Goal: Information Seeking & Learning: Learn about a topic

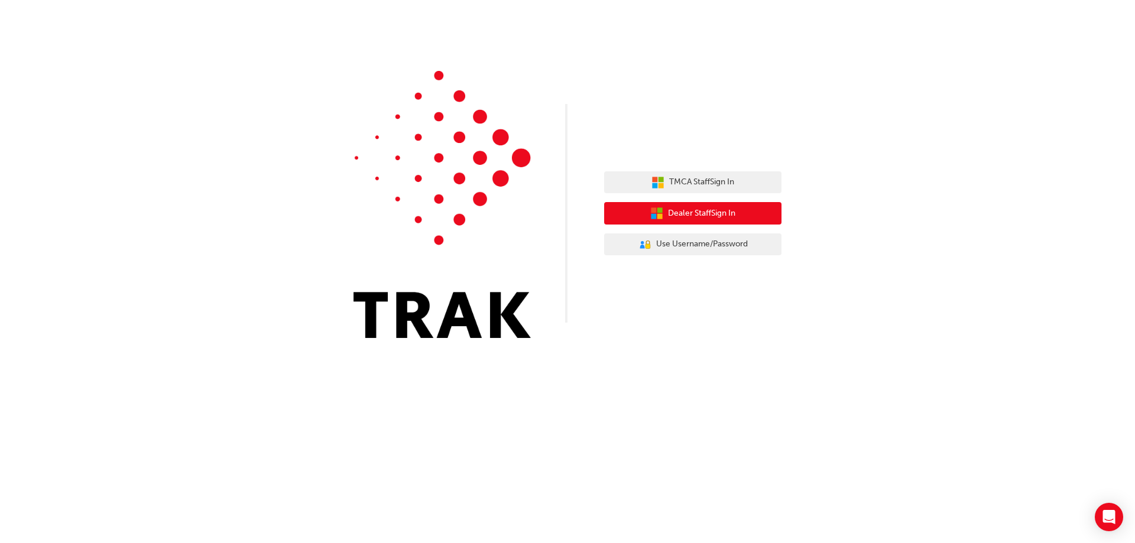
click at [745, 216] on button "Dealer Staff Sign In" at bounding box center [692, 213] width 177 height 22
click at [745, 213] on button "Dealer Staff Sign In" at bounding box center [692, 213] width 177 height 22
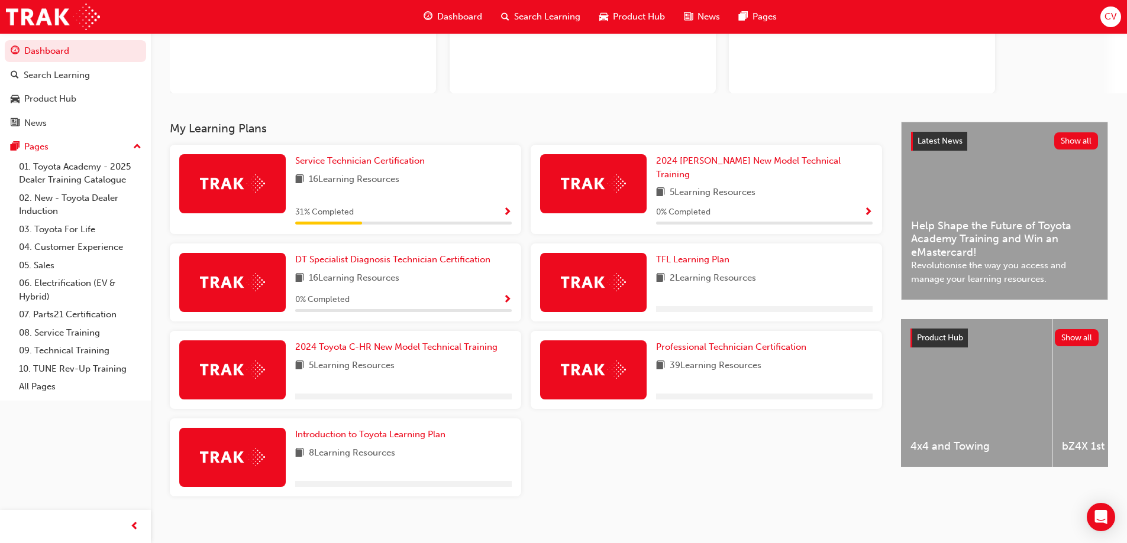
scroll to position [78, 0]
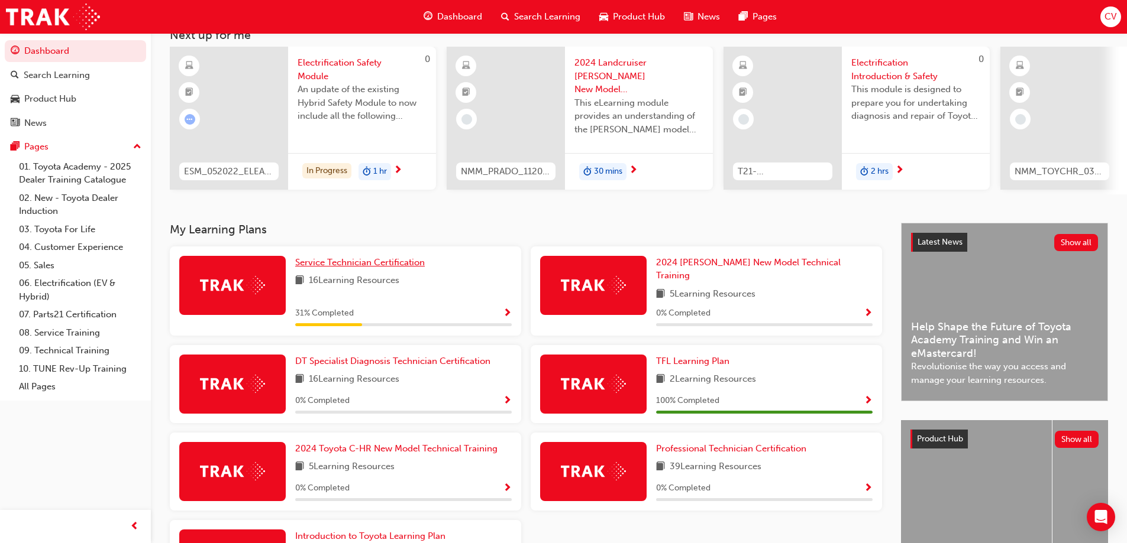
click at [350, 268] on span "Service Technician Certification" at bounding box center [360, 262] width 130 height 11
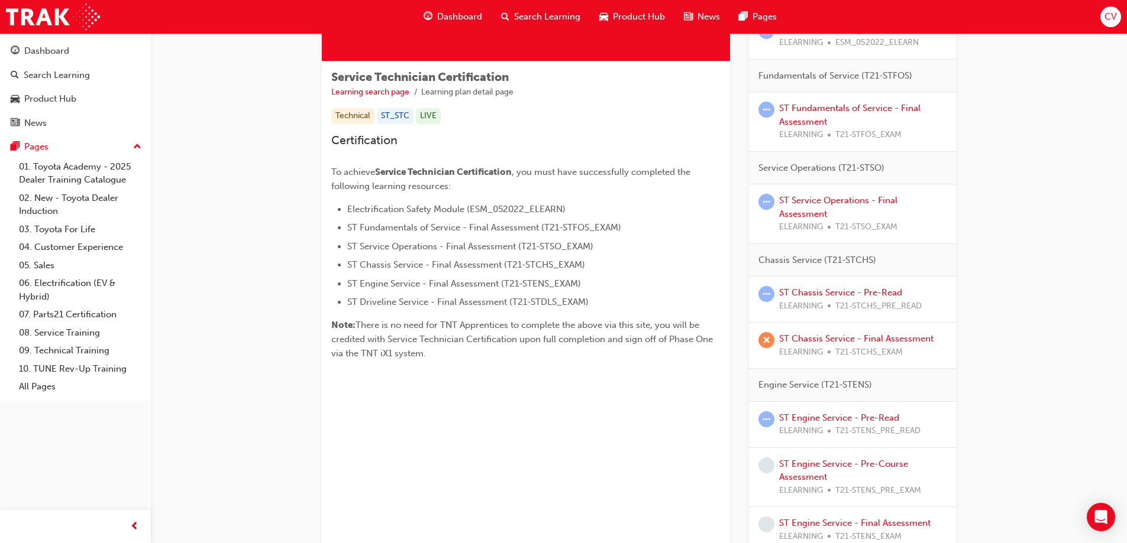
scroll to position [296, 0]
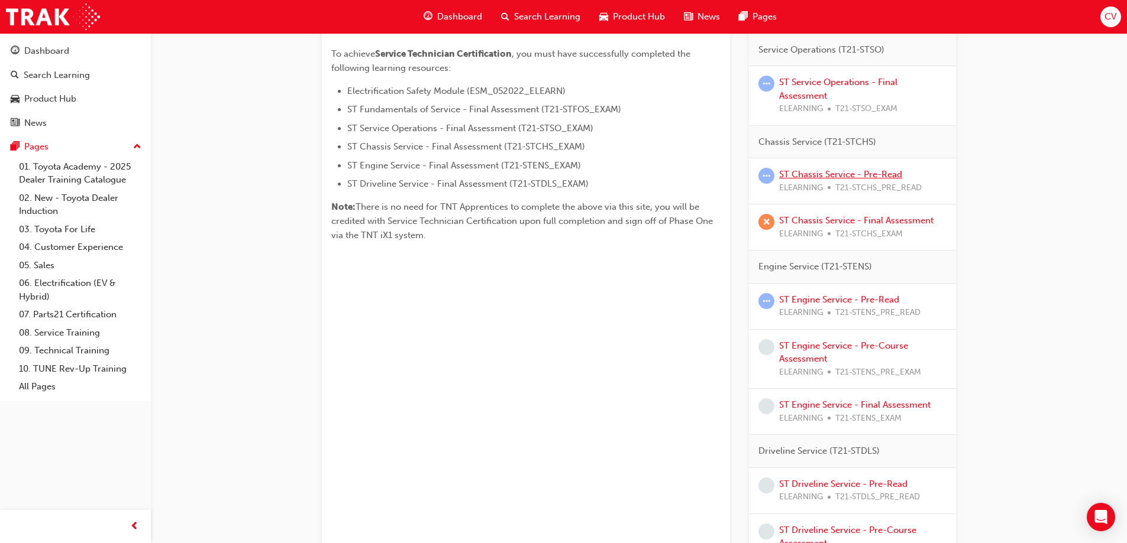
click at [827, 174] on link "ST Chassis Service - Pre-Read" at bounding box center [840, 174] width 123 height 11
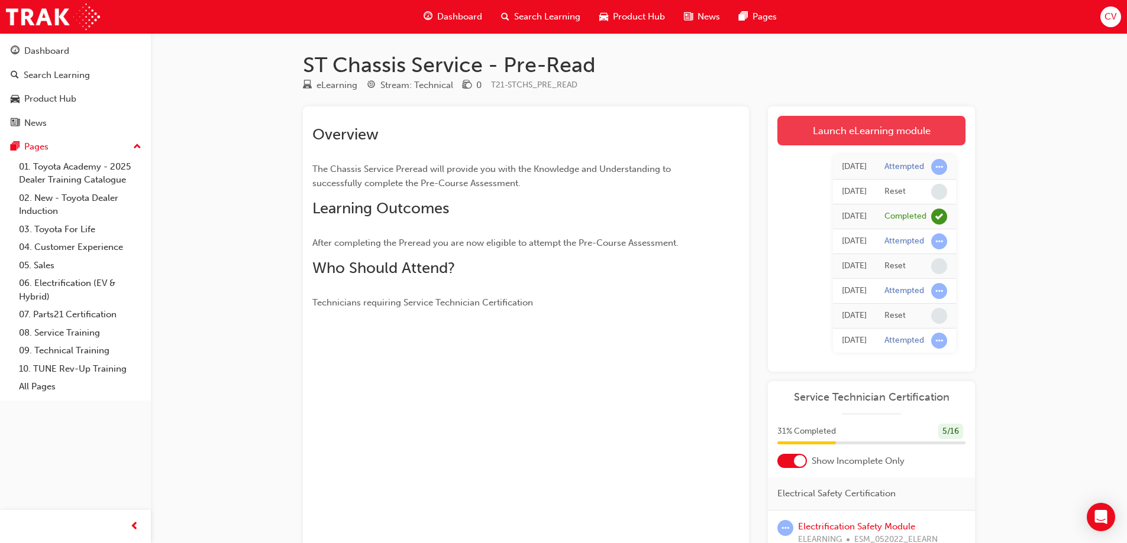
click at [855, 134] on link "Launch eLearning module" at bounding box center [871, 131] width 188 height 30
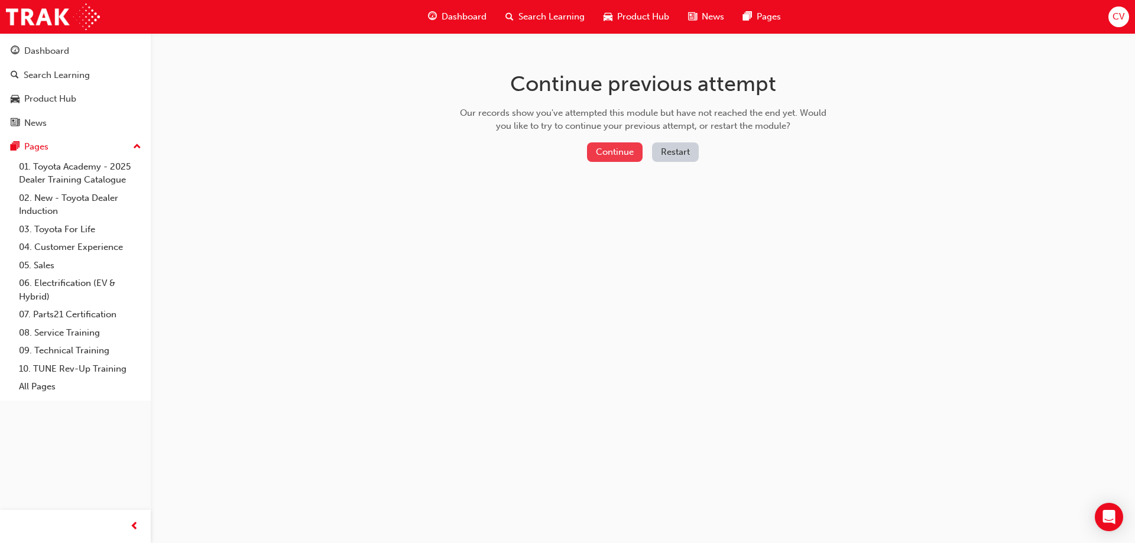
click at [616, 150] on button "Continue" at bounding box center [615, 153] width 56 height 20
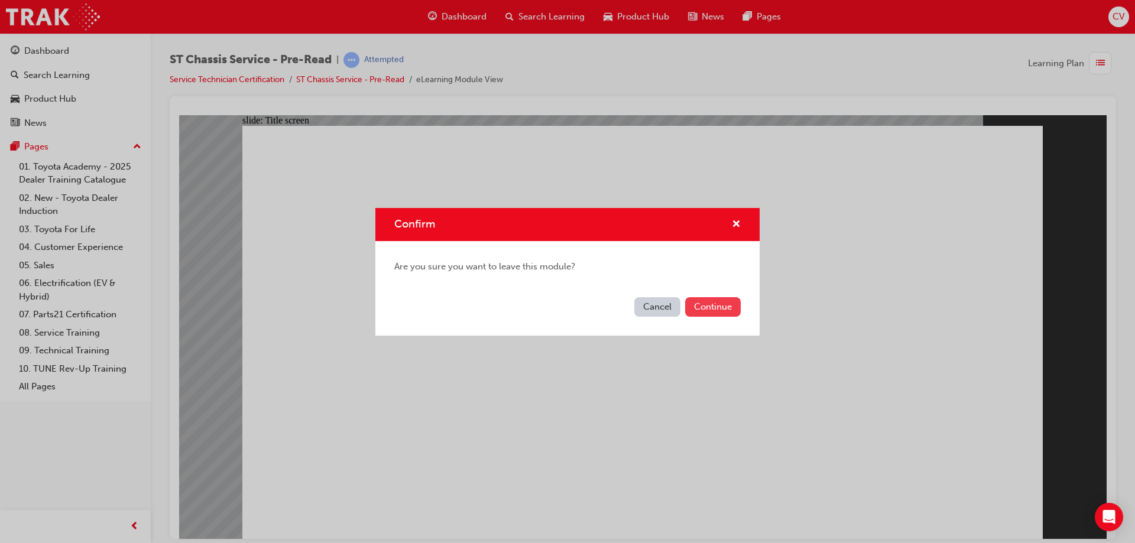
drag, startPoint x: 530, startPoint y: 193, endPoint x: 709, endPoint y: 308, distance: 213.1
click at [709, 308] on button "Continue" at bounding box center [713, 307] width 56 height 20
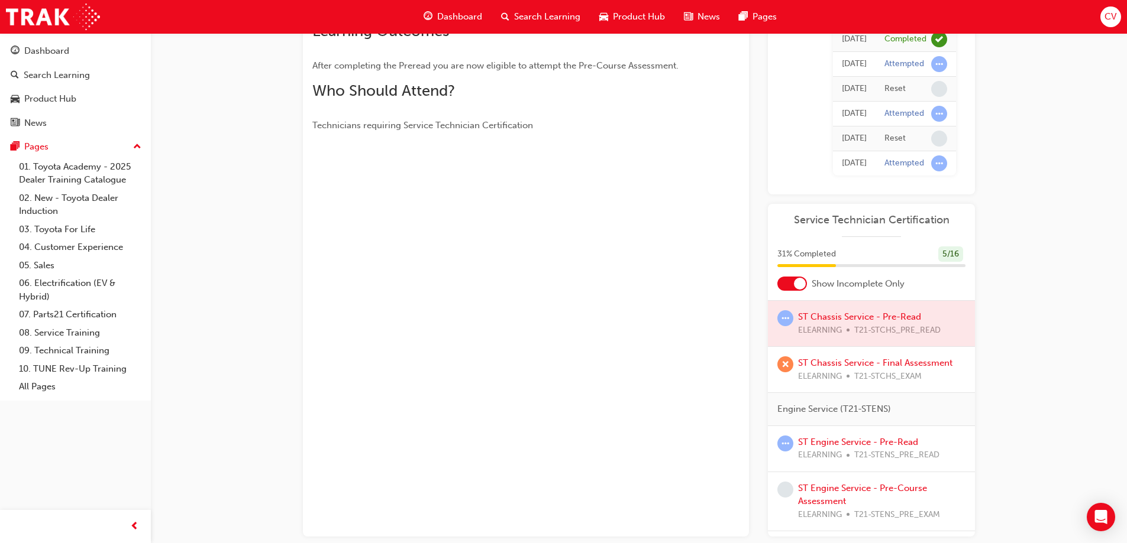
scroll to position [414, 0]
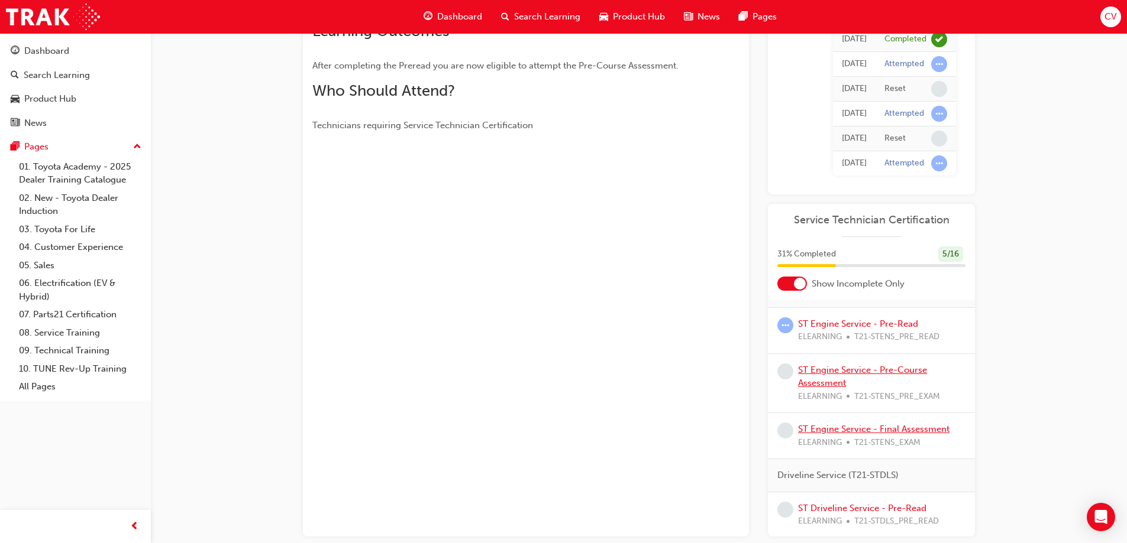
drag, startPoint x: 835, startPoint y: 373, endPoint x: 853, endPoint y: 368, distance: 18.4
click at [836, 373] on link "ST Engine Service - Pre-Course Assessment" at bounding box center [862, 377] width 129 height 24
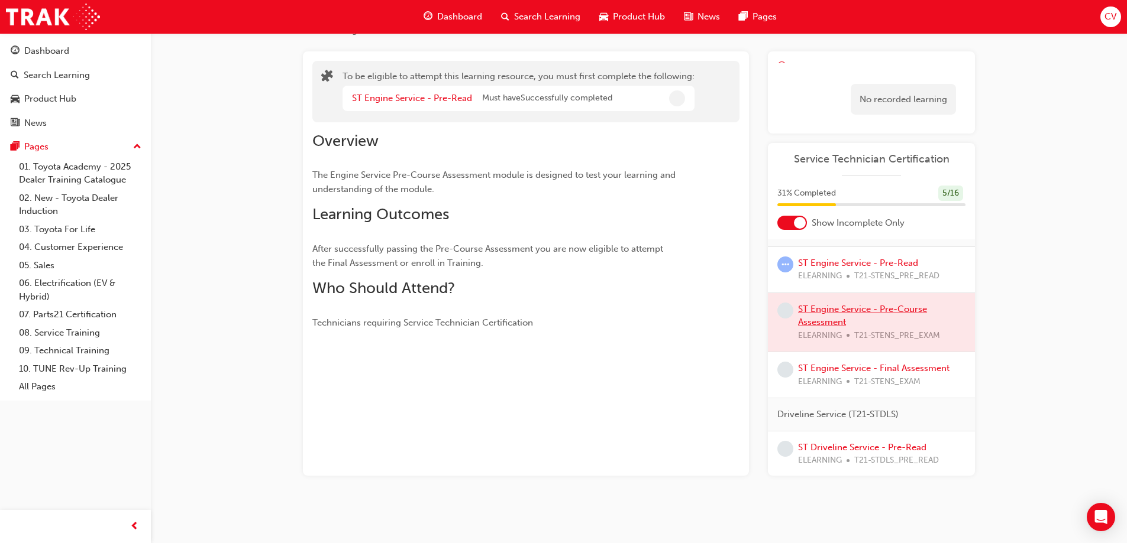
scroll to position [72, 0]
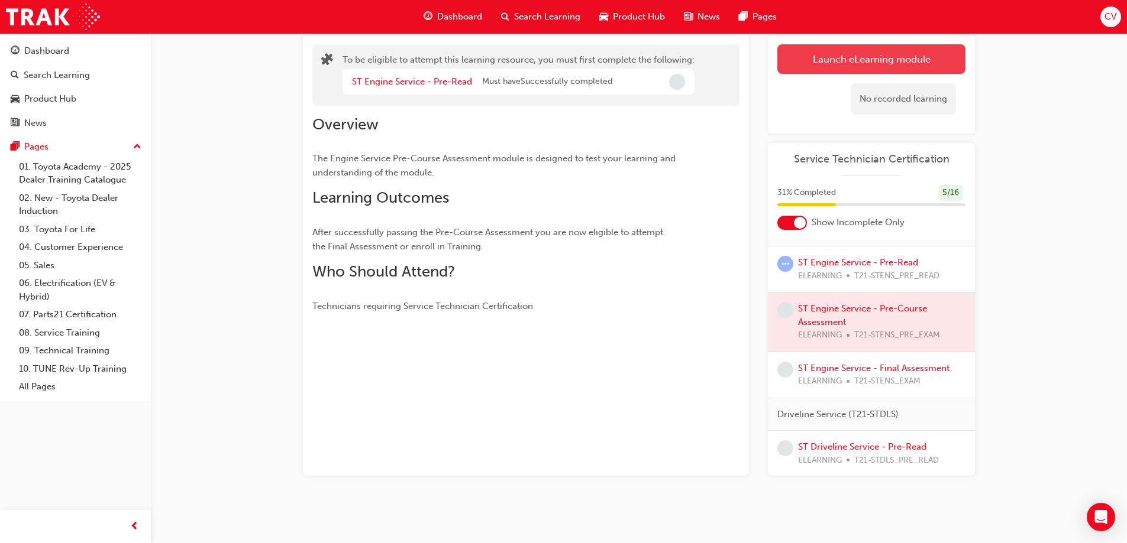
click at [873, 59] on button "Launch eLearning module" at bounding box center [871, 59] width 188 height 30
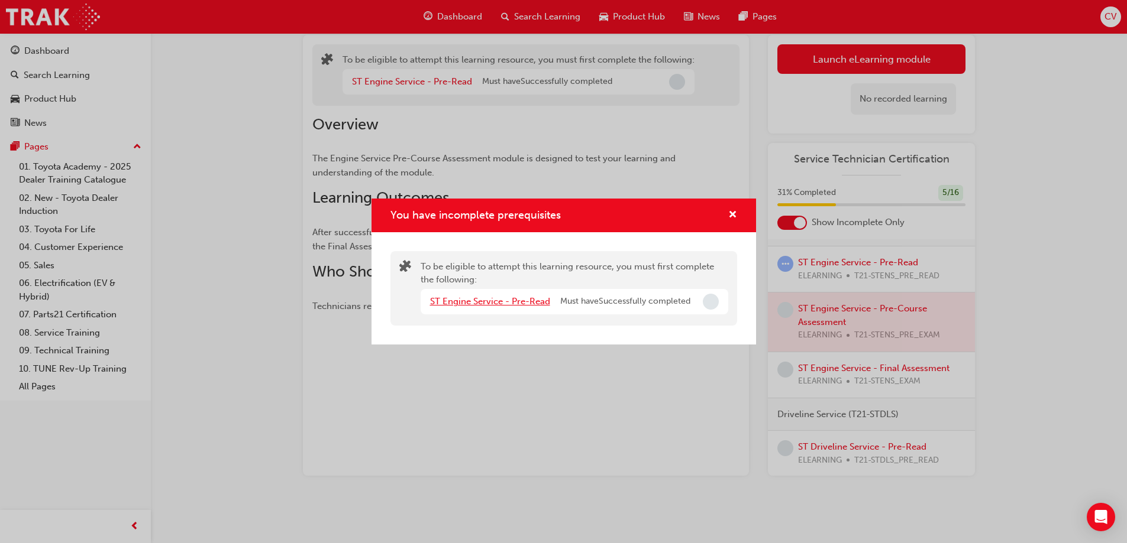
click at [510, 299] on link "ST Engine Service - Pre-Read" at bounding box center [490, 301] width 120 height 11
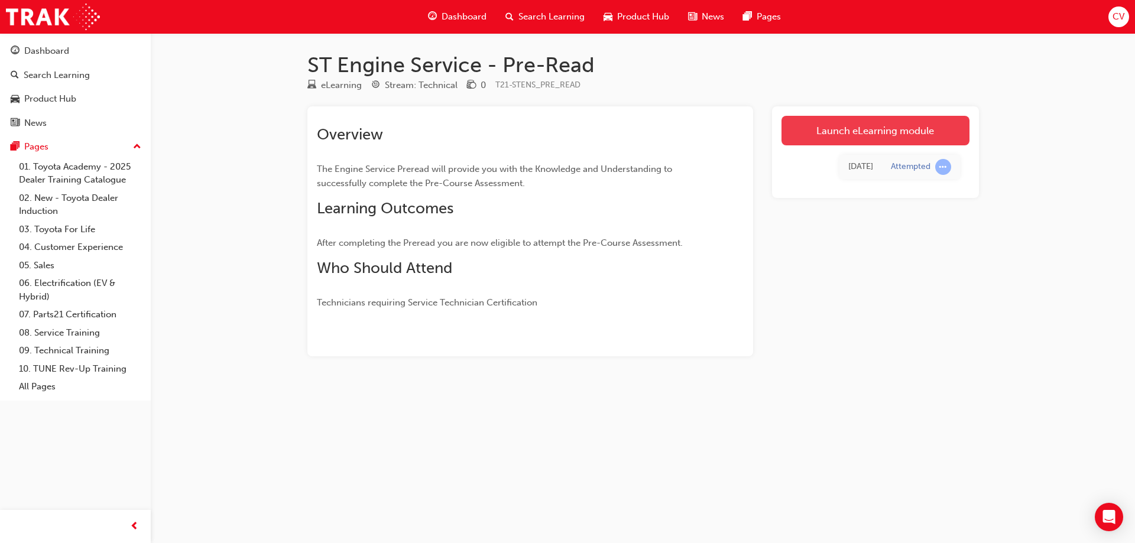
click at [870, 130] on link "Launch eLearning module" at bounding box center [876, 131] width 188 height 30
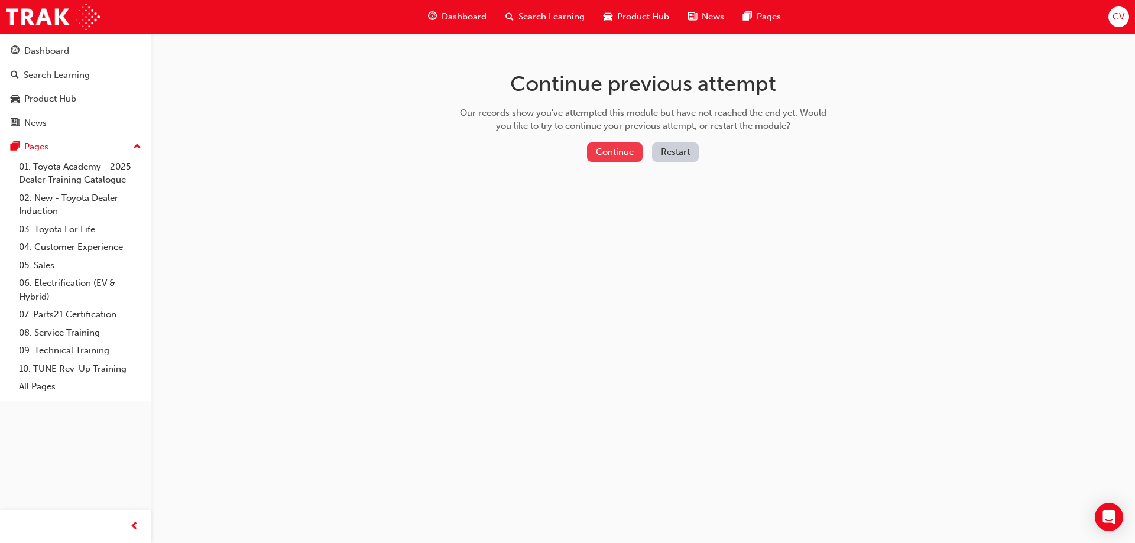
click at [625, 158] on button "Continue" at bounding box center [615, 153] width 56 height 20
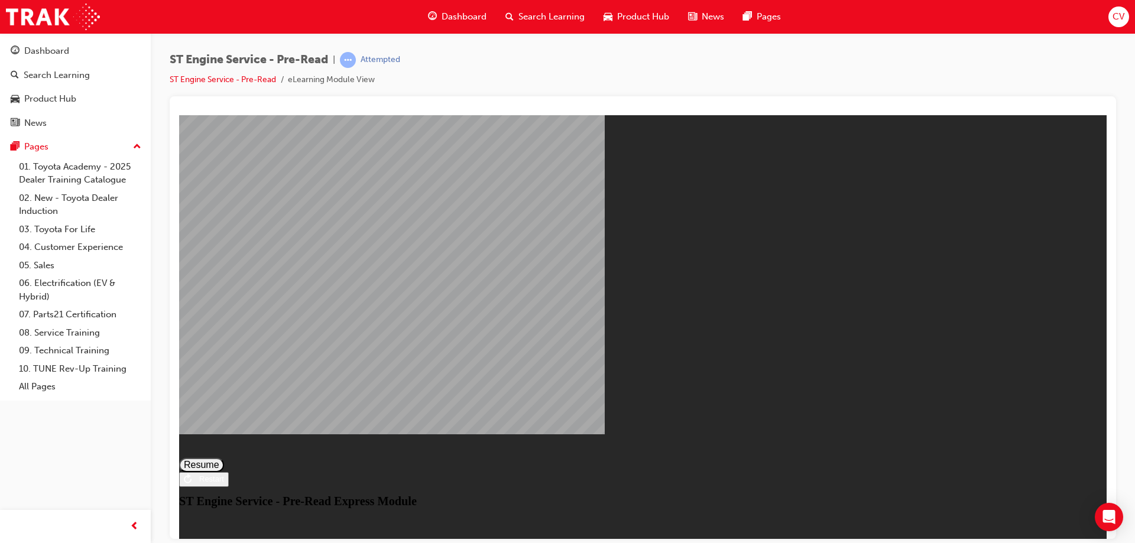
click at [224, 458] on button "Resume" at bounding box center [201, 465] width 45 height 14
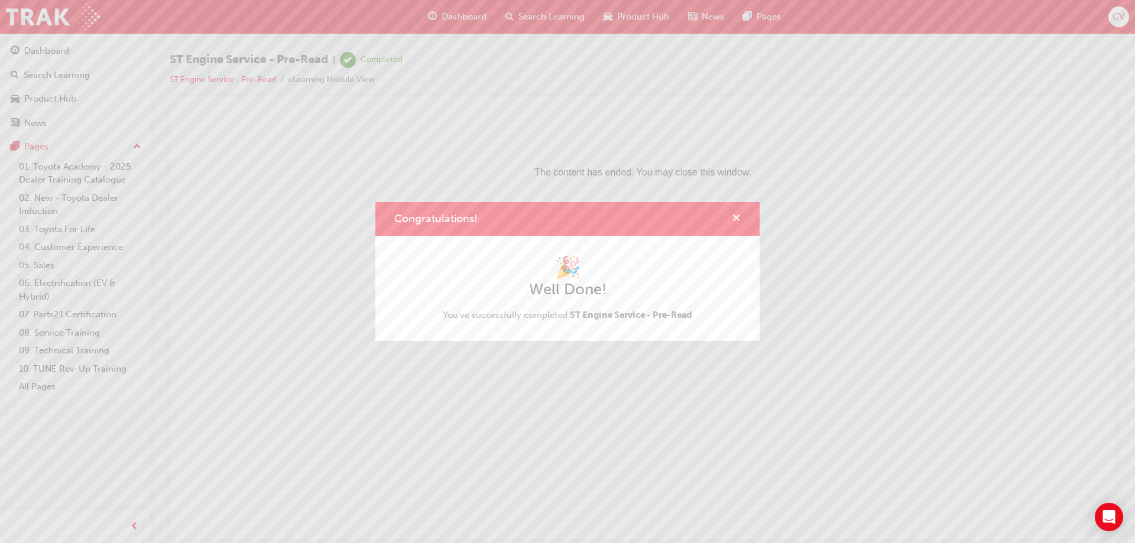
click at [739, 216] on span "cross-icon" at bounding box center [736, 219] width 9 height 11
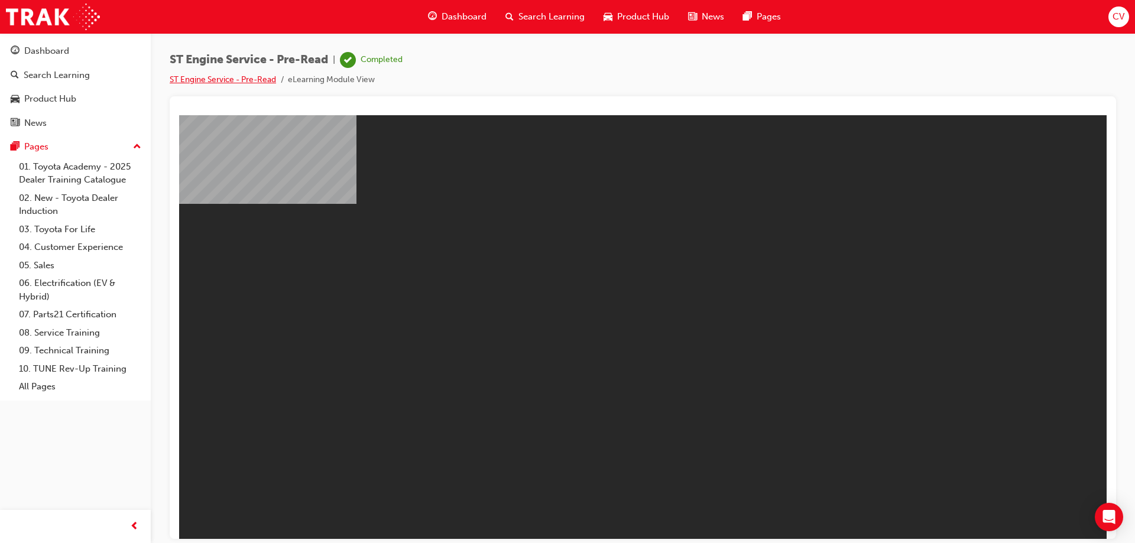
click at [224, 83] on link "ST Engine Service - Pre-Read" at bounding box center [223, 80] width 106 height 10
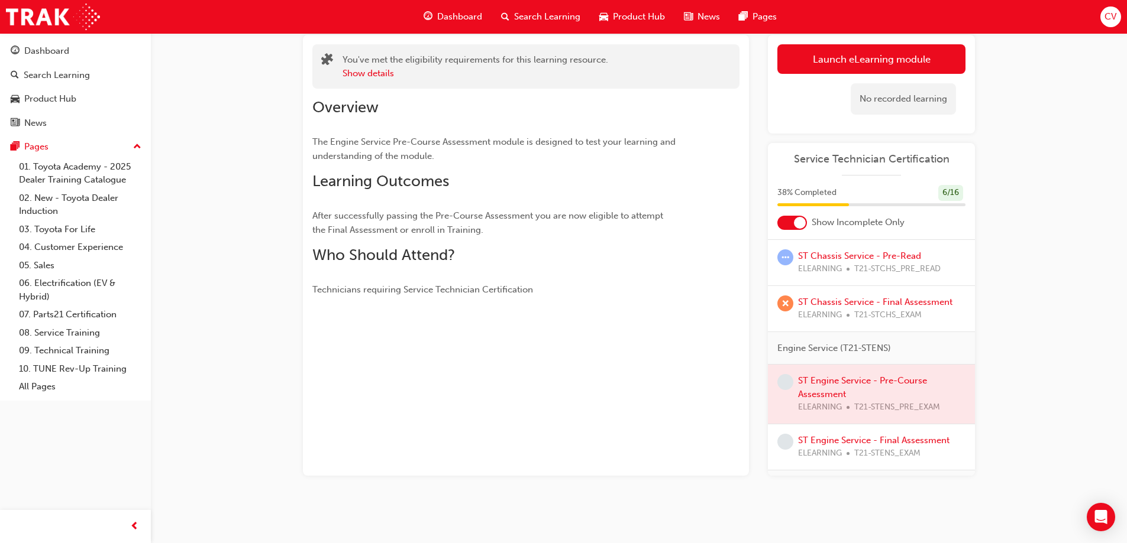
scroll to position [414, 0]
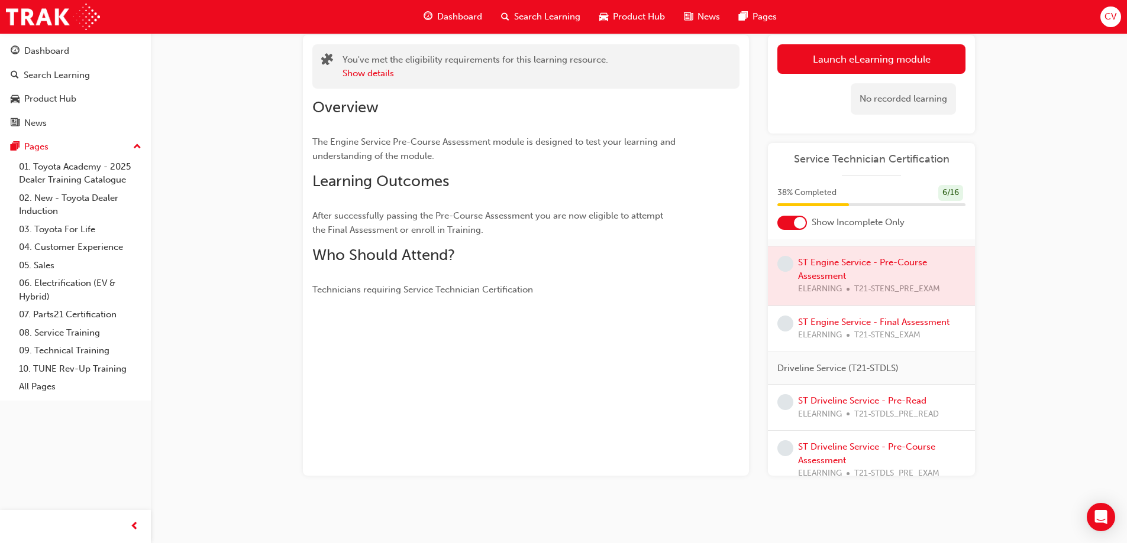
click at [859, 266] on div at bounding box center [871, 276] width 207 height 59
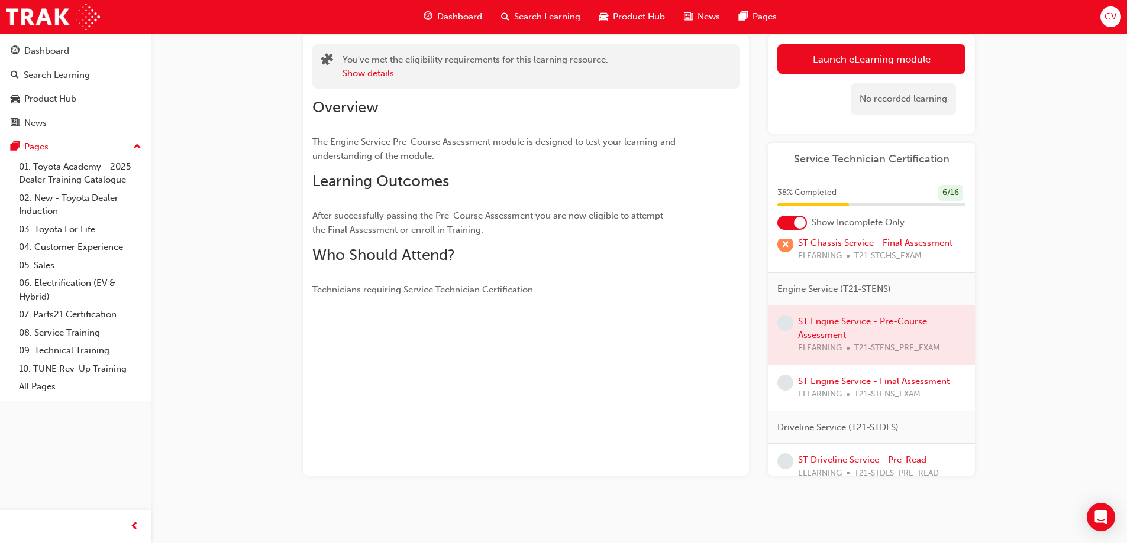
scroll to position [296, 0]
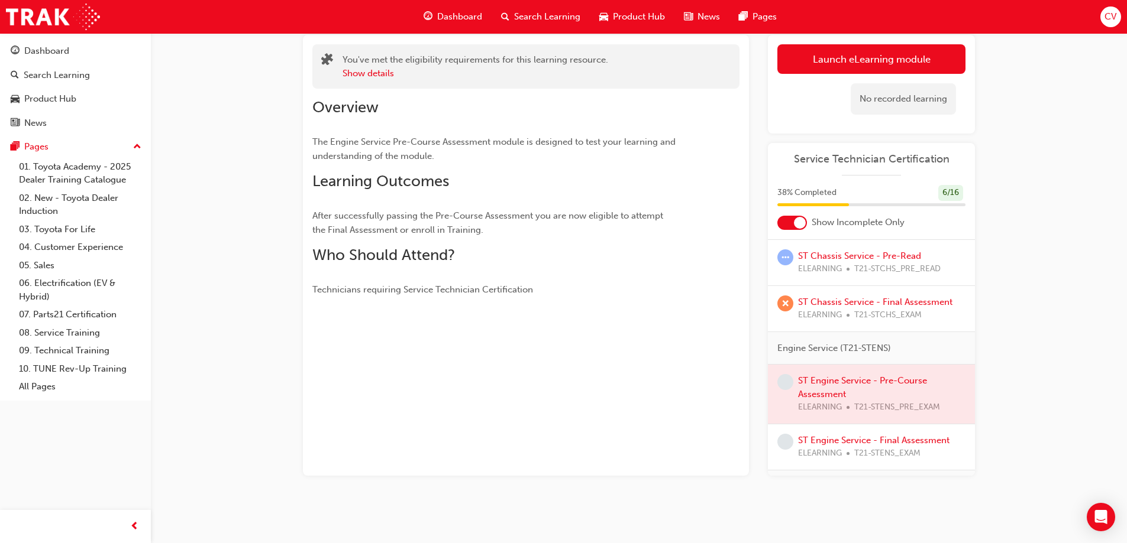
drag, startPoint x: 835, startPoint y: 385, endPoint x: 842, endPoint y: 379, distance: 9.2
click at [839, 382] on div at bounding box center [871, 394] width 207 height 59
click at [845, 379] on div at bounding box center [871, 394] width 207 height 59
click at [841, 385] on div at bounding box center [871, 394] width 207 height 59
click at [821, 399] on div at bounding box center [871, 394] width 207 height 59
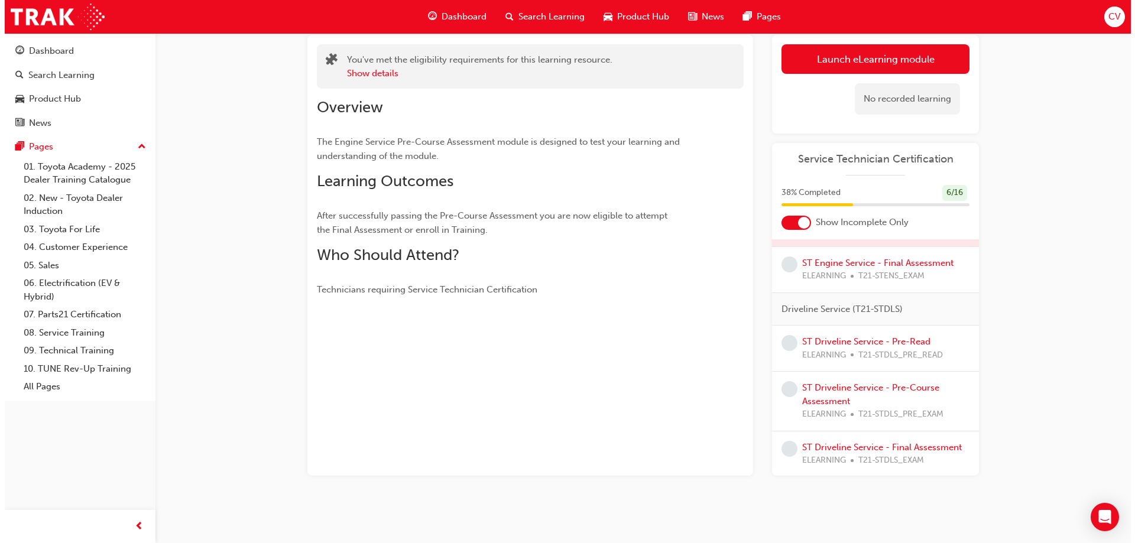
scroll to position [0, 0]
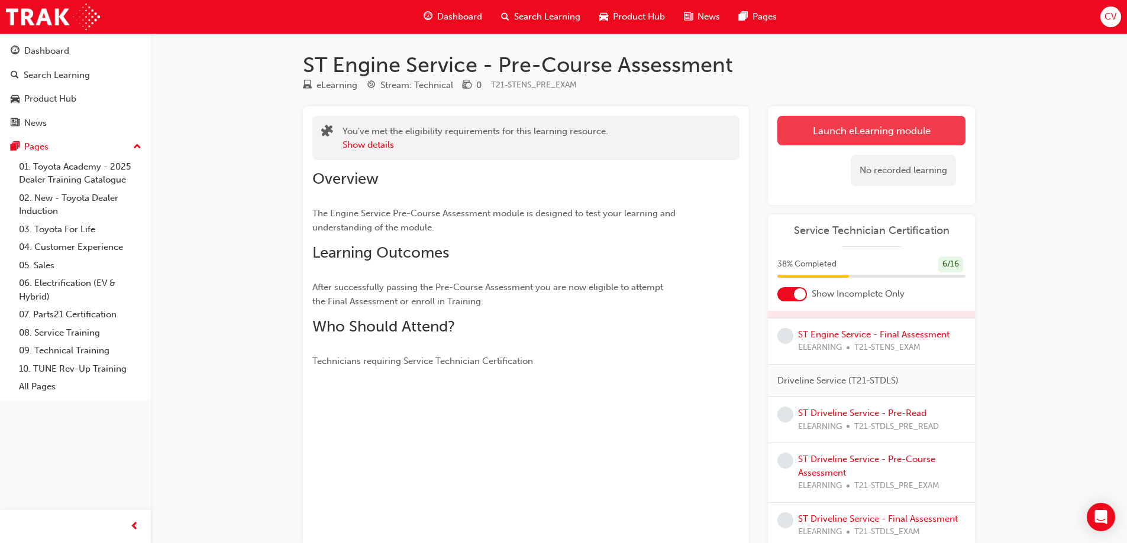
click at [880, 137] on link "Launch eLearning module" at bounding box center [871, 131] width 188 height 30
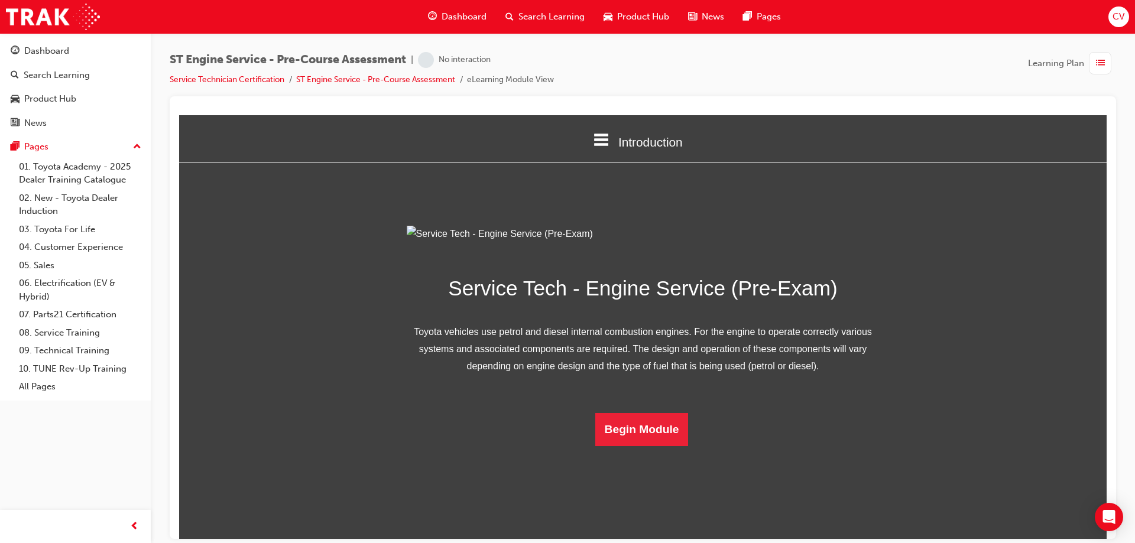
scroll to position [37, 0]
click at [638, 446] on button "Begin Module" at bounding box center [642, 429] width 93 height 33
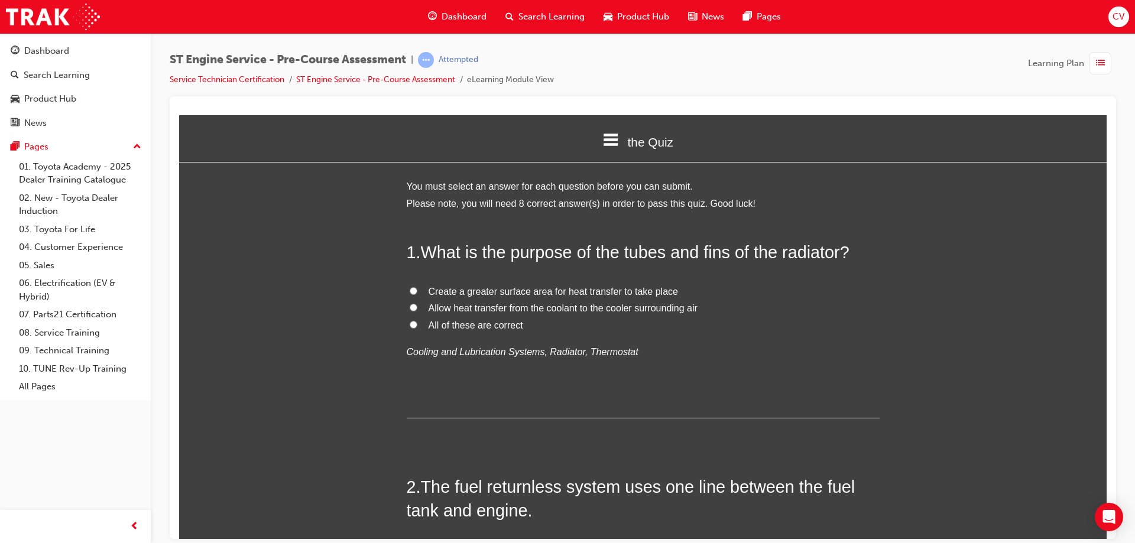
click at [410, 325] on input "All of these are correct" at bounding box center [414, 325] width 8 height 8
radio input "true"
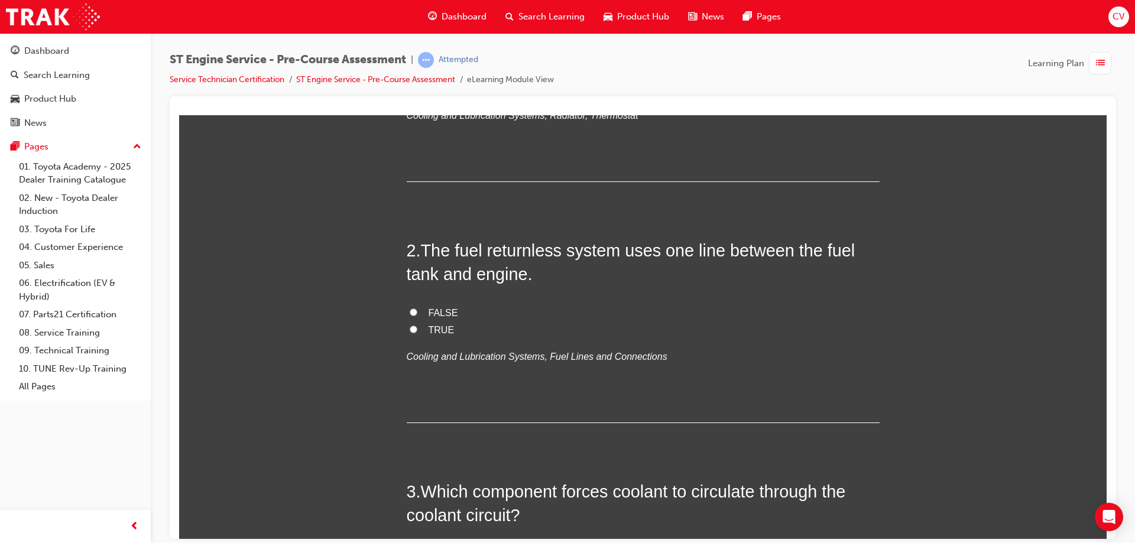
click at [412, 331] on input "TRUE" at bounding box center [414, 329] width 8 height 8
radio input "true"
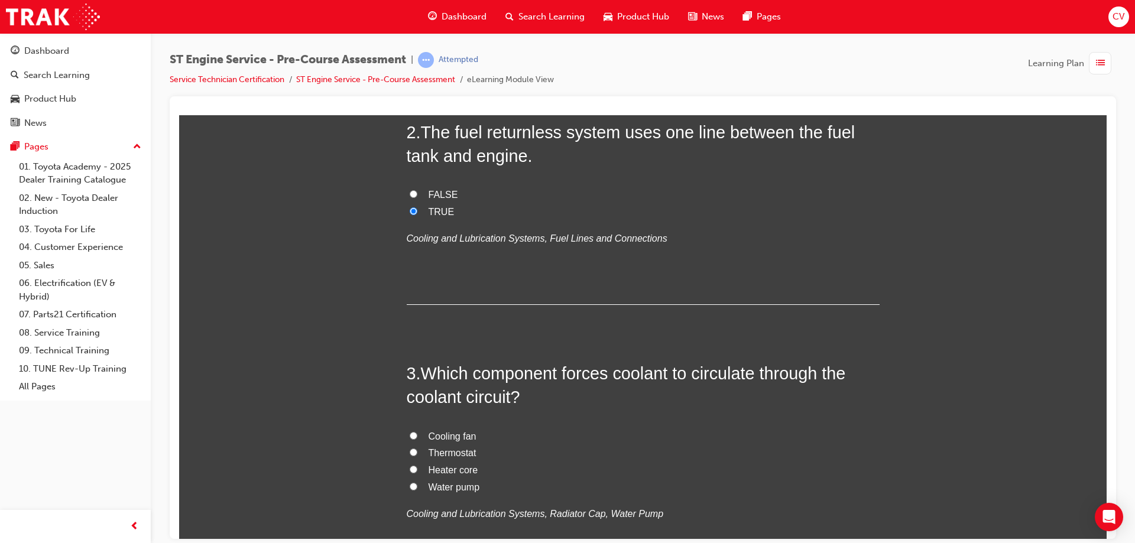
scroll to position [414, 0]
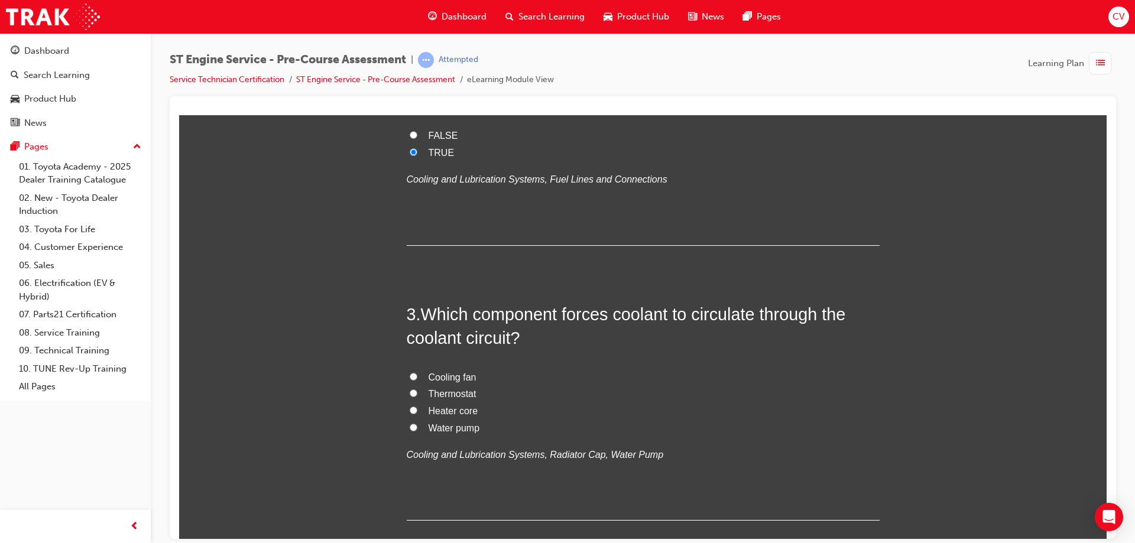
click at [407, 426] on label "Water pump" at bounding box center [643, 428] width 473 height 17
click at [410, 426] on input "Water pump" at bounding box center [414, 427] width 8 height 8
radio input "true"
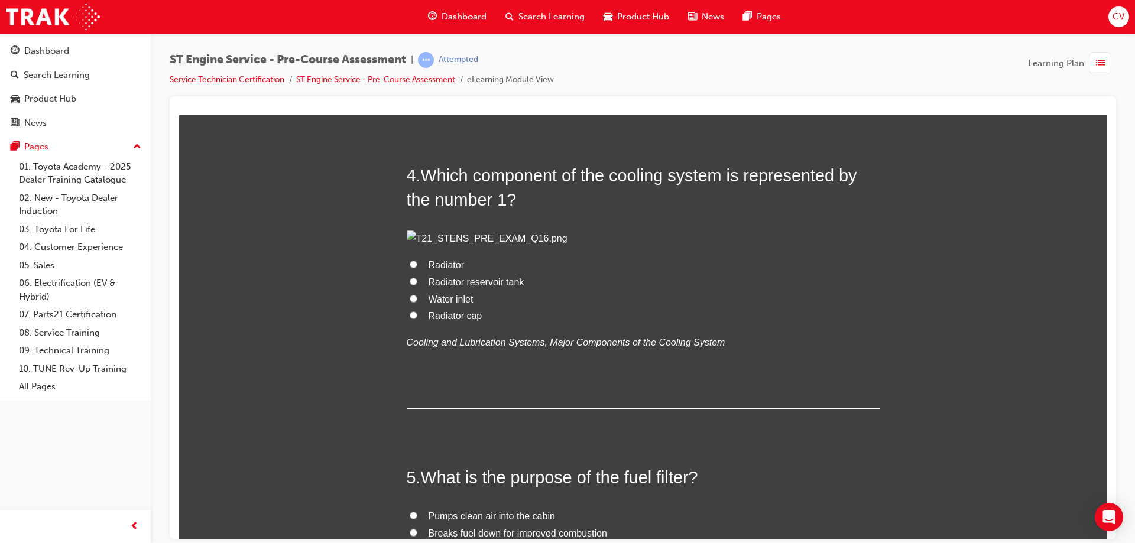
scroll to position [1005, 0]
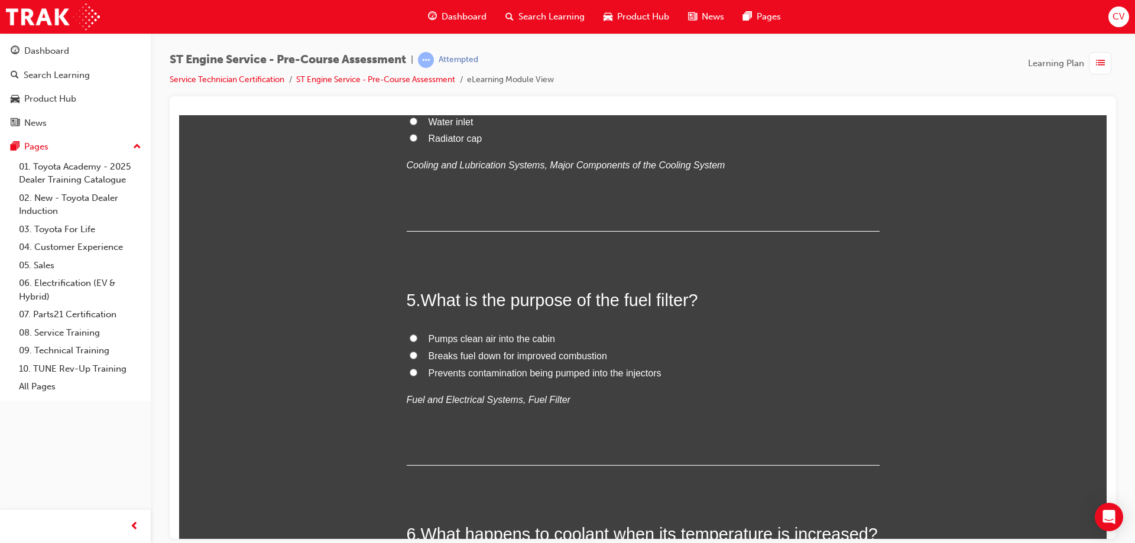
drag, startPoint x: 412, startPoint y: 376, endPoint x: 418, endPoint y: 371, distance: 7.7
click at [415, 96] on label "Radiator" at bounding box center [643, 87] width 473 height 17
click at [415, 90] on input "Radiator" at bounding box center [414, 87] width 8 height 8
radio input "true"
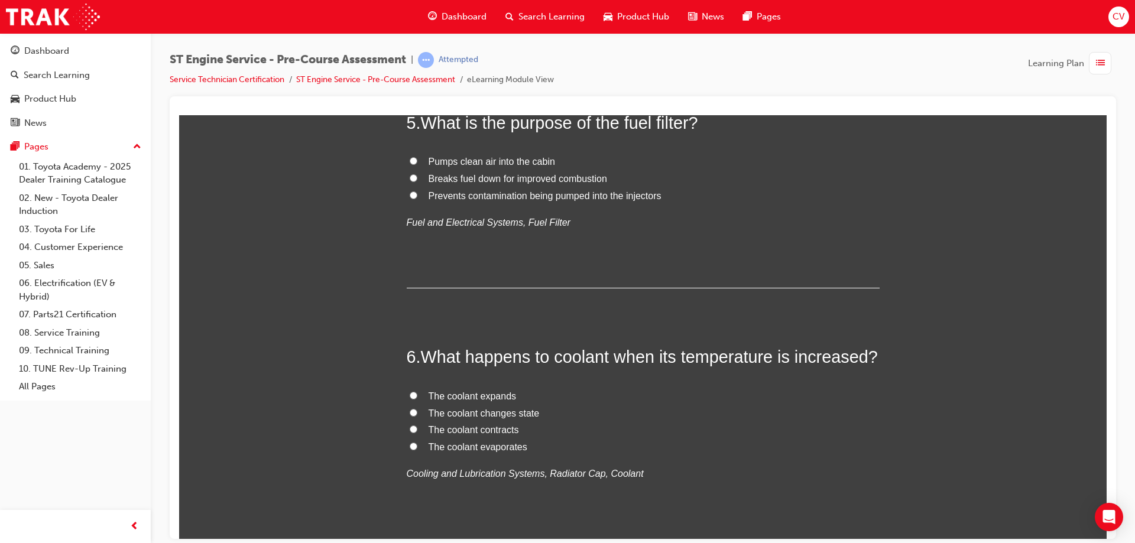
scroll to position [1301, 0]
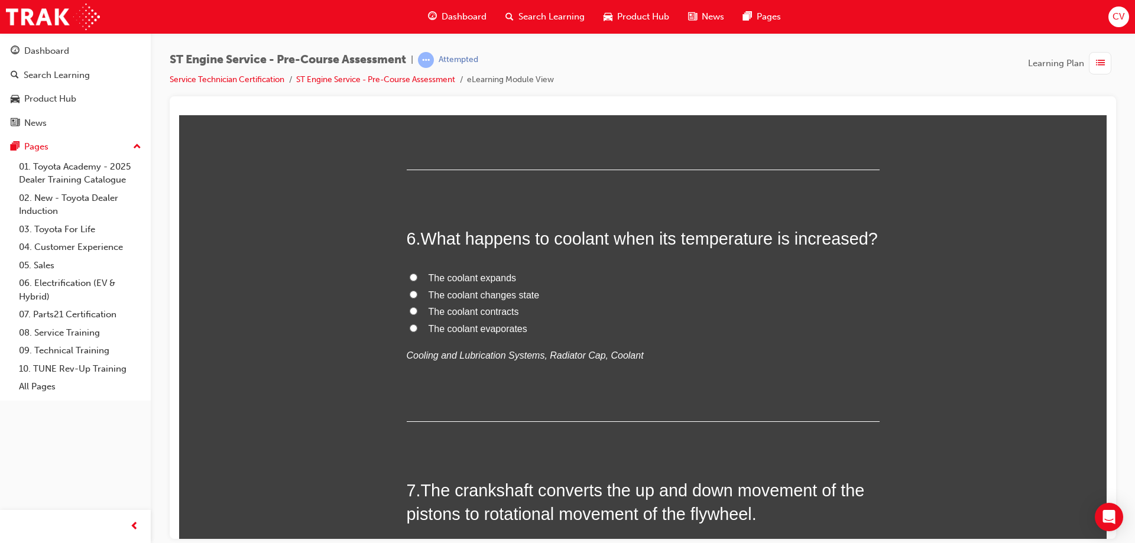
click at [412, 80] on input "Prevents contamination being pumped into the injectors" at bounding box center [414, 77] width 8 height 8
radio input "true"
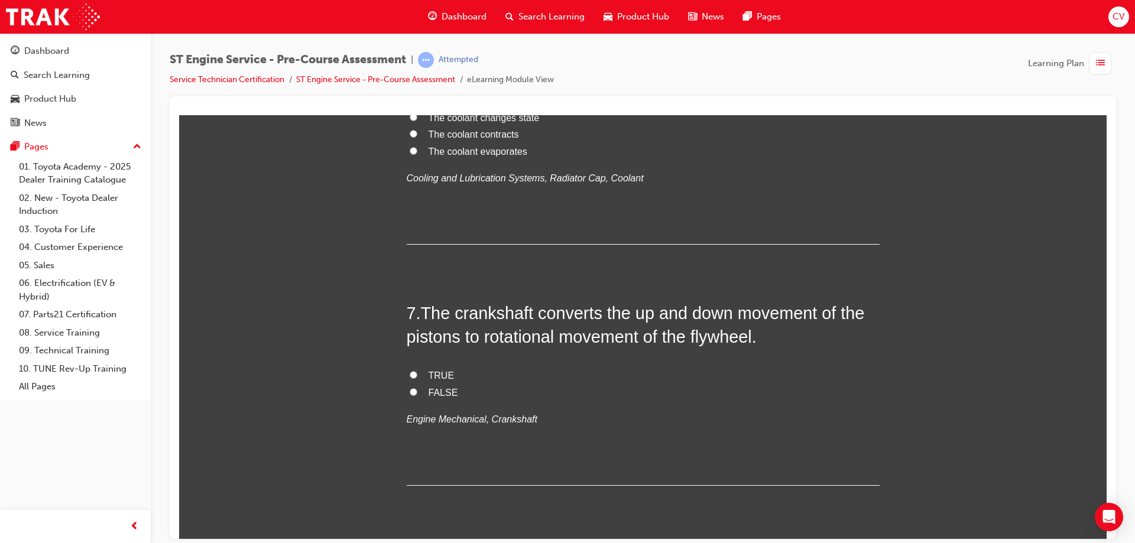
scroll to position [1597, 0]
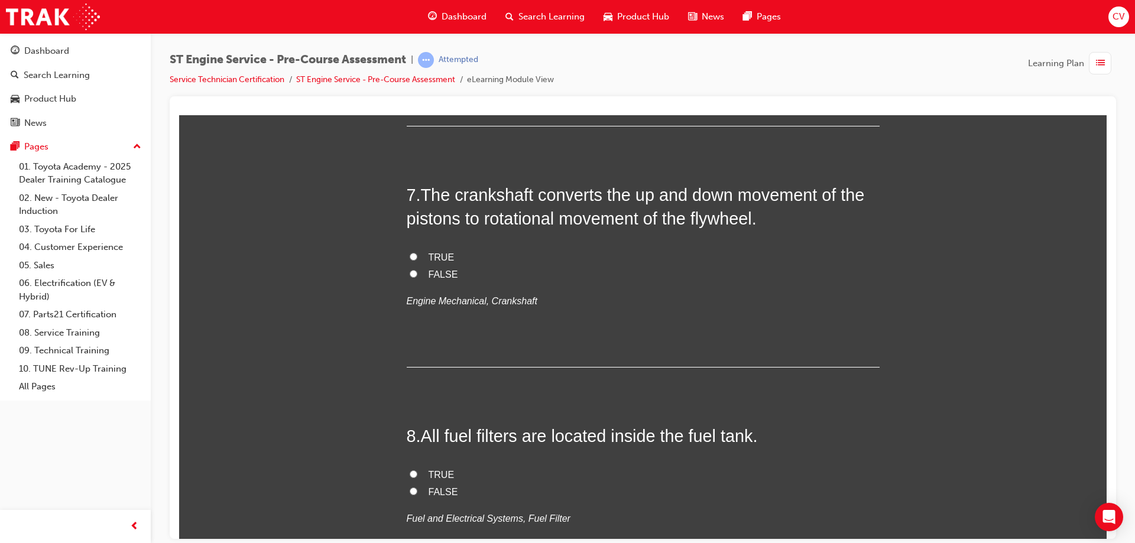
drag, startPoint x: 407, startPoint y: 325, endPoint x: 419, endPoint y: 318, distance: 13.8
click at [410, 36] on input "The coolant evaporates" at bounding box center [414, 32] width 8 height 8
radio input "true"
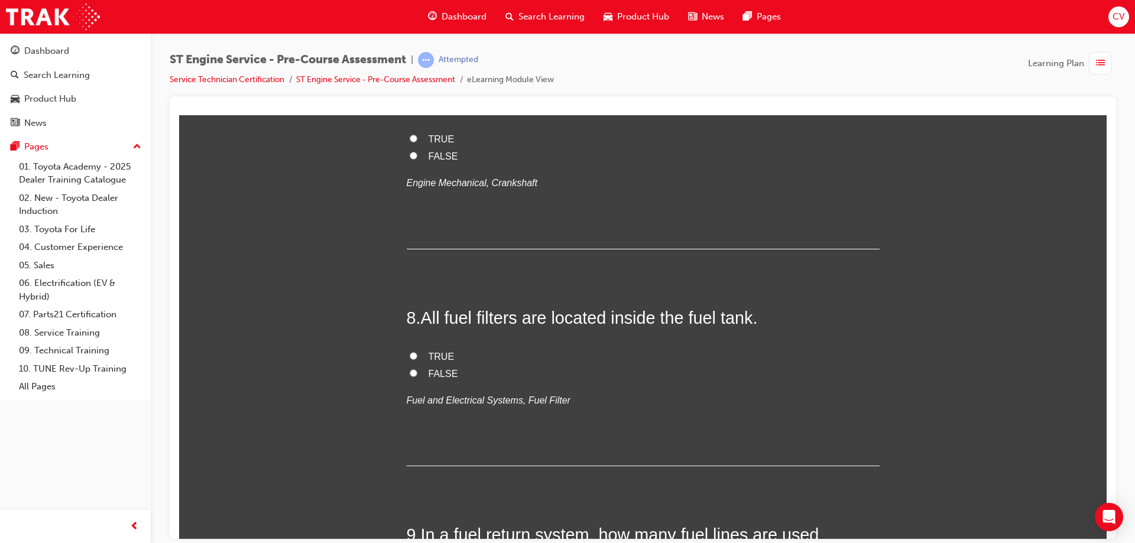
scroll to position [1833, 0]
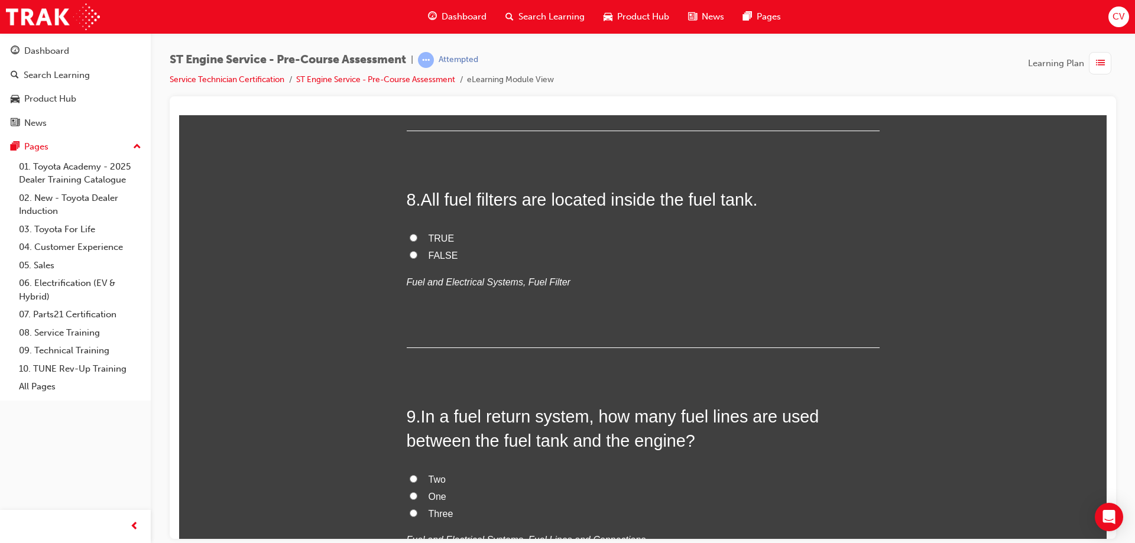
click at [412, 24] on input "TRUE" at bounding box center [414, 20] width 8 height 8
radio input "true"
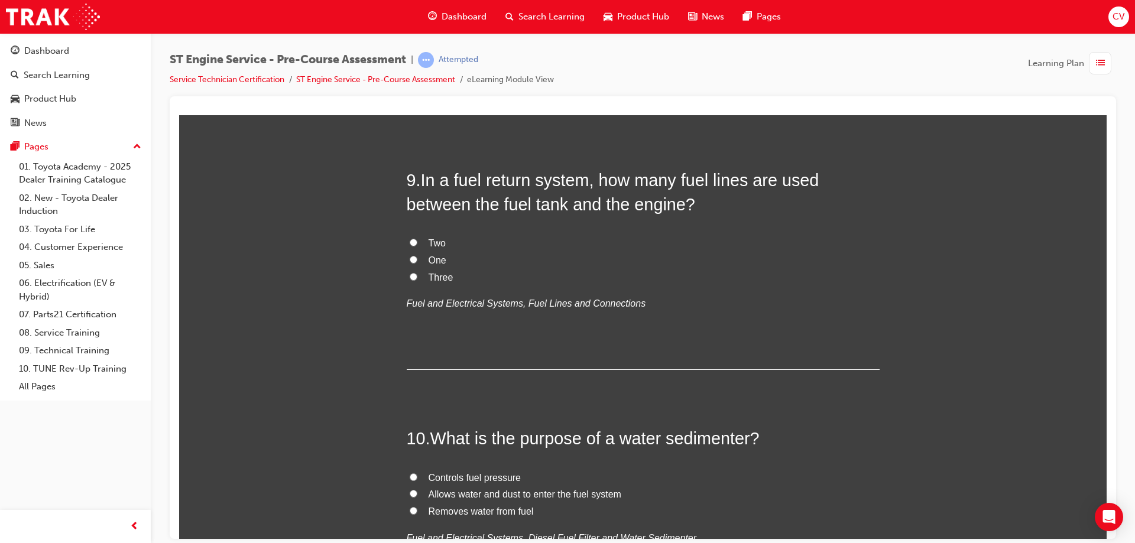
drag, startPoint x: 412, startPoint y: 307, endPoint x: 423, endPoint y: 299, distance: 13.6
click at [412, 22] on input "FALSE" at bounding box center [414, 18] width 8 height 8
radio input "true"
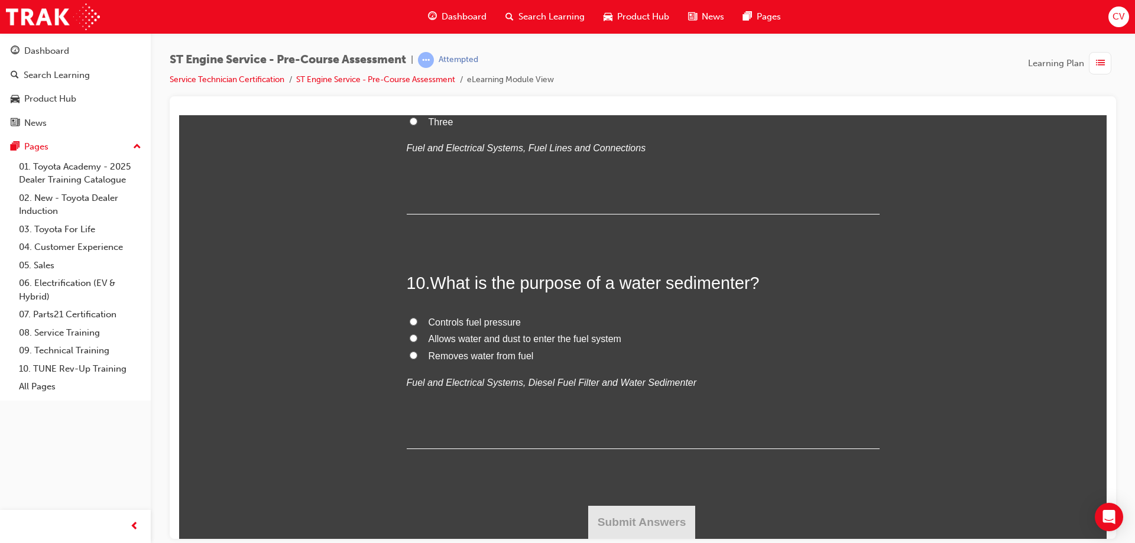
scroll to position [2247, 0]
drag, startPoint x: 409, startPoint y: 371, endPoint x: 429, endPoint y: 362, distance: 22.5
click at [410, 108] on input "One" at bounding box center [414, 104] width 8 height 8
radio input "true"
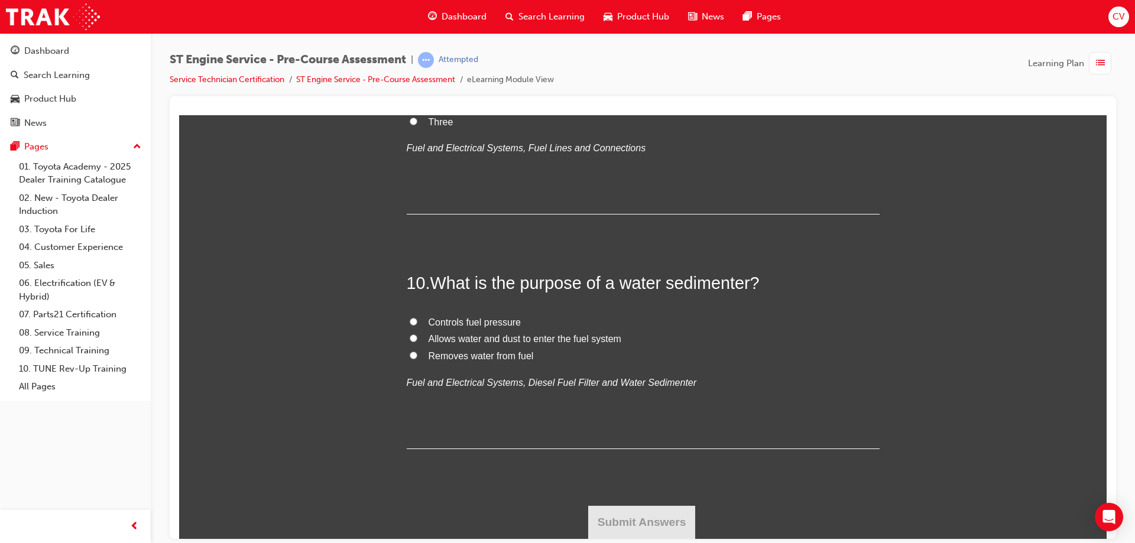
click at [410, 365] on label "Removes water from fuel" at bounding box center [643, 356] width 473 height 17
click at [410, 359] on input "Removes water from fuel" at bounding box center [414, 355] width 8 height 8
radio input "true"
drag, startPoint x: 659, startPoint y: 529, endPoint x: 659, endPoint y: 521, distance: 7.7
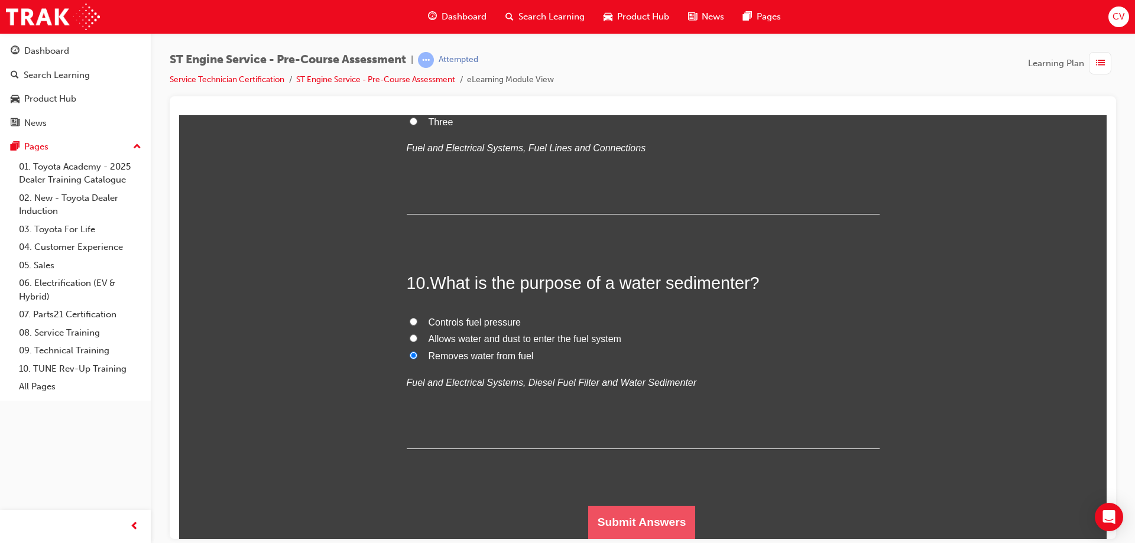
click at [659, 523] on button "Submit Answers" at bounding box center [642, 522] width 108 height 33
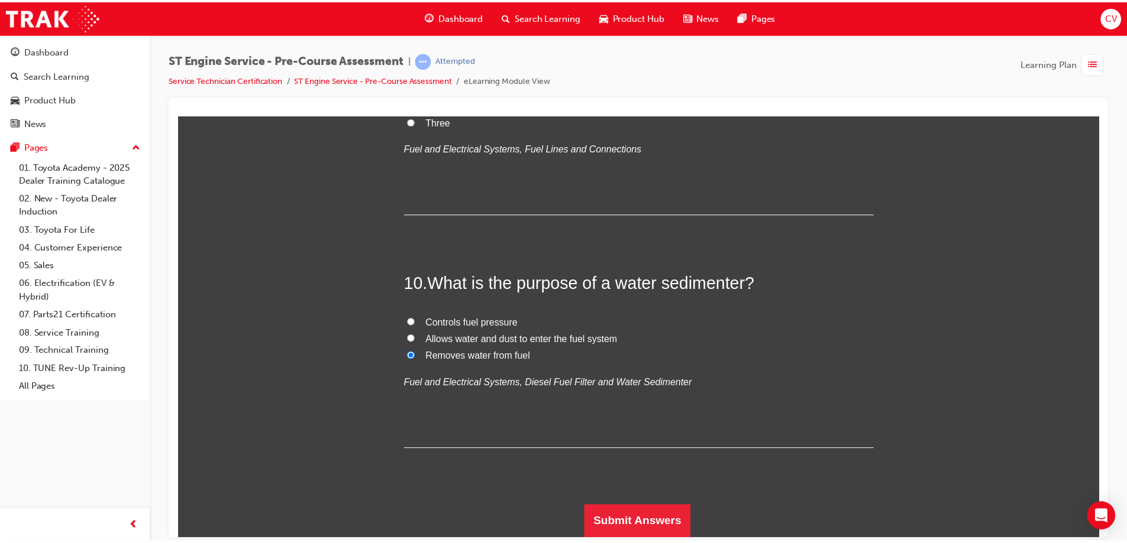
scroll to position [0, 0]
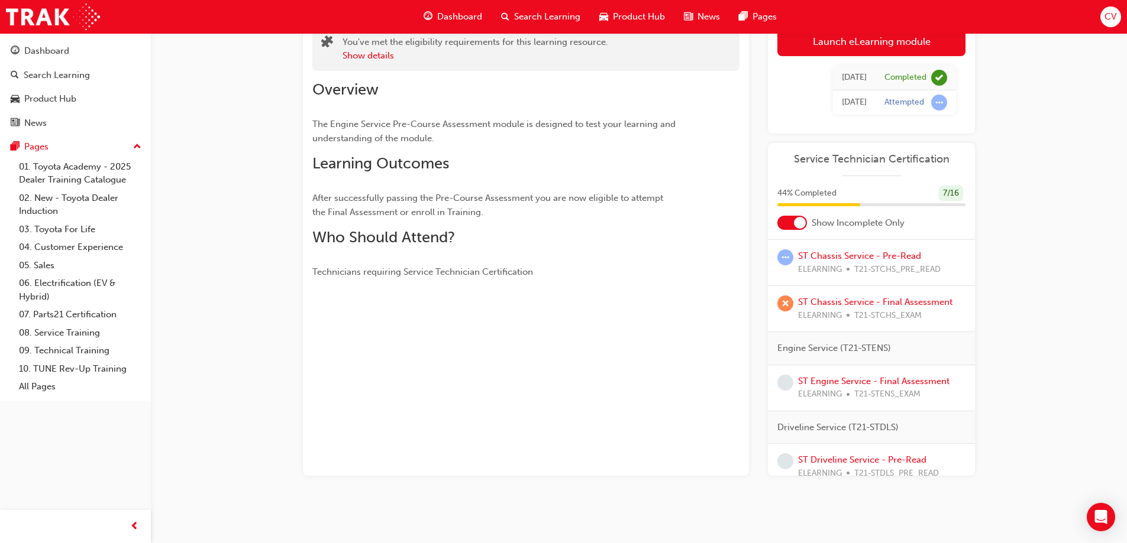
scroll to position [355, 0]
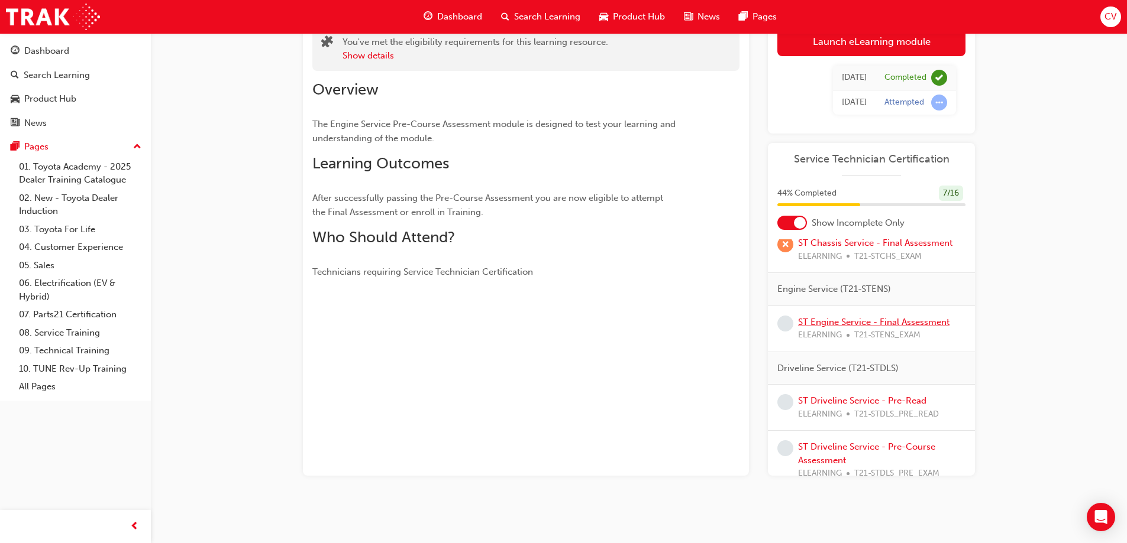
click at [843, 319] on link "ST Engine Service - Final Assessment" at bounding box center [873, 322] width 151 height 11
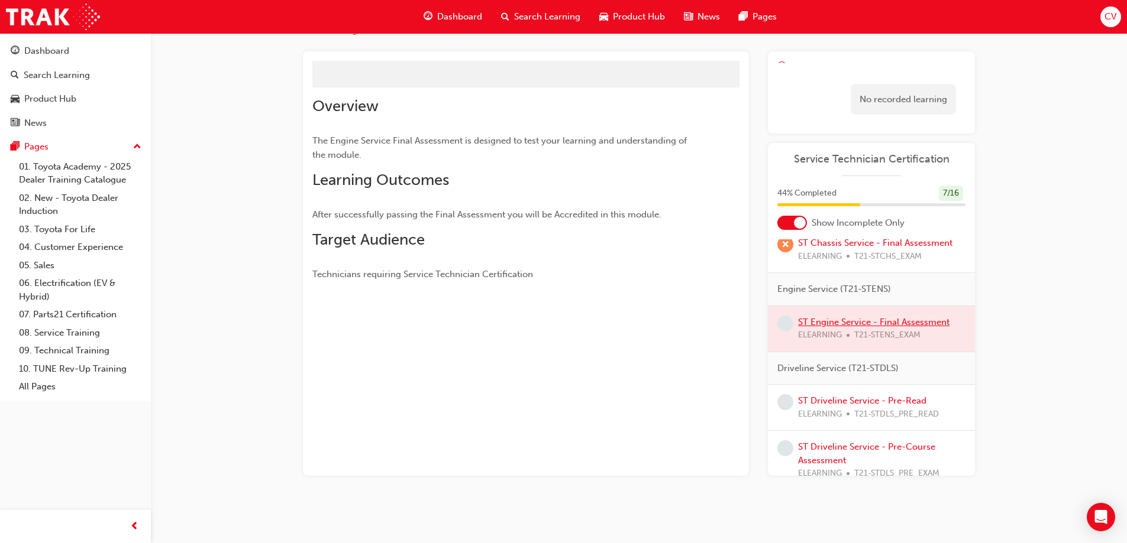
scroll to position [72, 0]
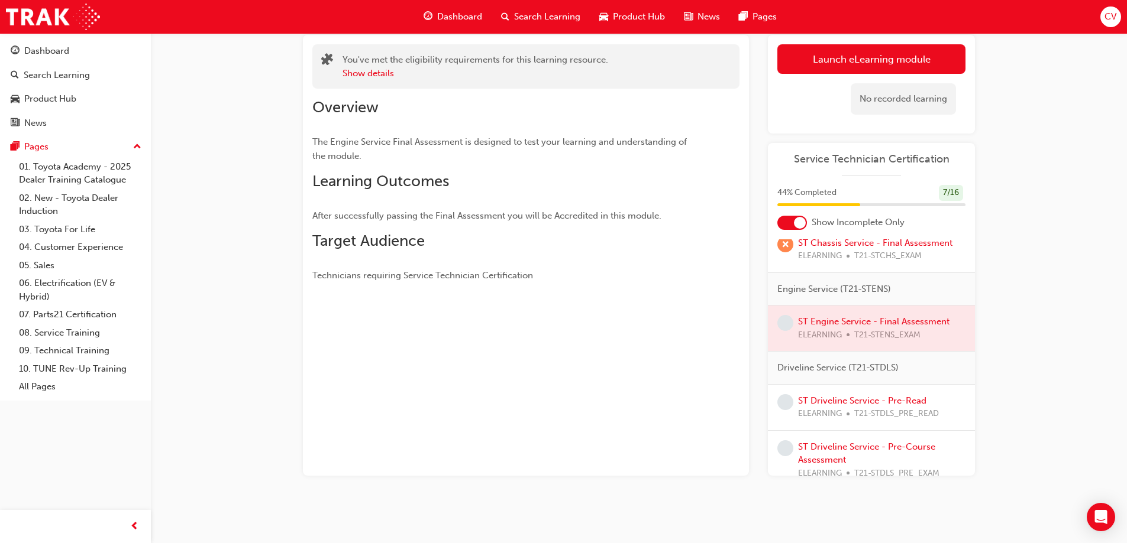
click at [865, 51] on link "Launch eLearning module" at bounding box center [871, 59] width 188 height 30
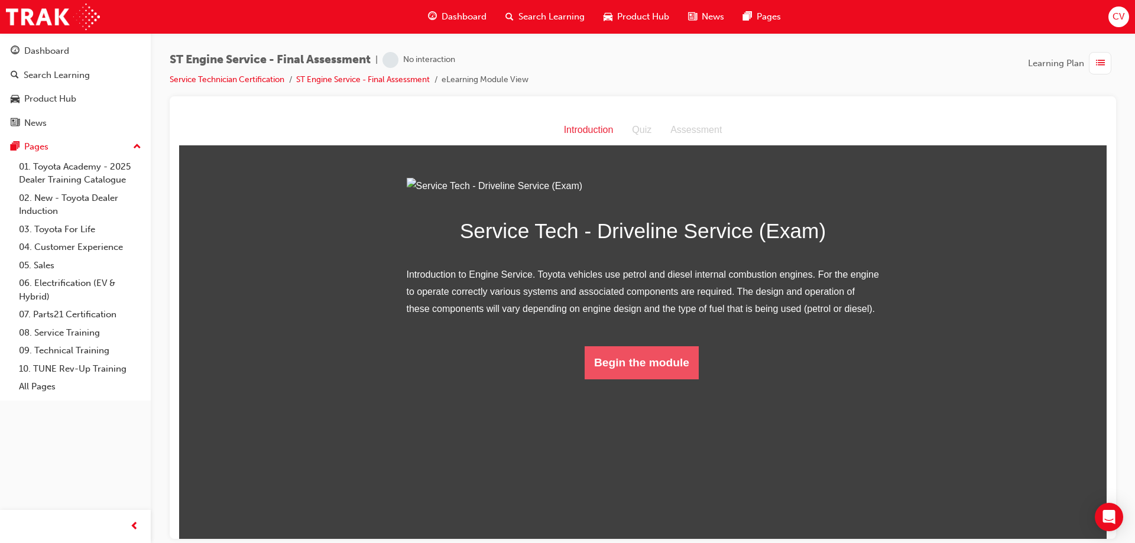
click at [657, 379] on button "Begin the module" at bounding box center [642, 362] width 114 height 33
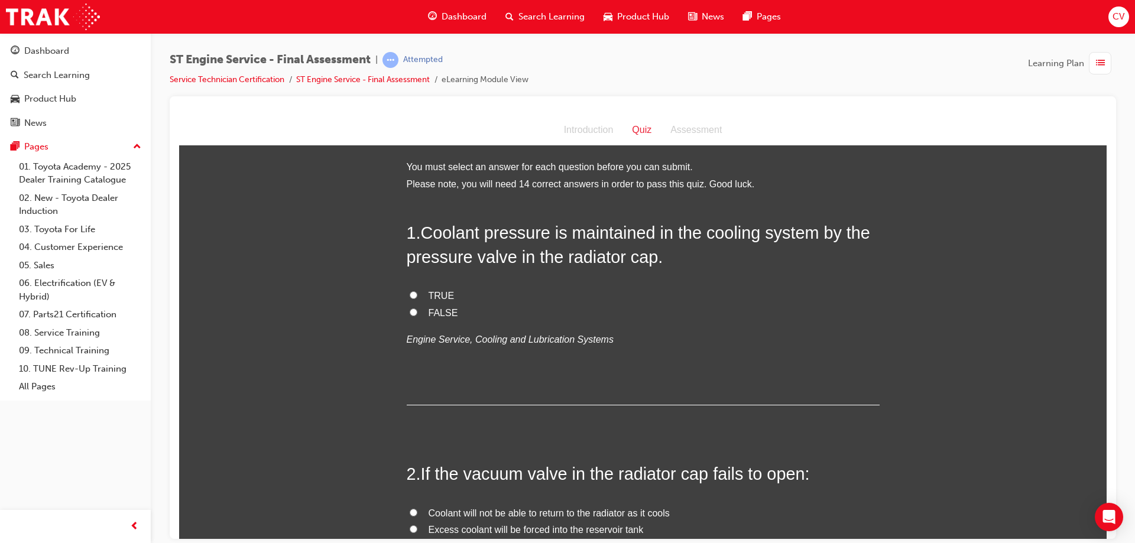
drag, startPoint x: 406, startPoint y: 292, endPoint x: 467, endPoint y: 298, distance: 61.8
click at [410, 292] on input "TRUE" at bounding box center [414, 295] width 8 height 8
radio input "true"
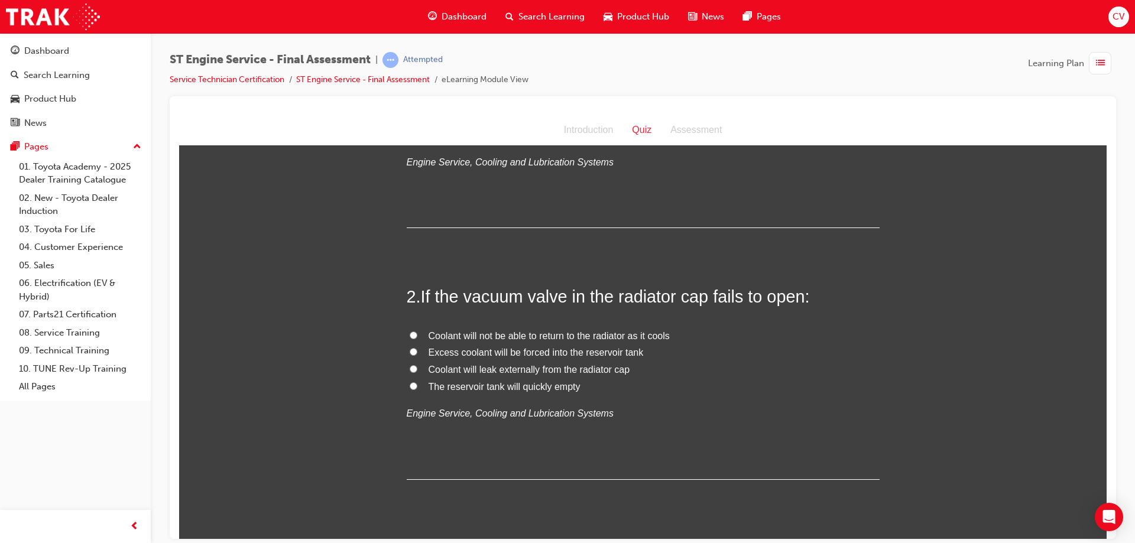
scroll to position [237, 0]
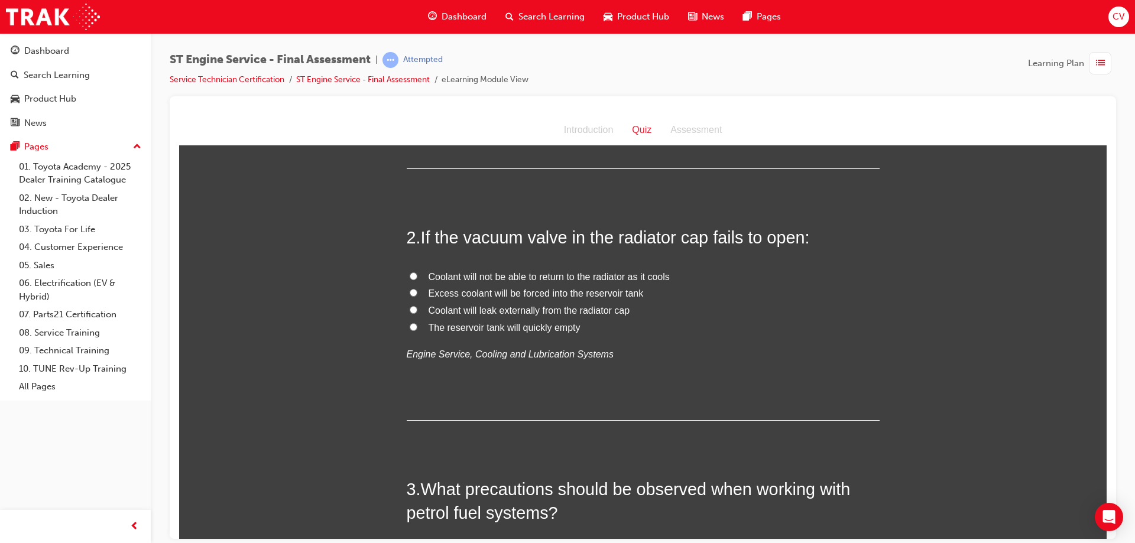
click at [410, 308] on input "Coolant will leak externally from the radiator cap" at bounding box center [414, 310] width 8 height 8
radio input "true"
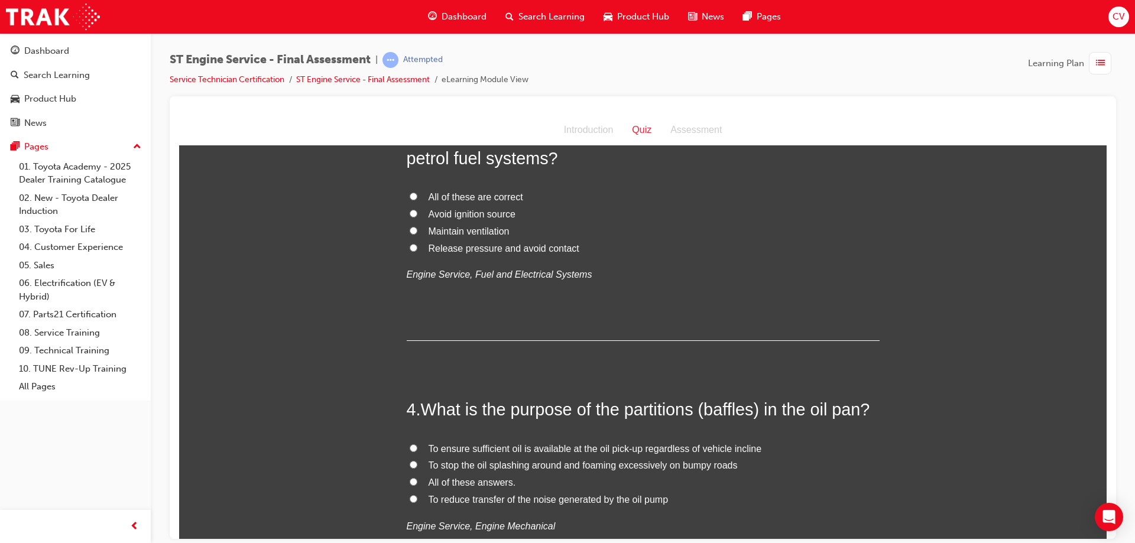
scroll to position [473, 0]
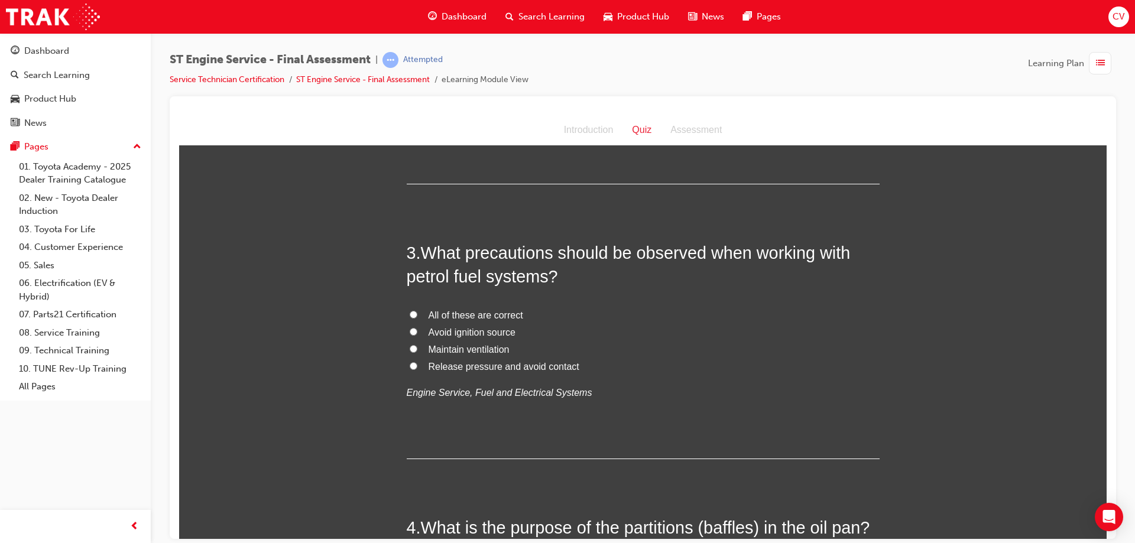
drag, startPoint x: 408, startPoint y: 330, endPoint x: 415, endPoint y: 325, distance: 8.5
click at [411, 328] on input "Avoid ignition source" at bounding box center [414, 332] width 8 height 8
radio input "true"
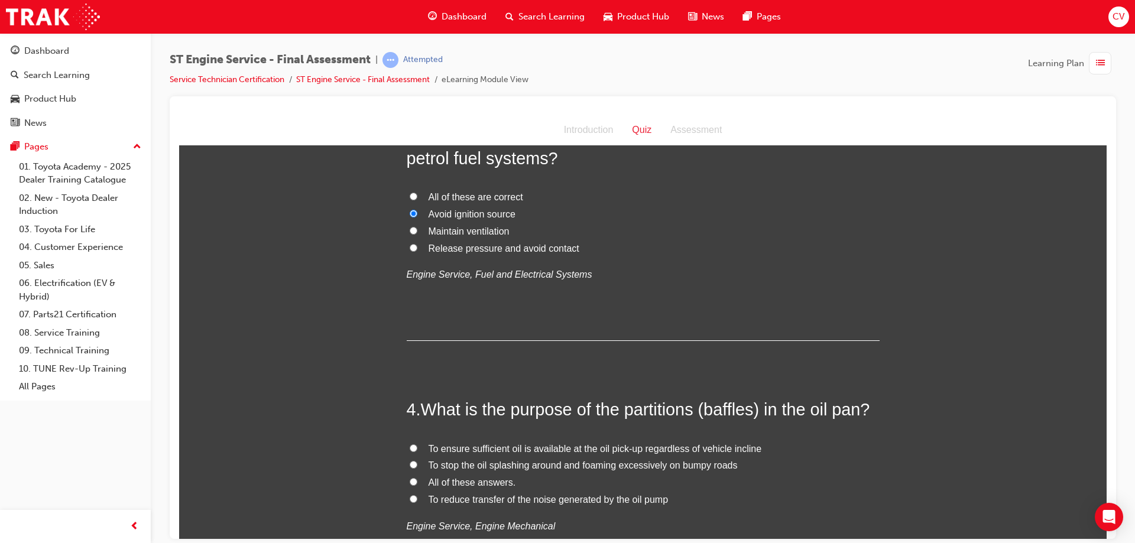
scroll to position [710, 0]
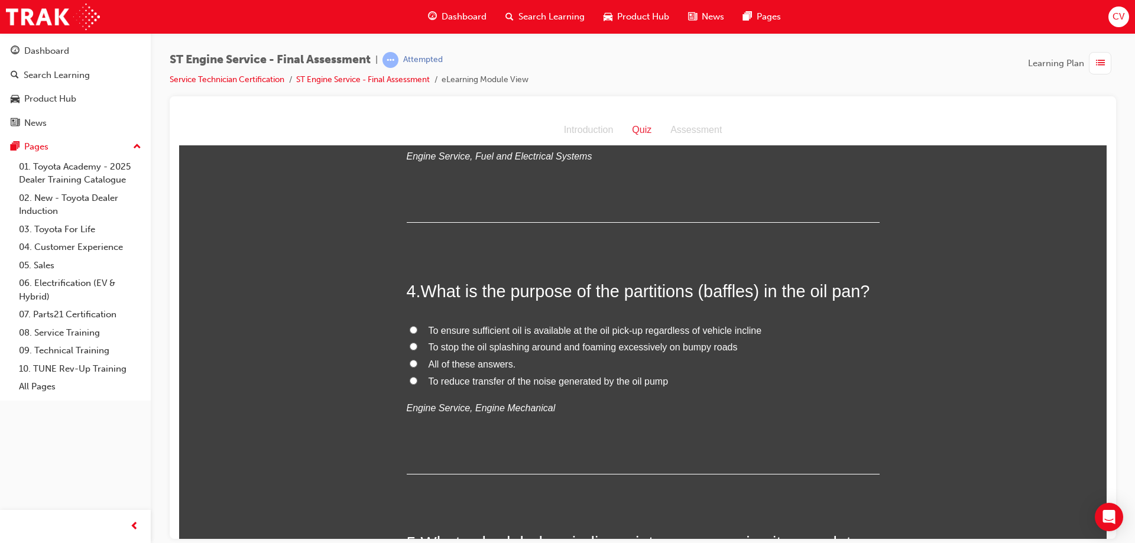
click at [415, 326] on label "To ensure sufficient oil is available at the oil pick-up regardless of vehicle …" at bounding box center [643, 330] width 473 height 17
click at [415, 326] on input "To ensure sufficient oil is available at the oil pick-up regardless of vehicle …" at bounding box center [414, 330] width 8 height 8
radio input "true"
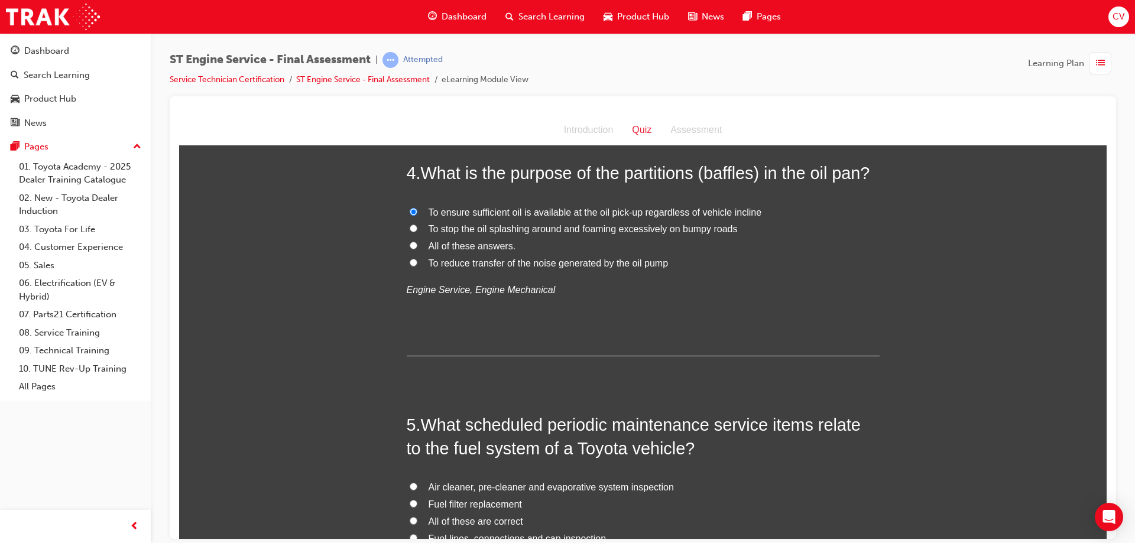
scroll to position [946, 0]
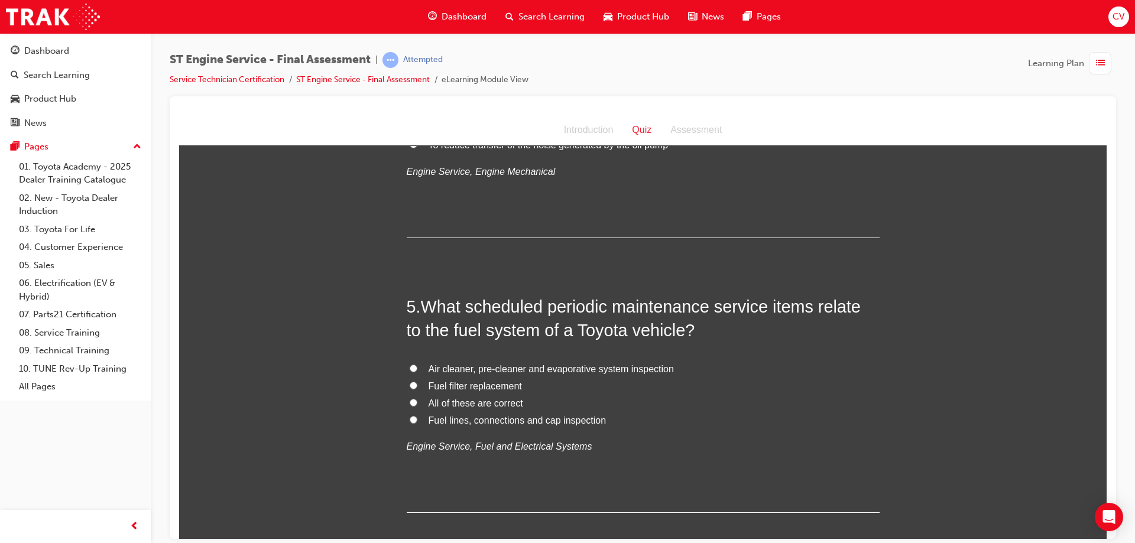
click at [410, 385] on input "Fuel filter replacement" at bounding box center [414, 385] width 8 height 8
radio input "true"
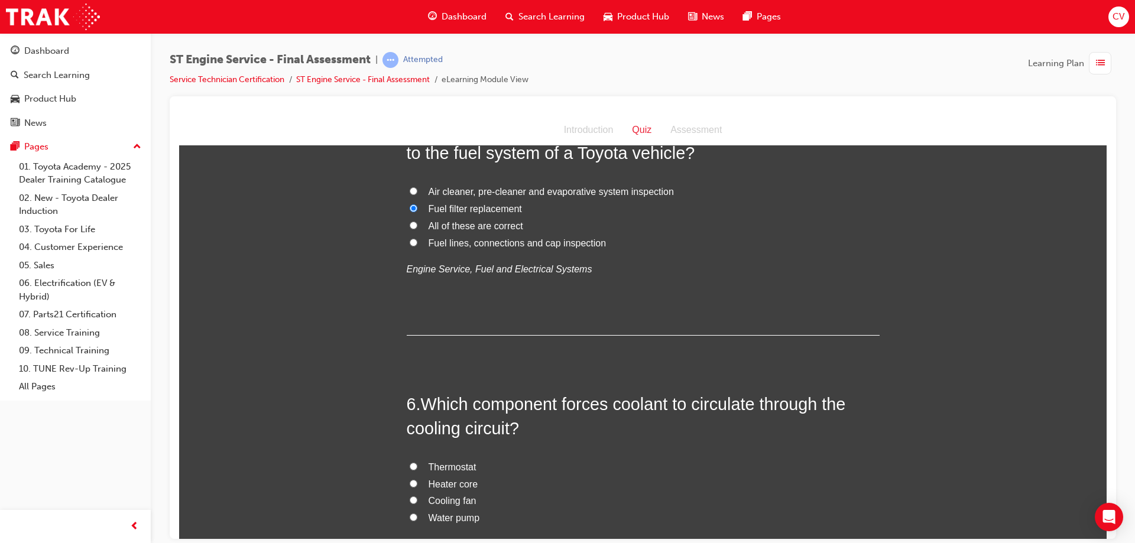
scroll to position [1183, 0]
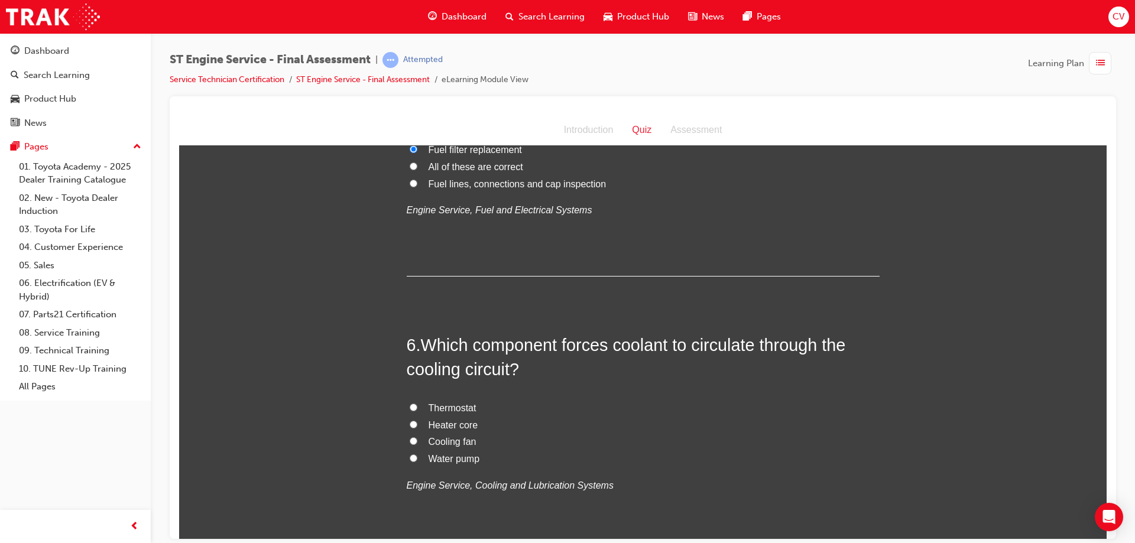
click at [413, 453] on label "Water pump" at bounding box center [643, 459] width 473 height 17
click at [413, 454] on input "Water pump" at bounding box center [414, 458] width 8 height 8
radio input "true"
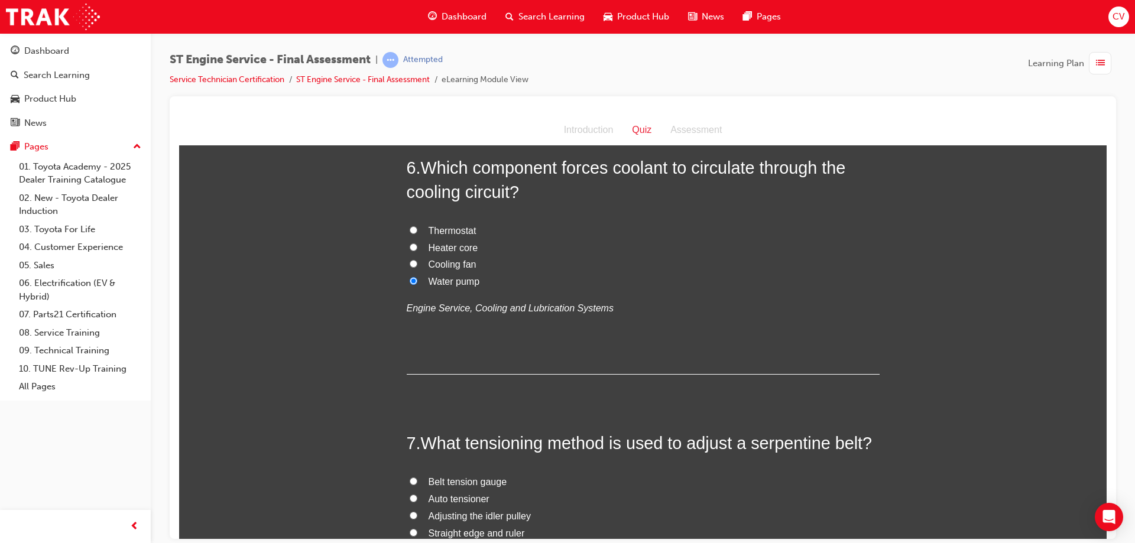
scroll to position [1478, 0]
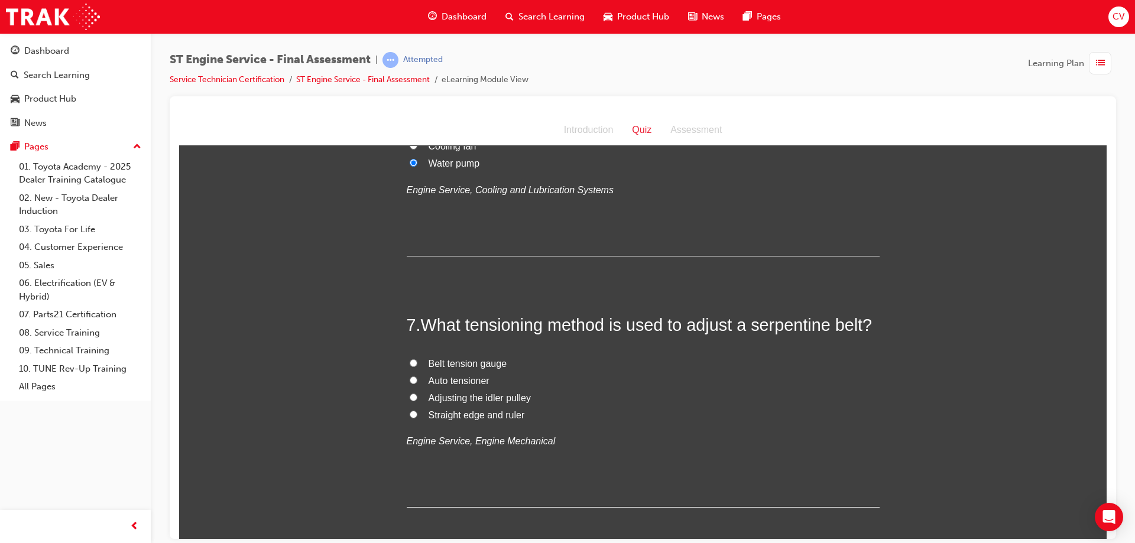
click at [410, 378] on input "Auto tensioner" at bounding box center [414, 380] width 8 height 8
radio input "true"
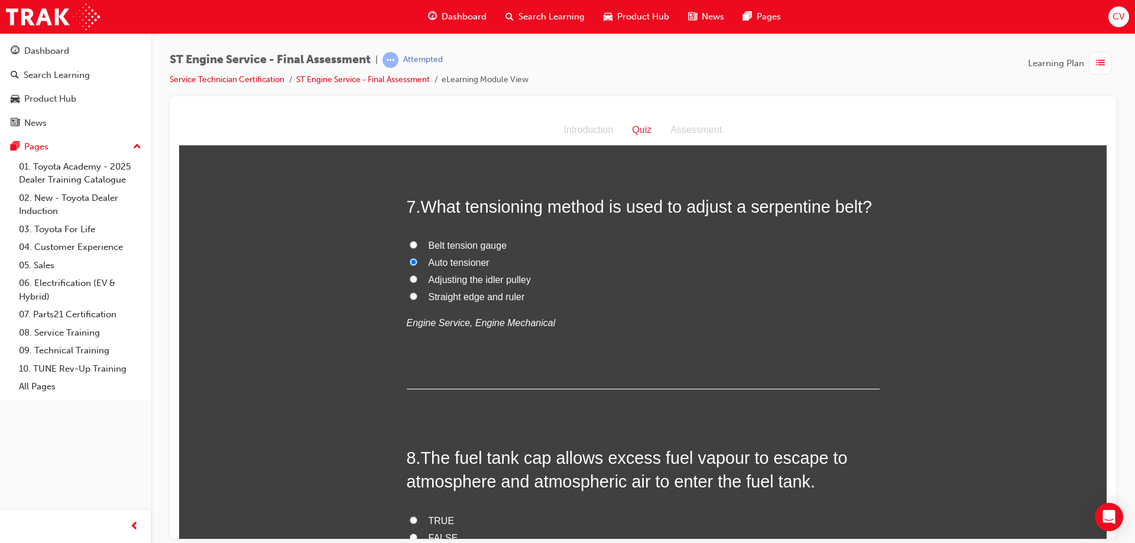
scroll to position [1715, 0]
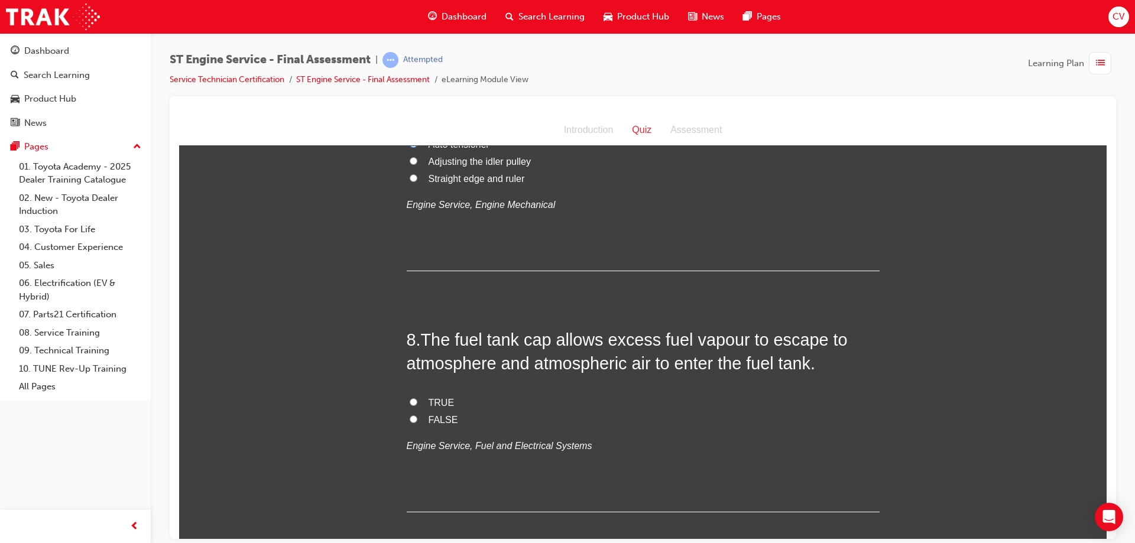
click at [414, 398] on label "TRUE" at bounding box center [643, 402] width 473 height 17
click at [414, 398] on input "TRUE" at bounding box center [414, 402] width 8 height 8
radio input "true"
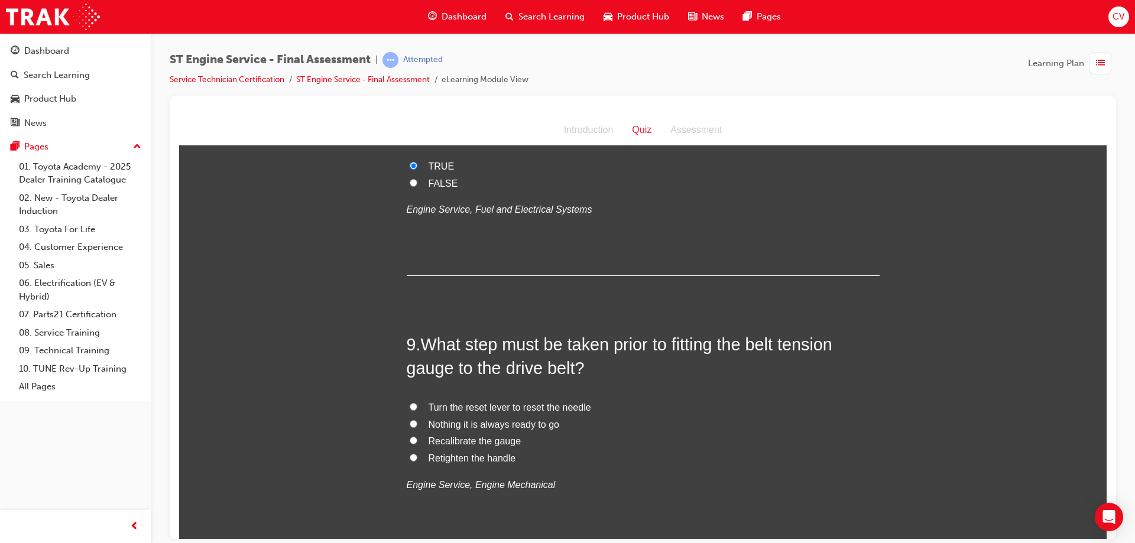
scroll to position [2011, 0]
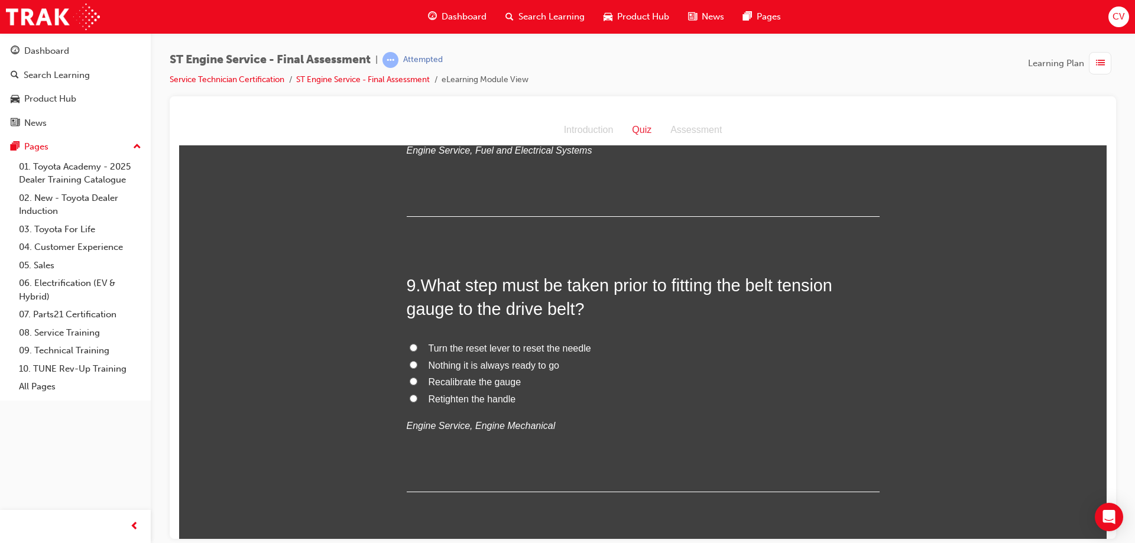
drag, startPoint x: 409, startPoint y: 397, endPoint x: 414, endPoint y: 392, distance: 7.1
click at [412, 394] on input "Retighten the handle" at bounding box center [414, 398] width 8 height 8
radio input "true"
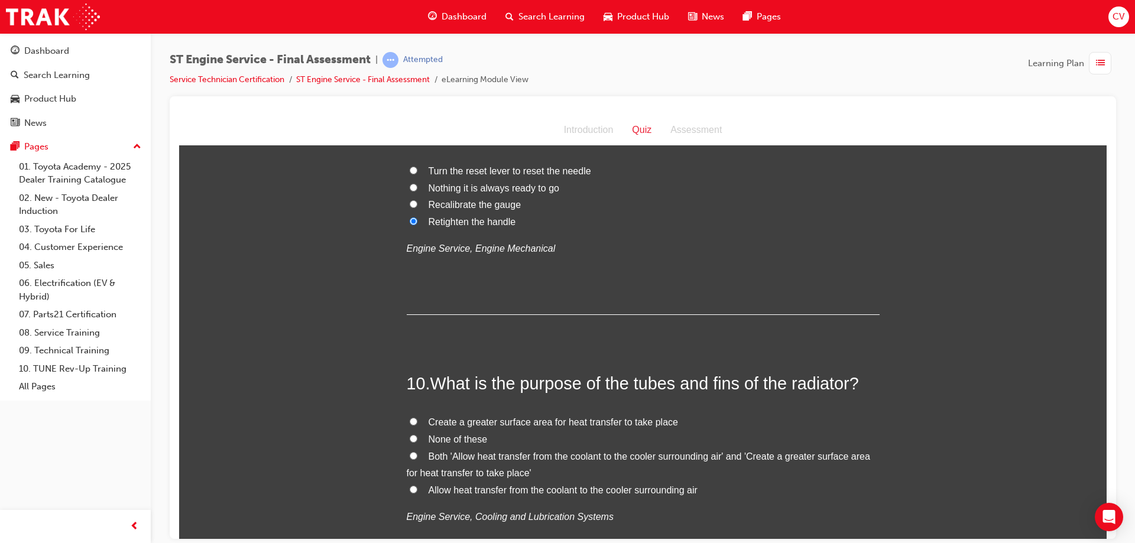
scroll to position [2247, 0]
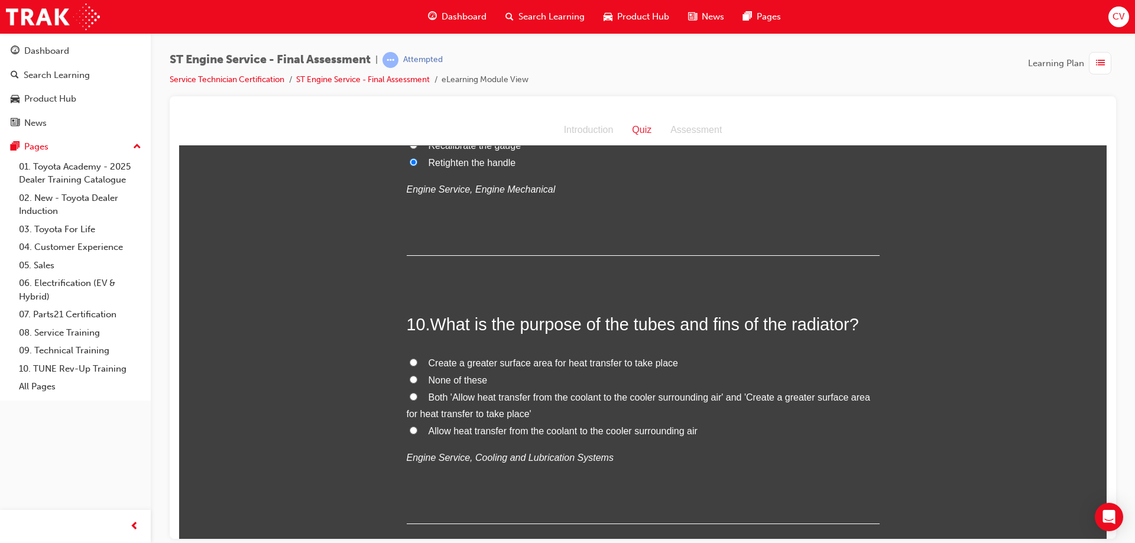
click at [410, 360] on input "Create a greater surface area for heat transfer to take place" at bounding box center [414, 362] width 8 height 8
radio input "true"
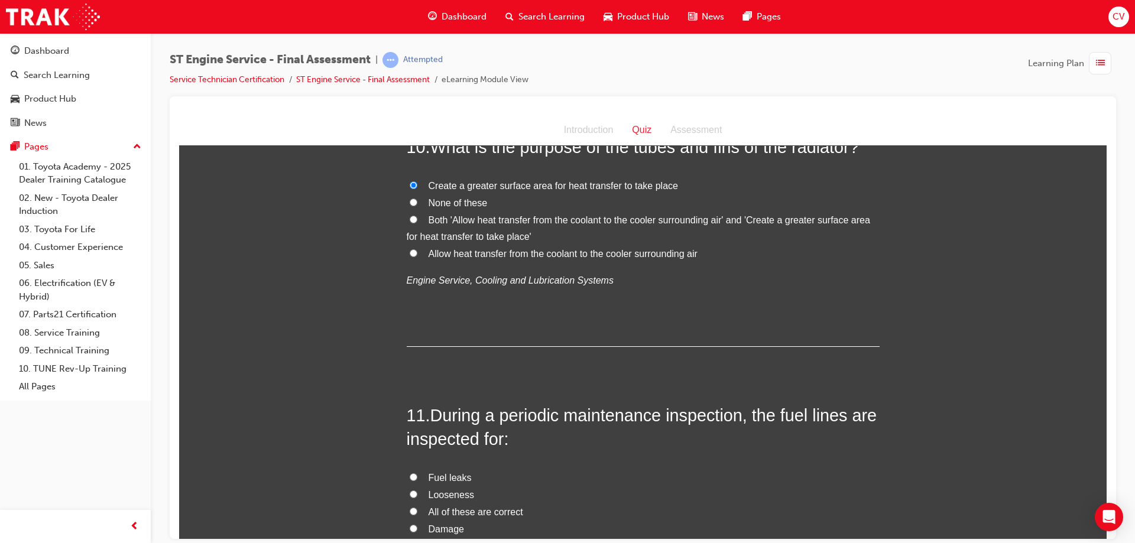
scroll to position [2484, 0]
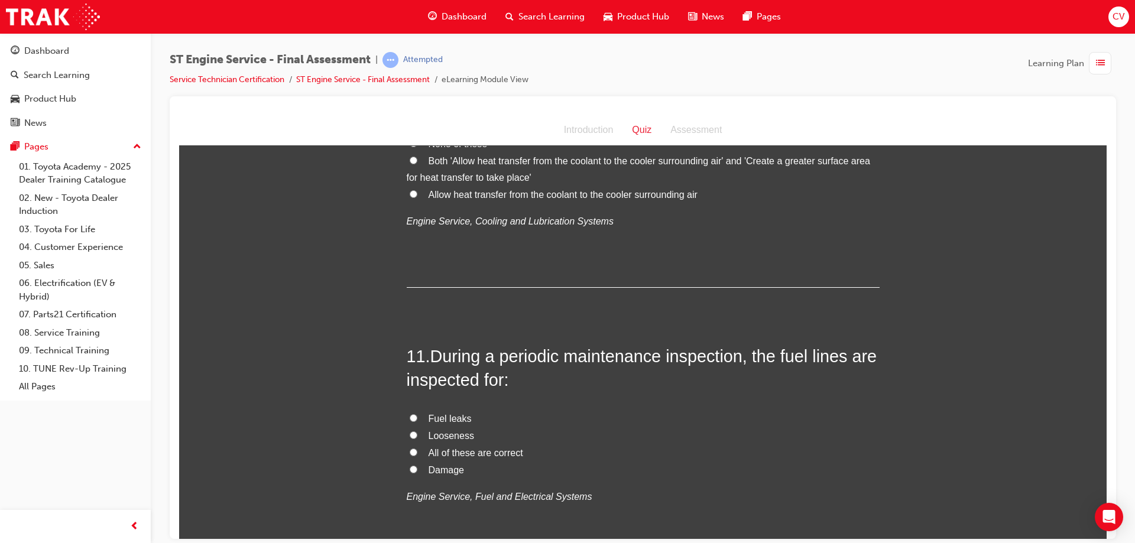
drag, startPoint x: 406, startPoint y: 417, endPoint x: 487, endPoint y: 410, distance: 81.9
click at [410, 415] on input "Fuel leaks" at bounding box center [414, 418] width 8 height 8
radio input "true"
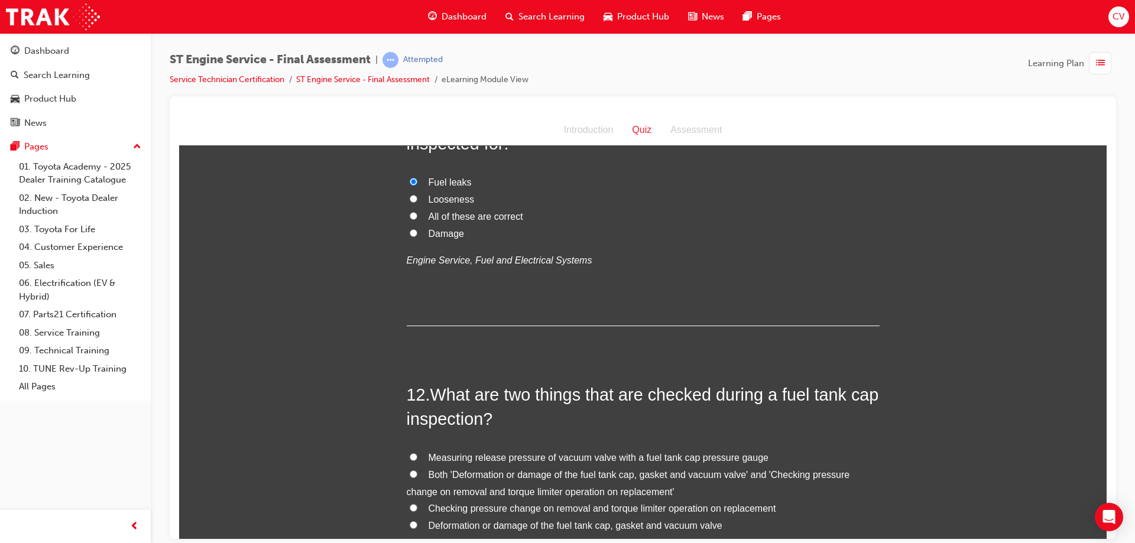
scroll to position [2780, 0]
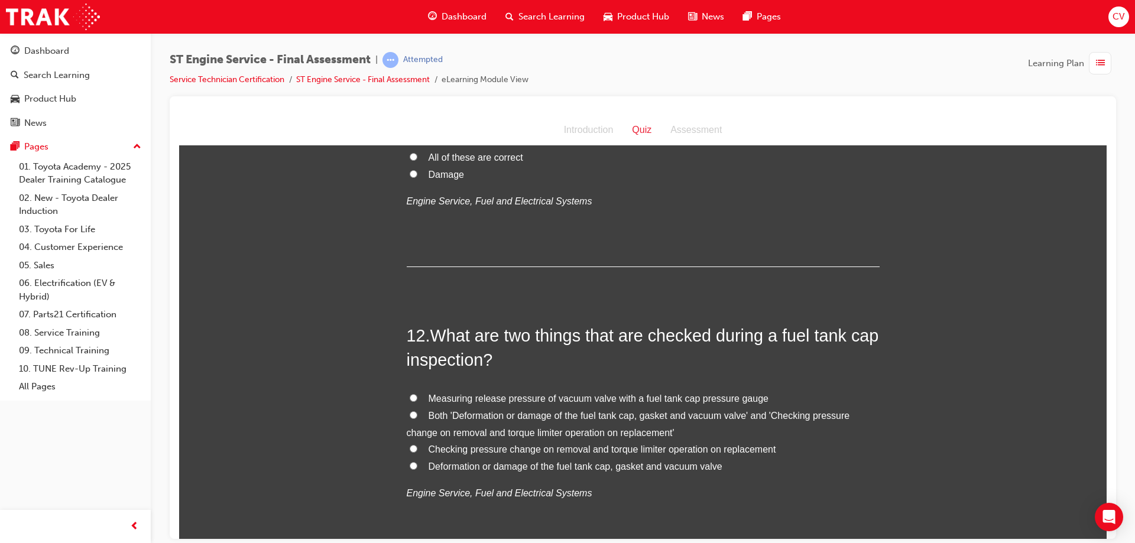
drag, startPoint x: 407, startPoint y: 397, endPoint x: 423, endPoint y: 400, distance: 16.4
click at [410, 396] on input "Measuring release pressure of vacuum valve with a fuel tank cap pressure gauge" at bounding box center [414, 398] width 8 height 8
radio input "true"
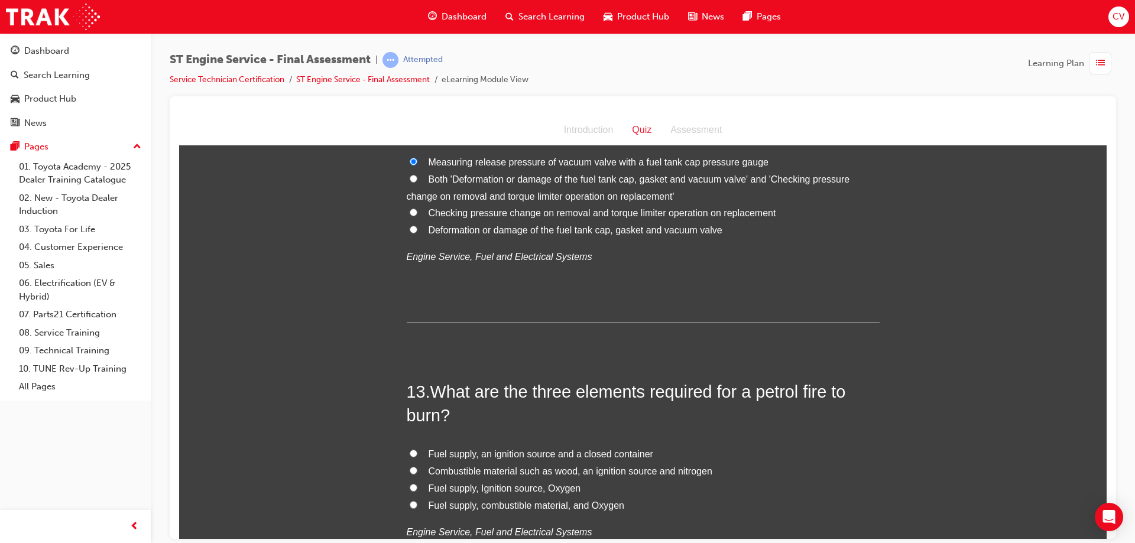
scroll to position [3075, 0]
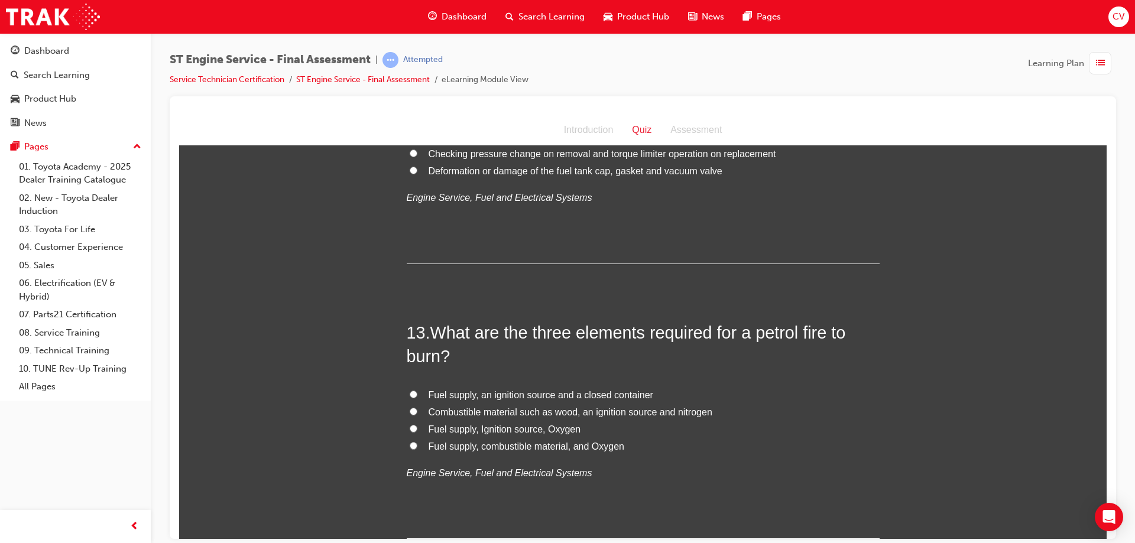
drag, startPoint x: 406, startPoint y: 427, endPoint x: 415, endPoint y: 422, distance: 10.3
click at [410, 425] on input "Fuel supply, Ignition source, Oxygen" at bounding box center [414, 429] width 8 height 8
radio input "true"
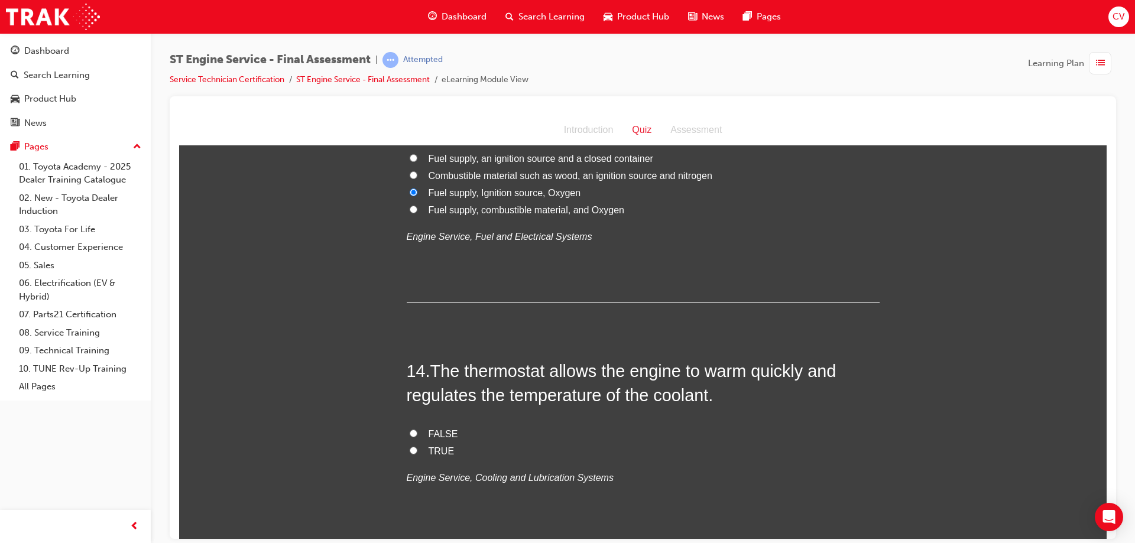
scroll to position [3371, 0]
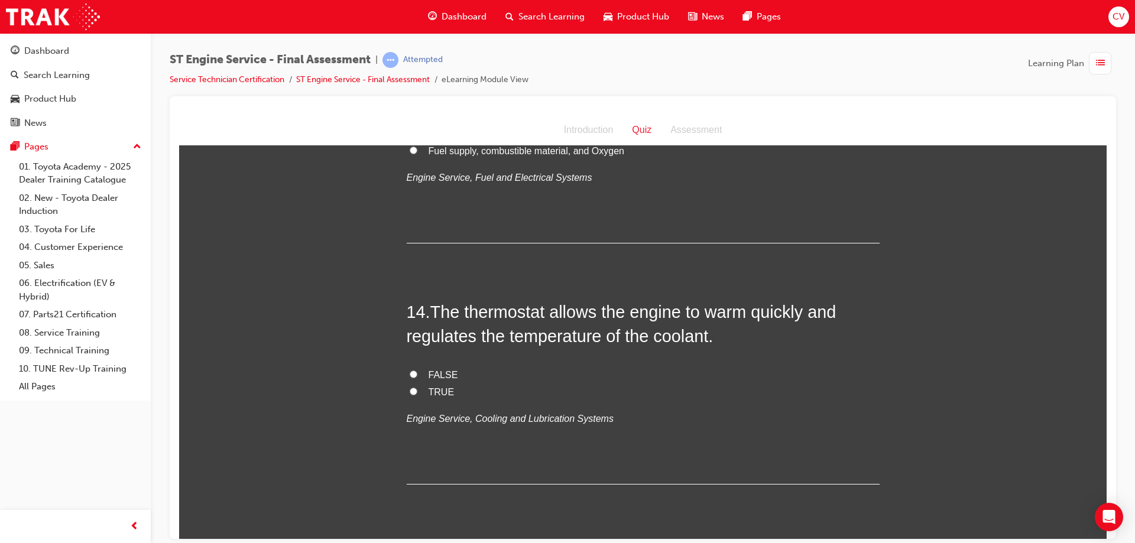
drag, startPoint x: 405, startPoint y: 376, endPoint x: 431, endPoint y: 372, distance: 25.7
click at [410, 373] on input "FALSE" at bounding box center [414, 374] width 8 height 8
radio input "true"
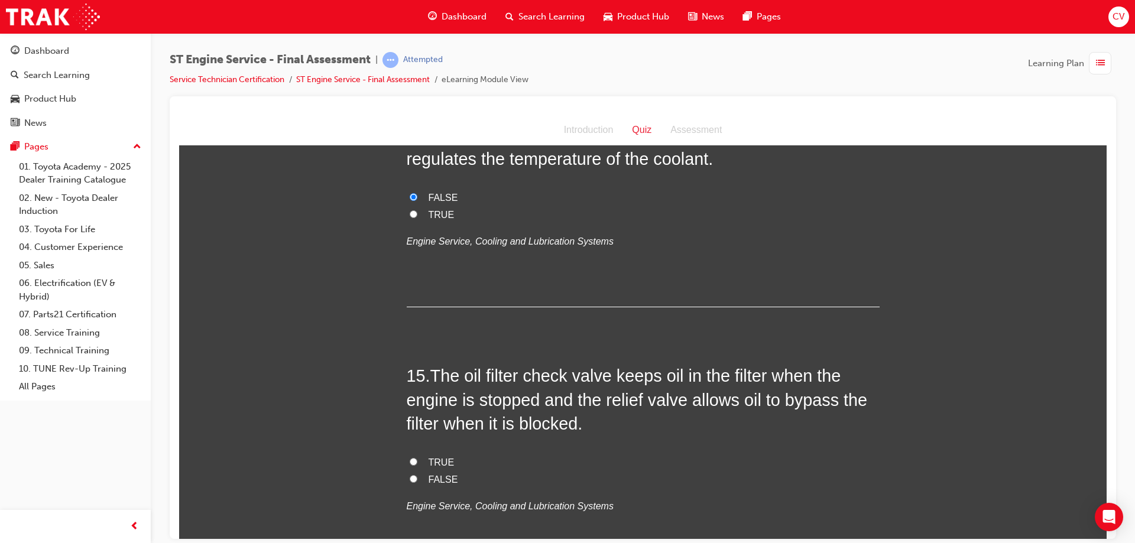
drag, startPoint x: 411, startPoint y: 461, endPoint x: 416, endPoint y: 453, distance: 9.0
click at [413, 456] on label "TRUE" at bounding box center [643, 462] width 473 height 17
click at [413, 458] on input "TRUE" at bounding box center [414, 462] width 8 height 8
radio input "true"
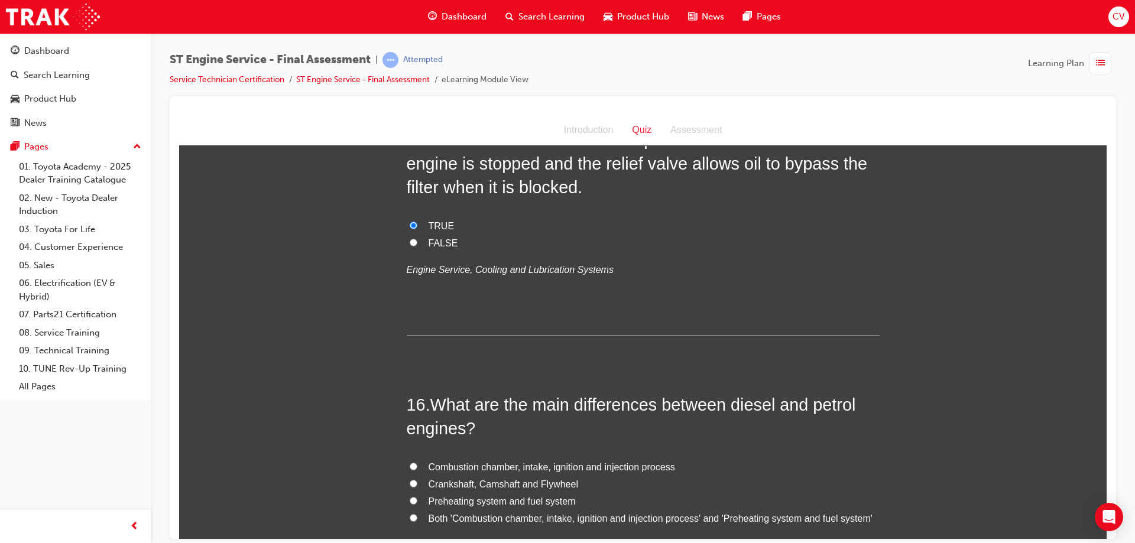
scroll to position [3844, 0]
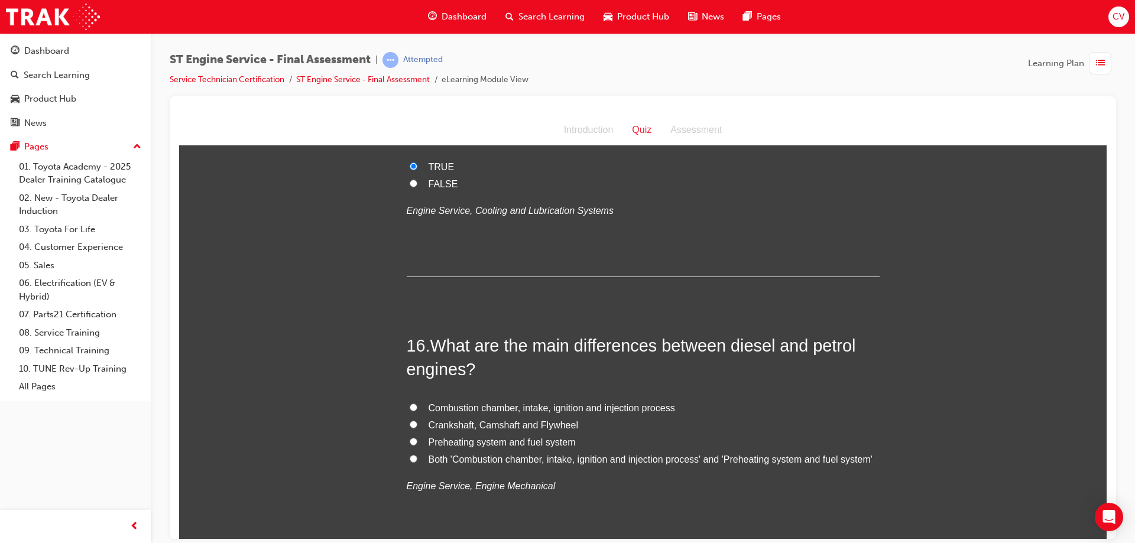
click at [412, 436] on label "Preheating system and fuel system" at bounding box center [643, 442] width 473 height 17
click at [412, 438] on input "Preheating system and fuel system" at bounding box center [414, 442] width 8 height 8
radio input "true"
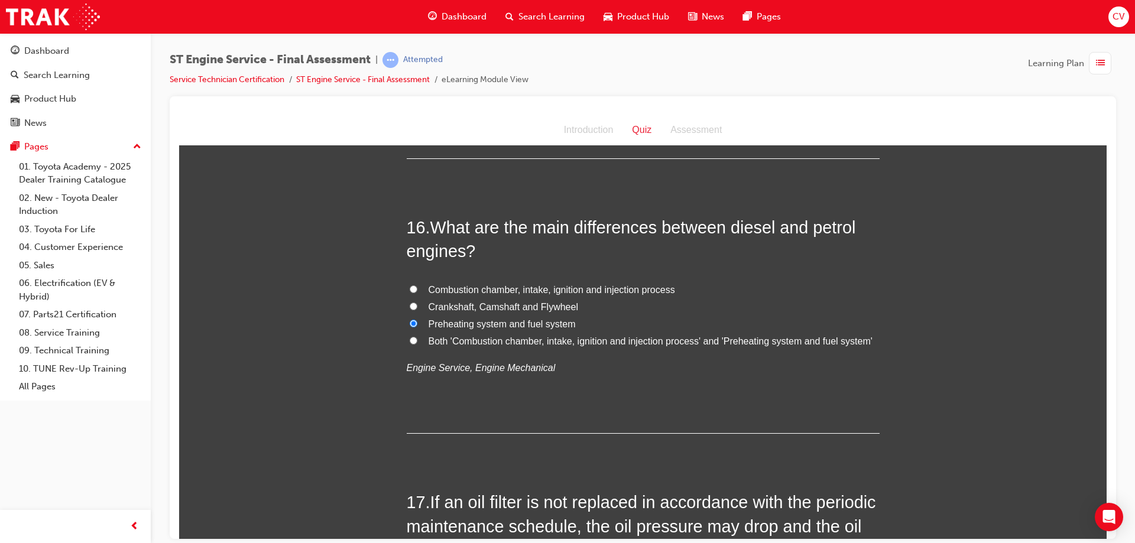
scroll to position [4081, 0]
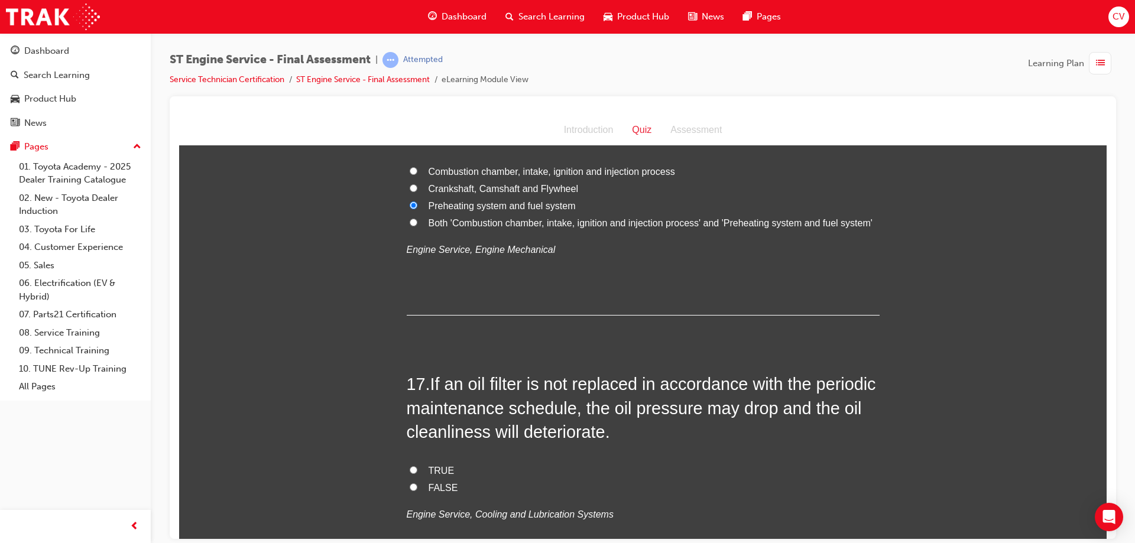
drag, startPoint x: 410, startPoint y: 488, endPoint x: 418, endPoint y: 478, distance: 12.7
click at [411, 484] on input "FALSE" at bounding box center [414, 487] width 8 height 8
radio input "true"
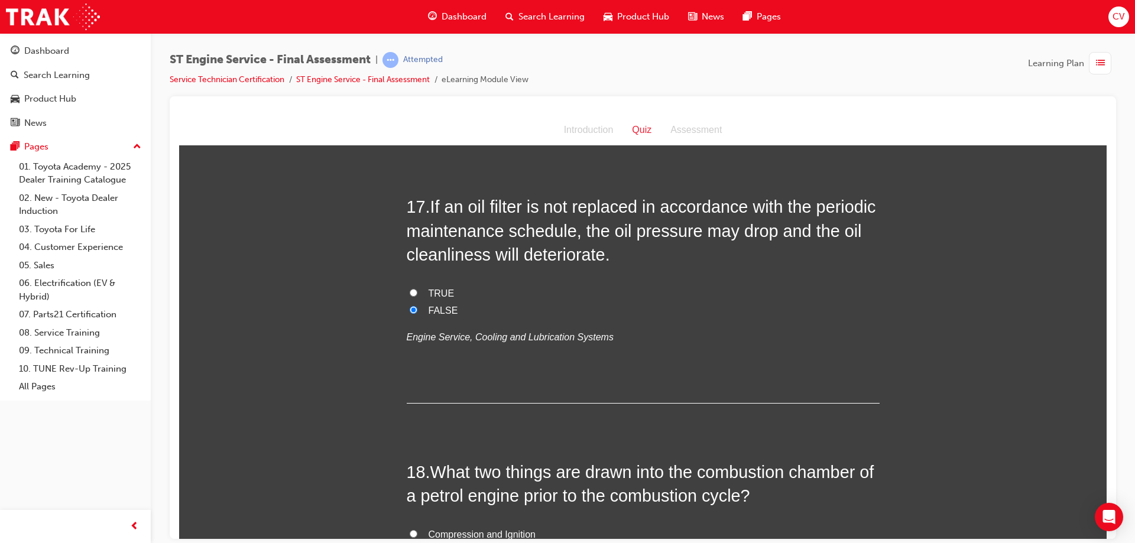
scroll to position [4376, 0]
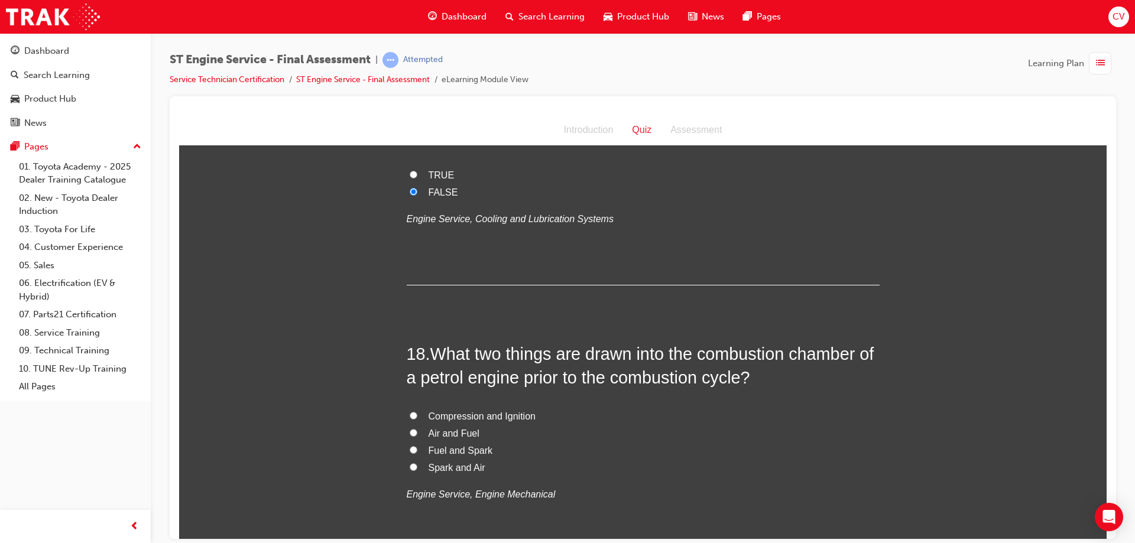
click at [412, 447] on input "Fuel and Spark" at bounding box center [414, 450] width 8 height 8
radio input "true"
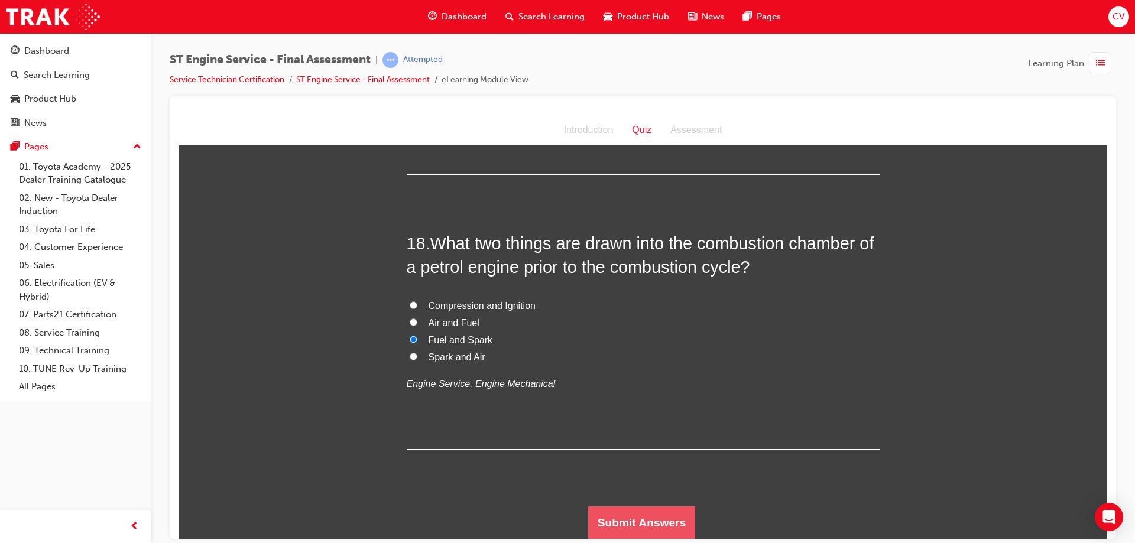
click at [655, 510] on button "Submit Answers" at bounding box center [642, 522] width 108 height 33
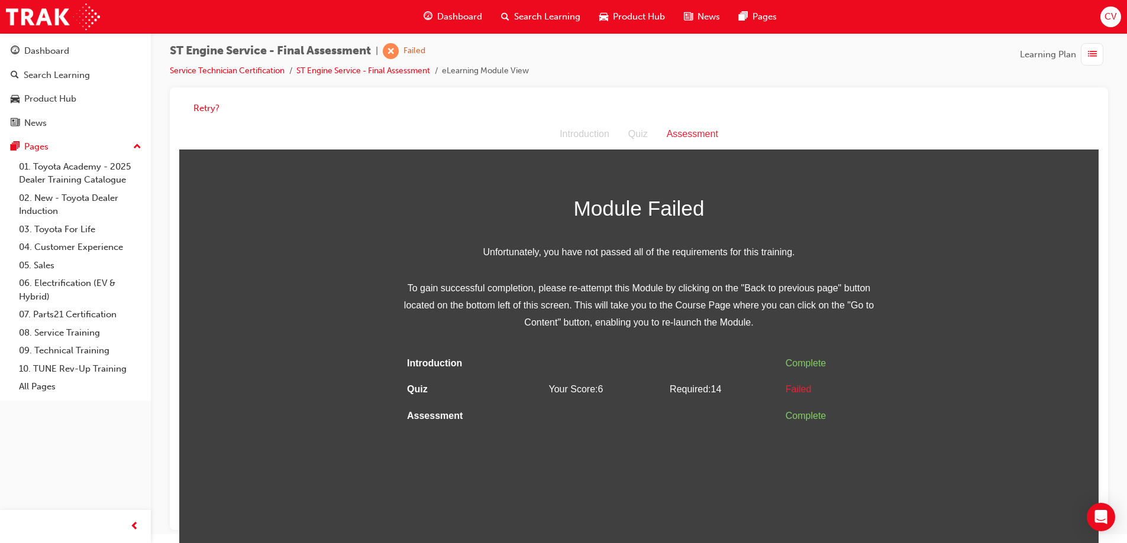
scroll to position [0, 0]
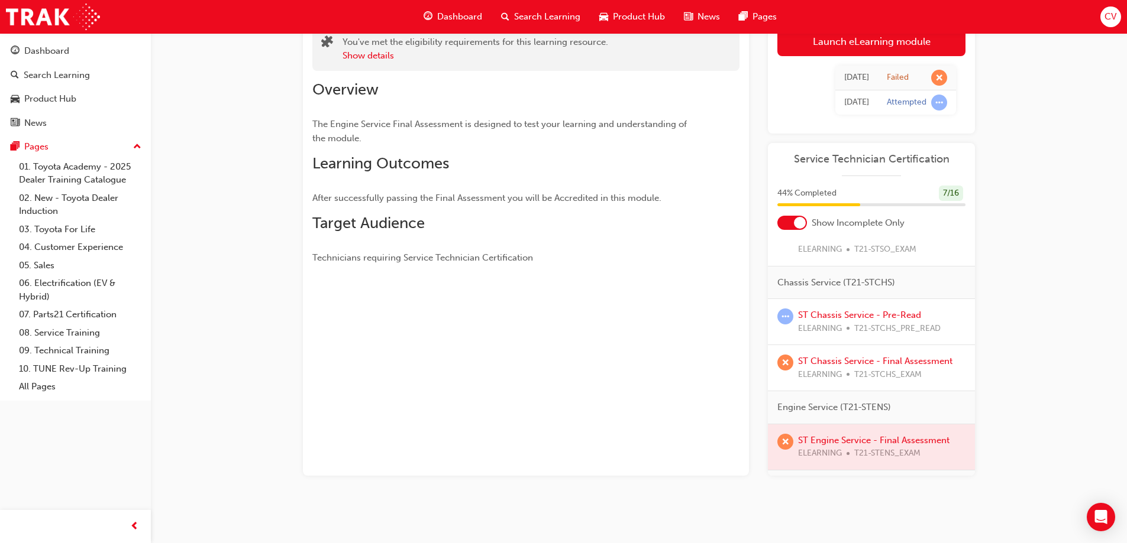
scroll to position [414, 0]
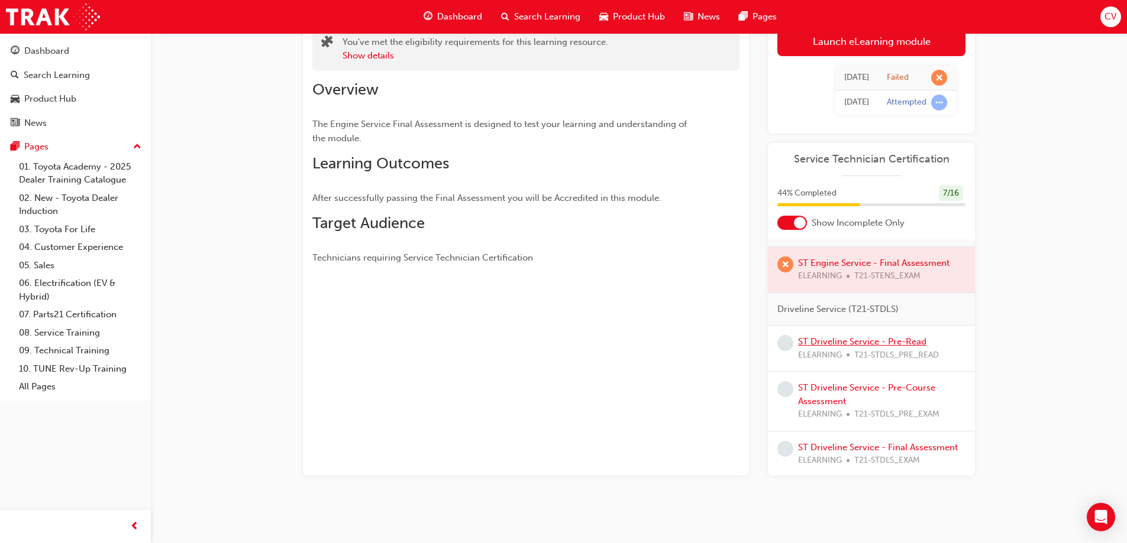
click at [835, 344] on link "ST Driveline Service - Pre-Read" at bounding box center [862, 342] width 128 height 11
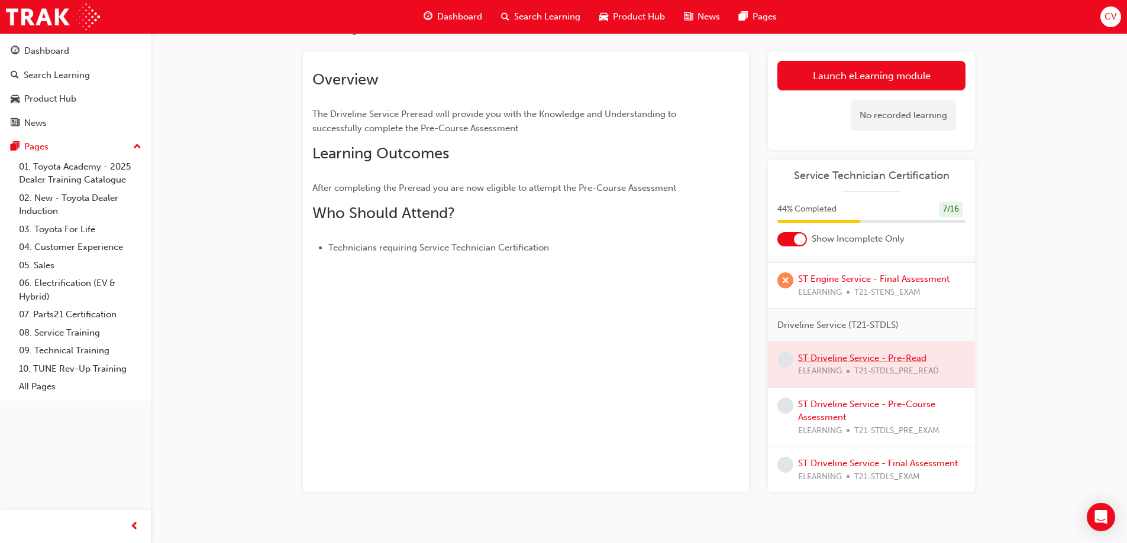
scroll to position [72, 0]
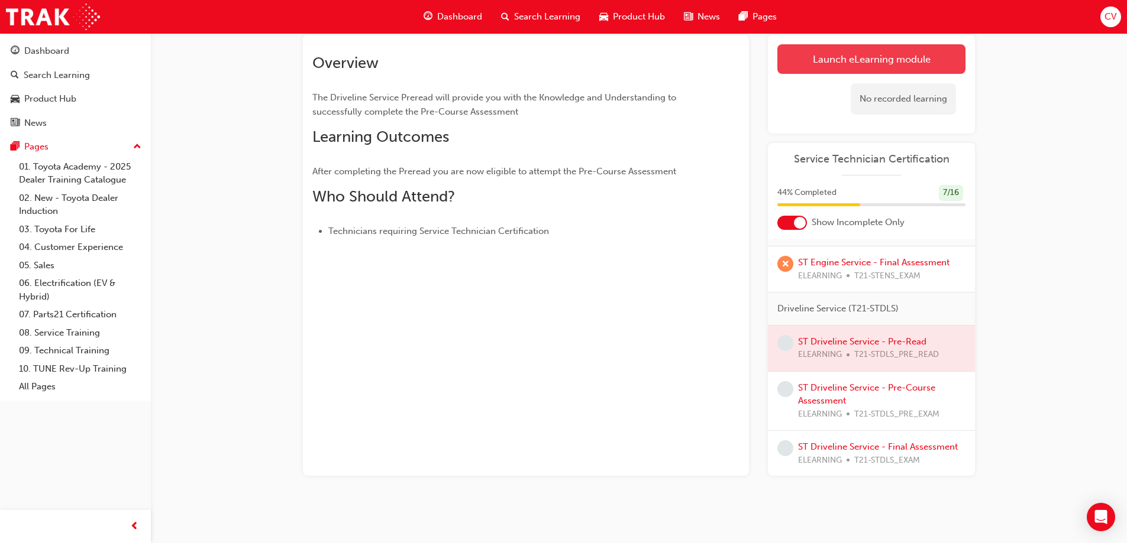
click at [865, 54] on link "Launch eLearning module" at bounding box center [871, 59] width 188 height 30
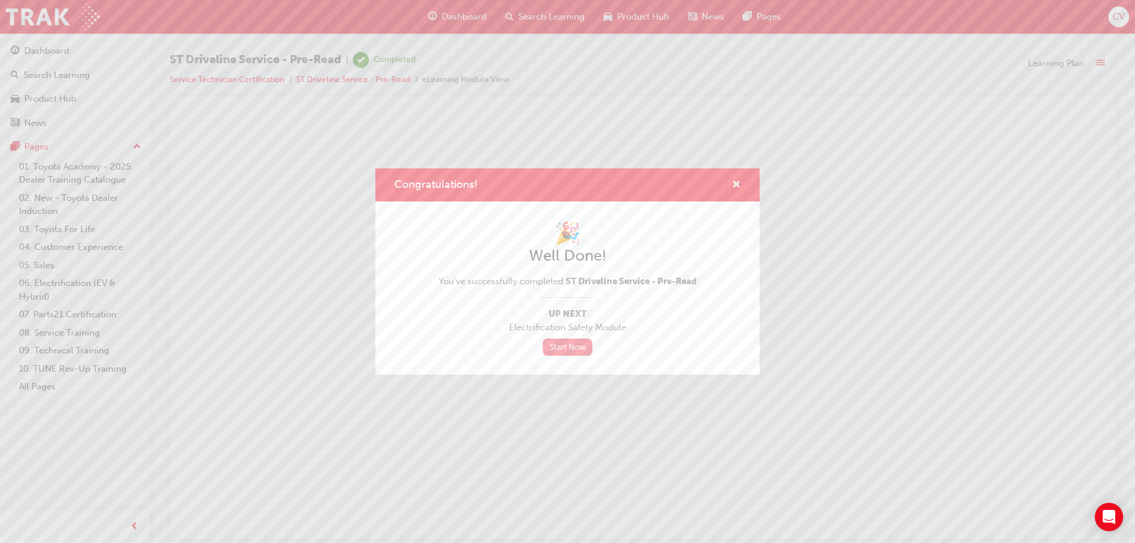
click at [572, 343] on link "Start Now" at bounding box center [568, 347] width 50 height 17
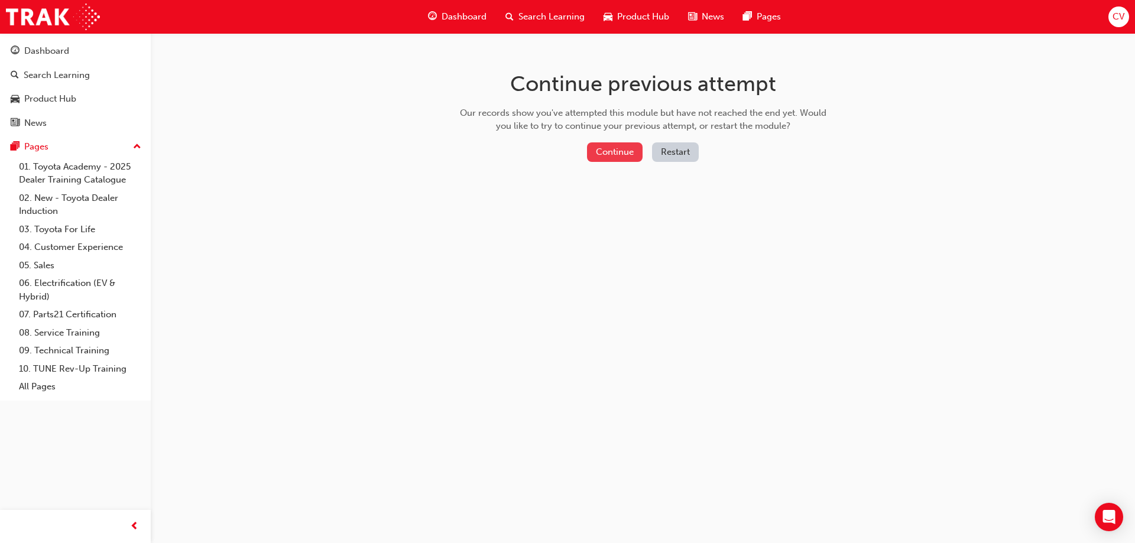
click at [599, 151] on button "Continue" at bounding box center [615, 153] width 56 height 20
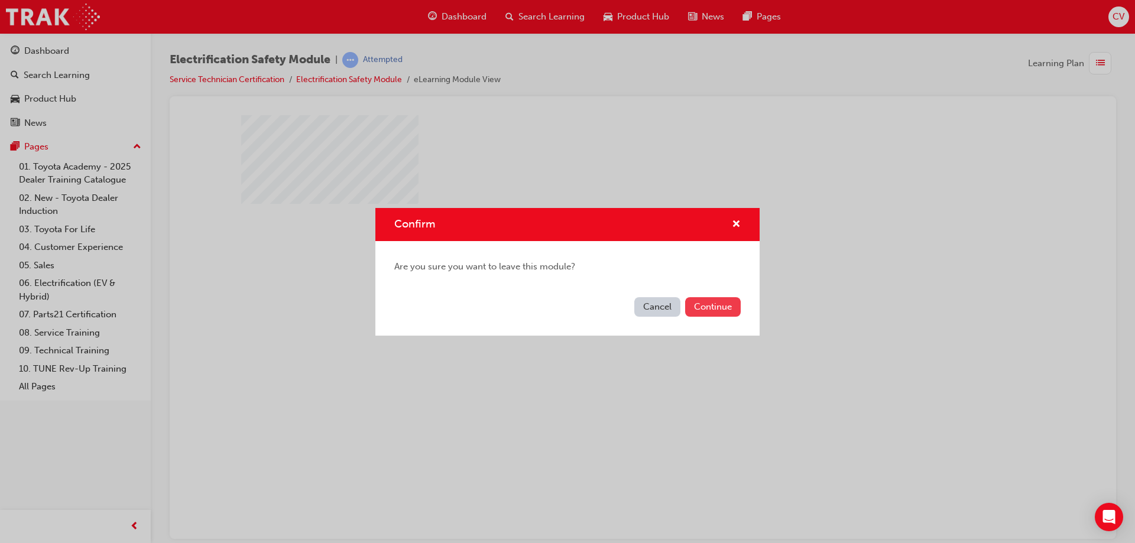
drag, startPoint x: 722, startPoint y: 306, endPoint x: 538, endPoint y: 188, distance: 218.2
click at [722, 306] on button "Continue" at bounding box center [713, 307] width 56 height 20
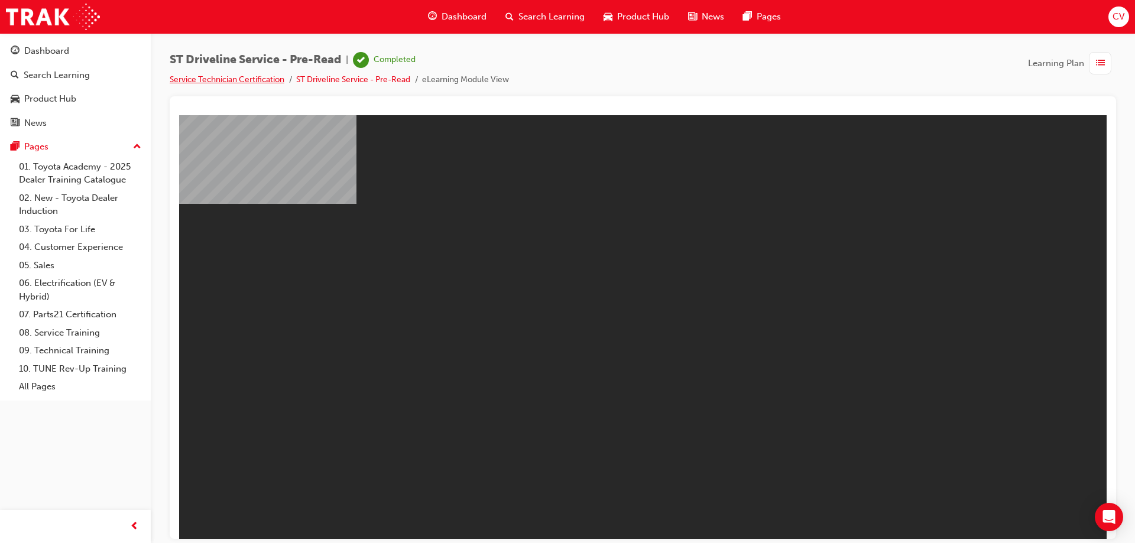
click at [240, 82] on link "Service Technician Certification" at bounding box center [227, 80] width 115 height 10
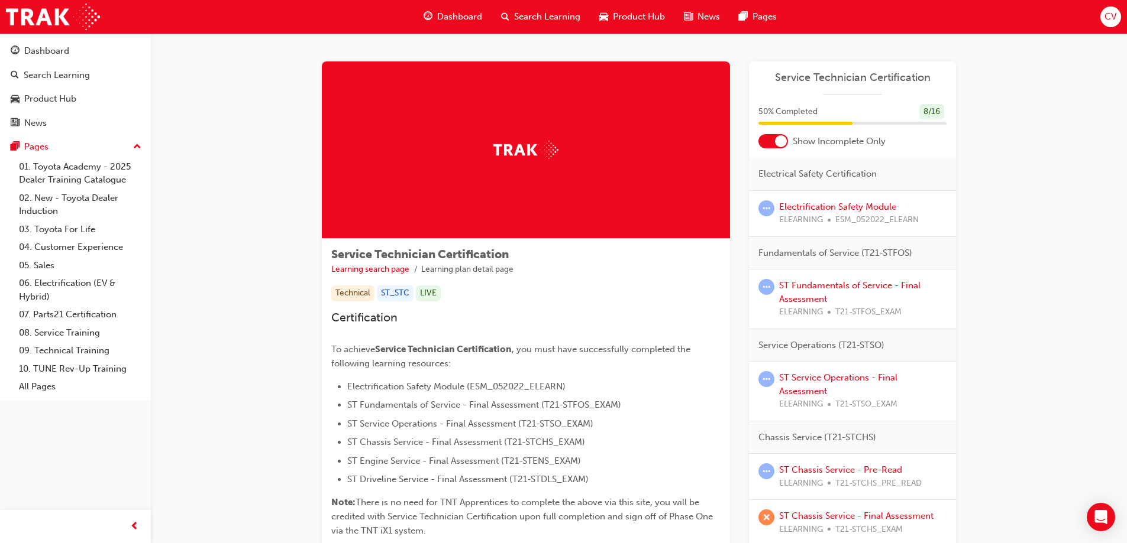
click at [1109, 18] on span "CV" at bounding box center [1110, 17] width 12 height 14
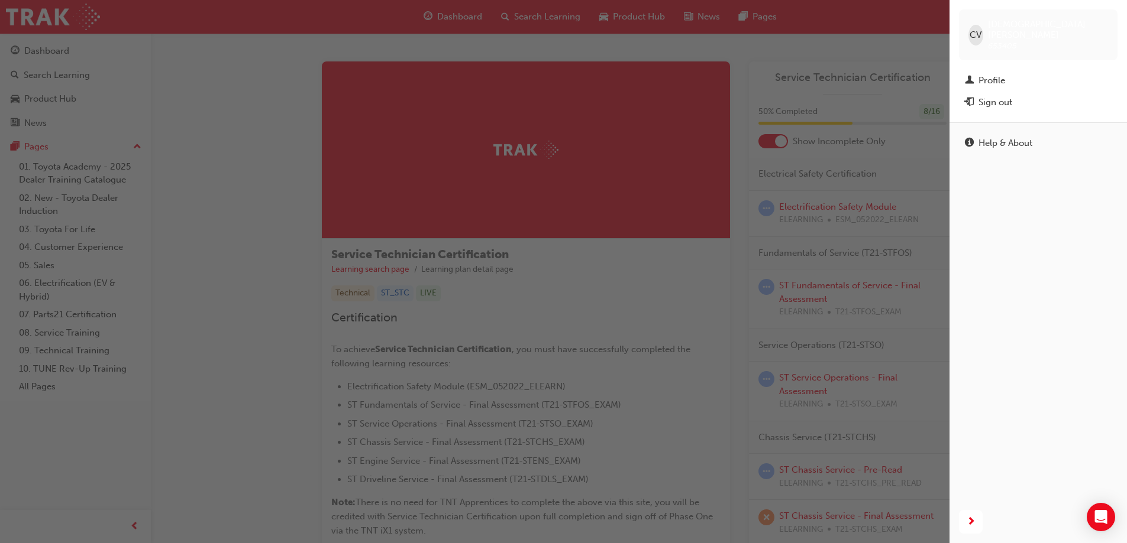
click at [1014, 95] on div "Sign out" at bounding box center [1038, 102] width 147 height 15
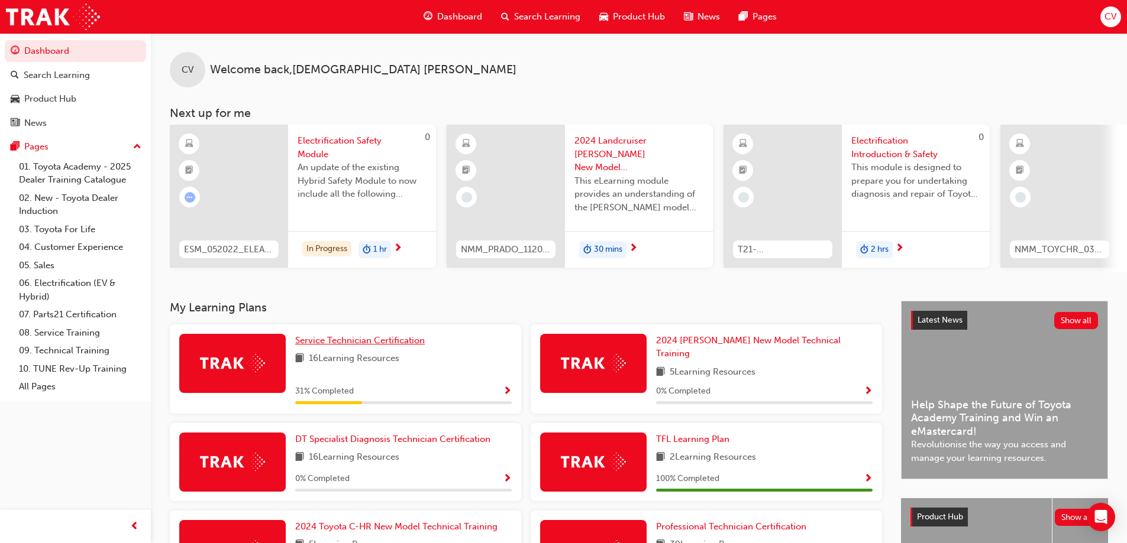
click at [360, 346] on span "Service Technician Certification" at bounding box center [360, 340] width 130 height 11
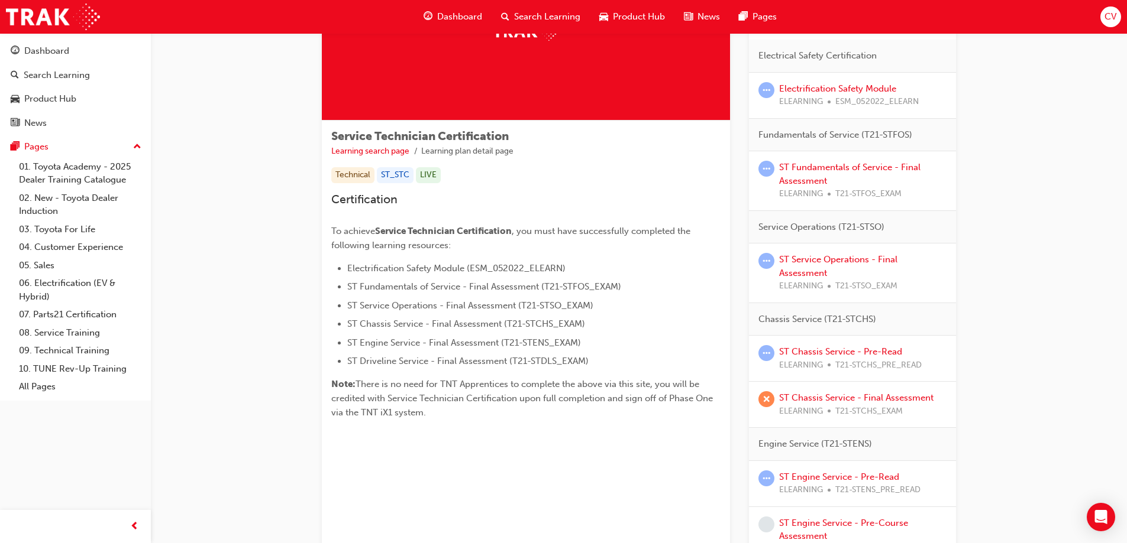
scroll to position [177, 0]
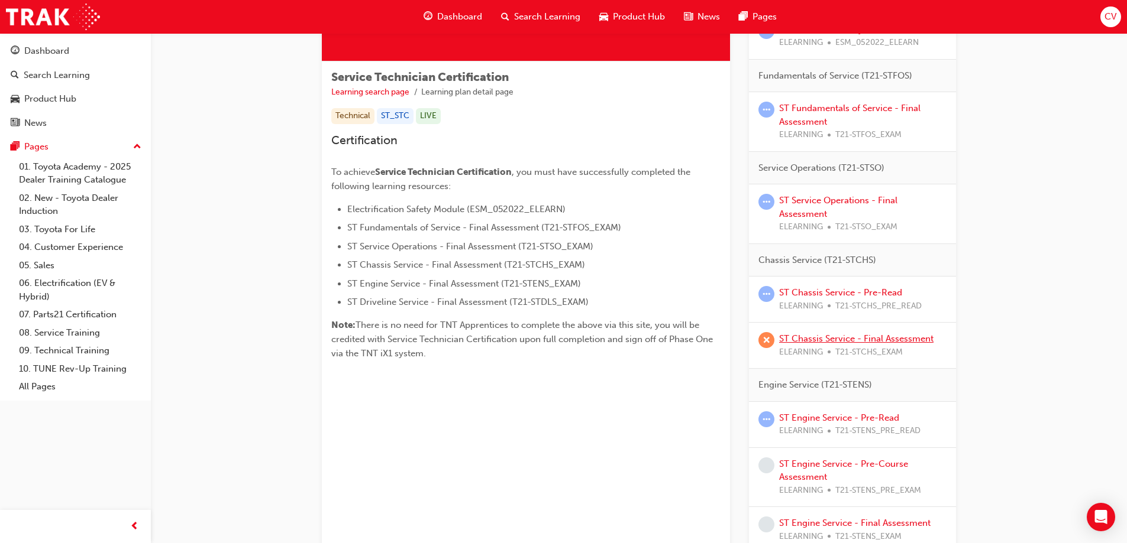
click at [827, 337] on link "ST Chassis Service - Final Assessment" at bounding box center [856, 339] width 154 height 11
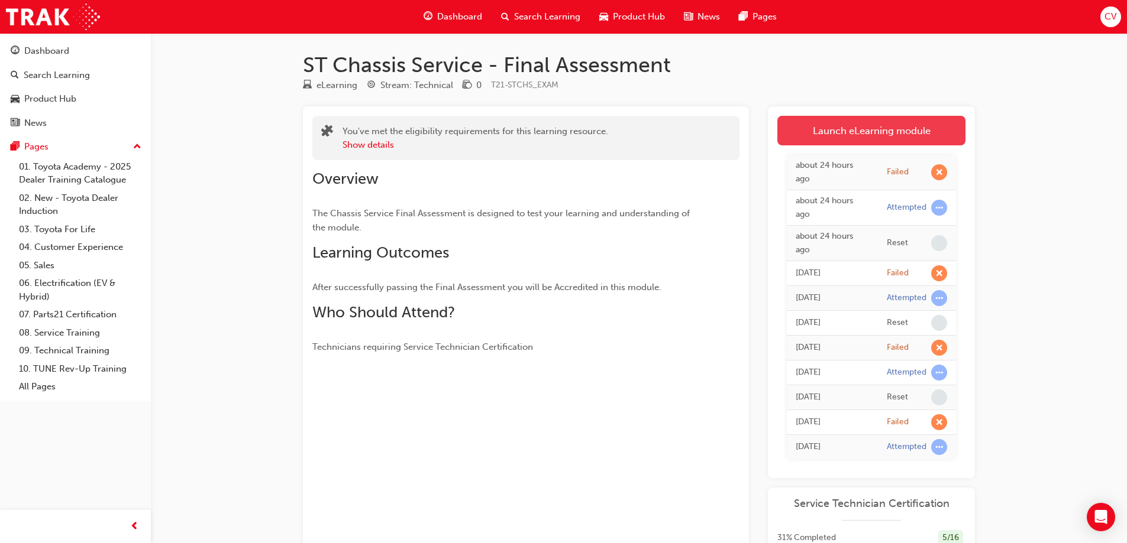
click at [867, 131] on link "Launch eLearning module" at bounding box center [871, 131] width 188 height 30
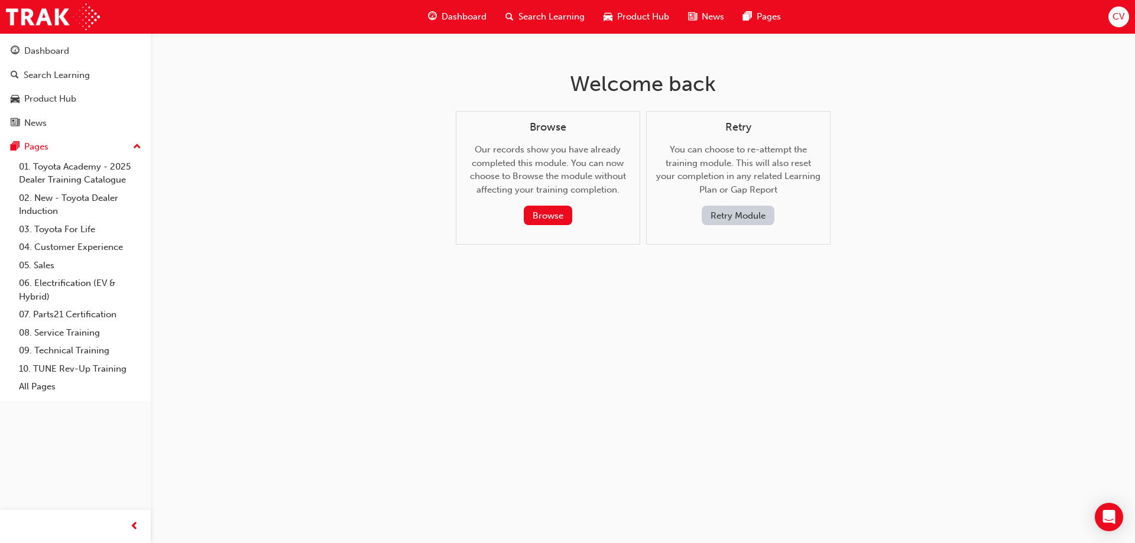
click at [729, 213] on button "Retry Module" at bounding box center [738, 216] width 73 height 20
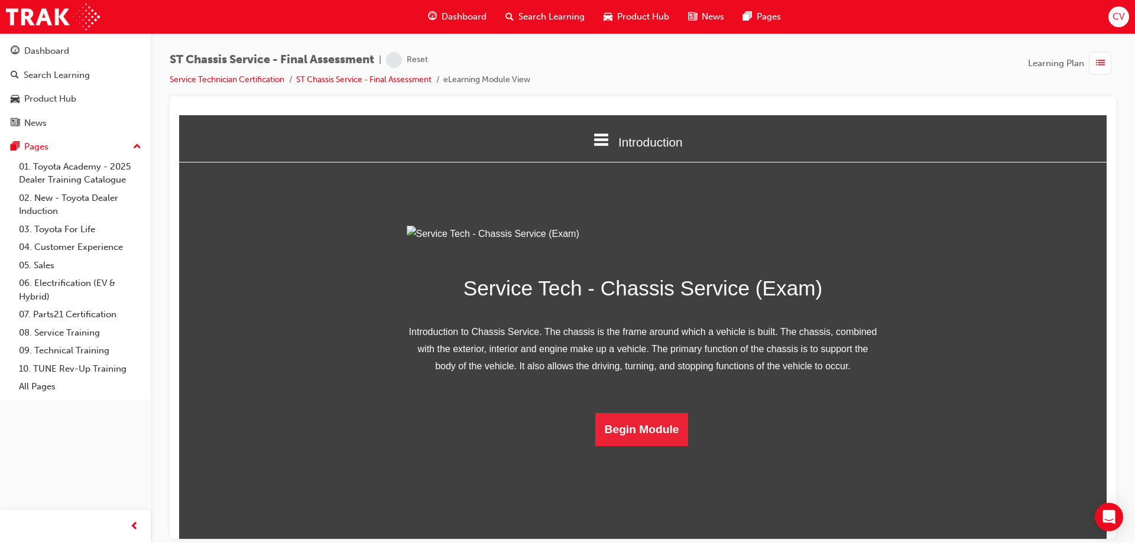
scroll to position [37, 0]
click at [653, 446] on button "Begin Module" at bounding box center [642, 429] width 93 height 33
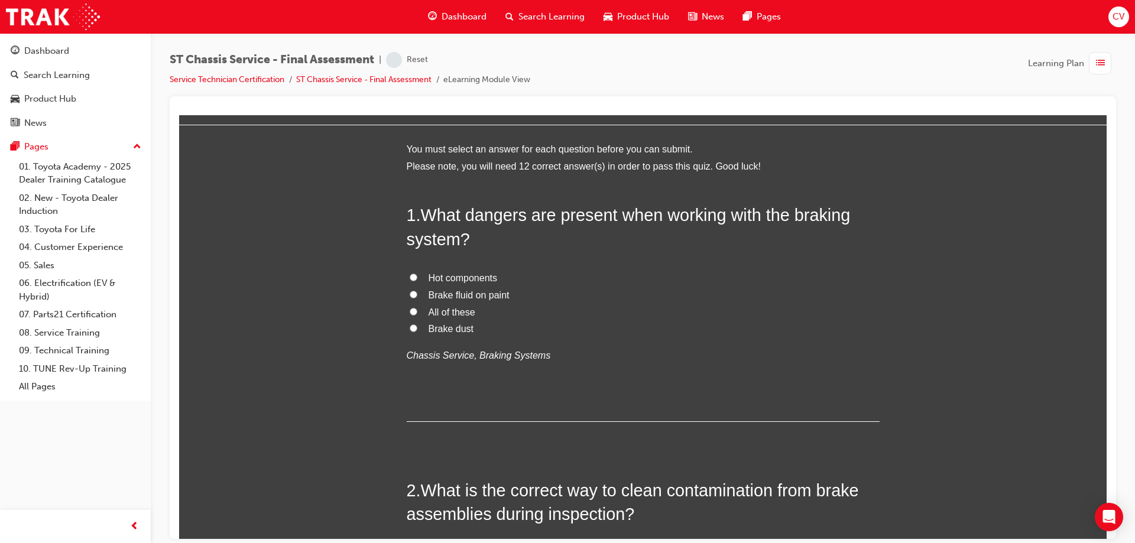
scroll to position [0, 0]
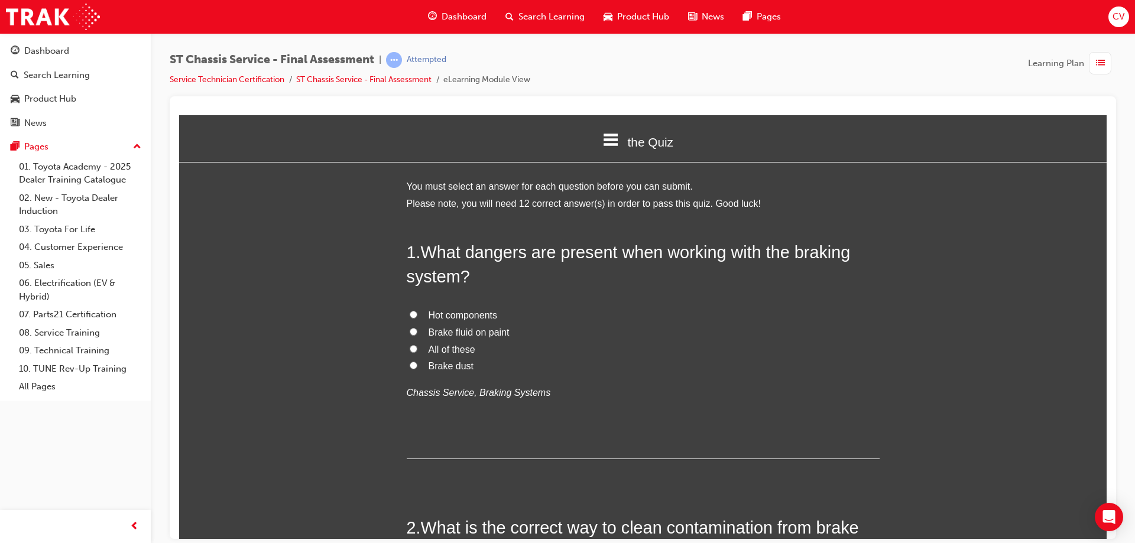
click at [414, 347] on label "All of these" at bounding box center [643, 349] width 473 height 17
click at [414, 347] on input "All of these" at bounding box center [414, 349] width 8 height 8
radio input "true"
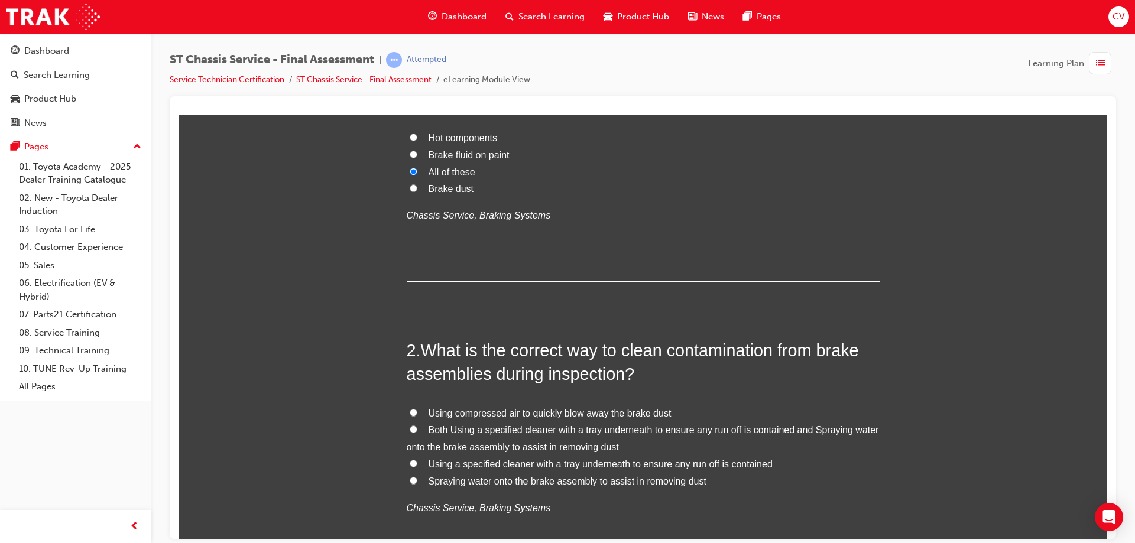
click at [410, 461] on input "Using a specified cleaner with a tray underneath to ensure any run off is conta…" at bounding box center [414, 464] width 8 height 8
radio input "true"
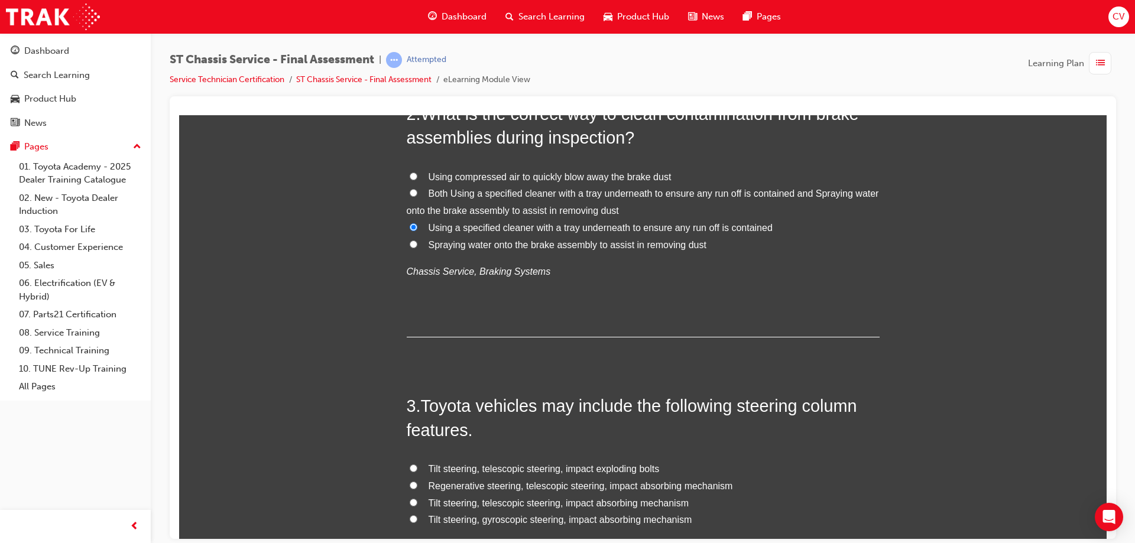
scroll to position [473, 0]
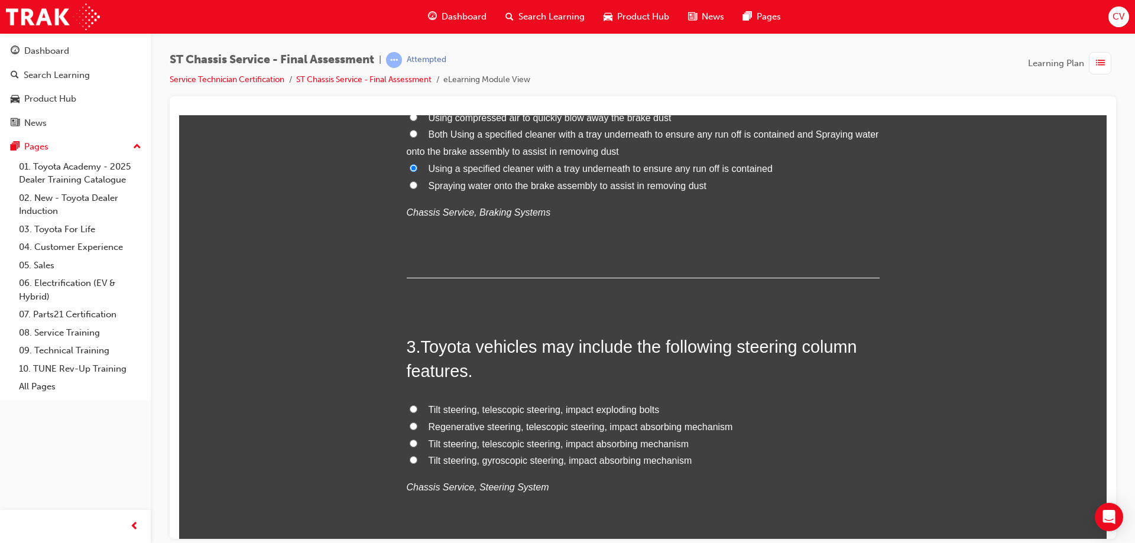
drag, startPoint x: 408, startPoint y: 442, endPoint x: 443, endPoint y: 442, distance: 34.9
click at [410, 442] on input "Tilt steering, telescopic steering, impact absorbing mechanism" at bounding box center [414, 443] width 8 height 8
radio input "true"
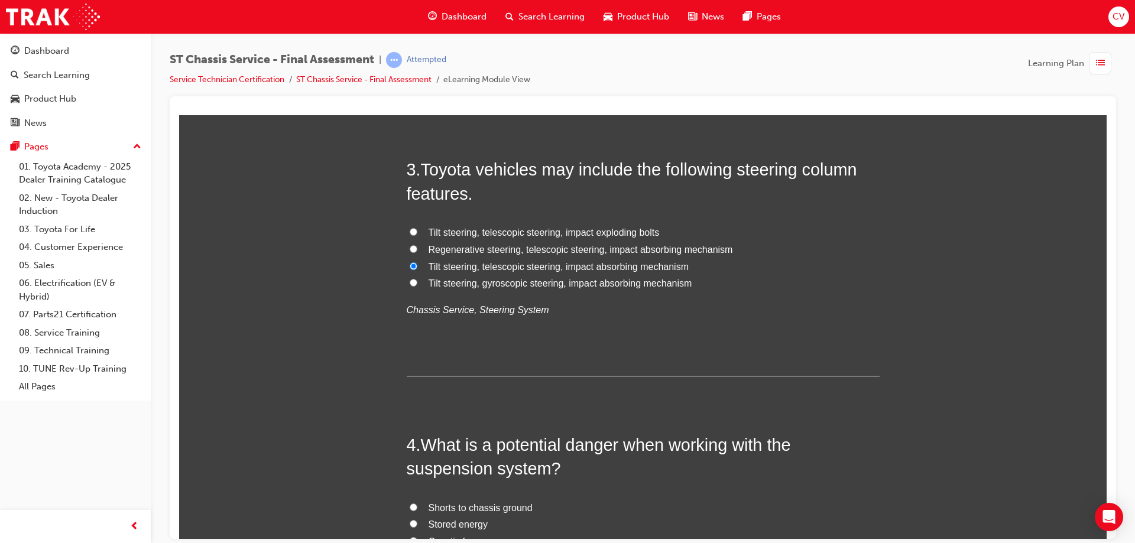
scroll to position [769, 0]
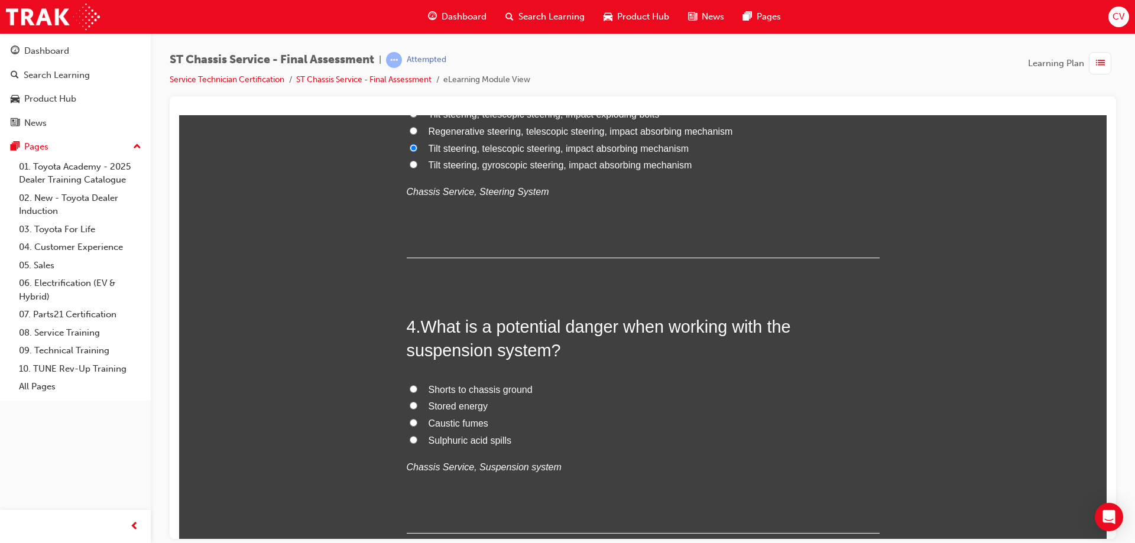
click at [410, 422] on input "Caustic fumes" at bounding box center [414, 423] width 8 height 8
radio input "true"
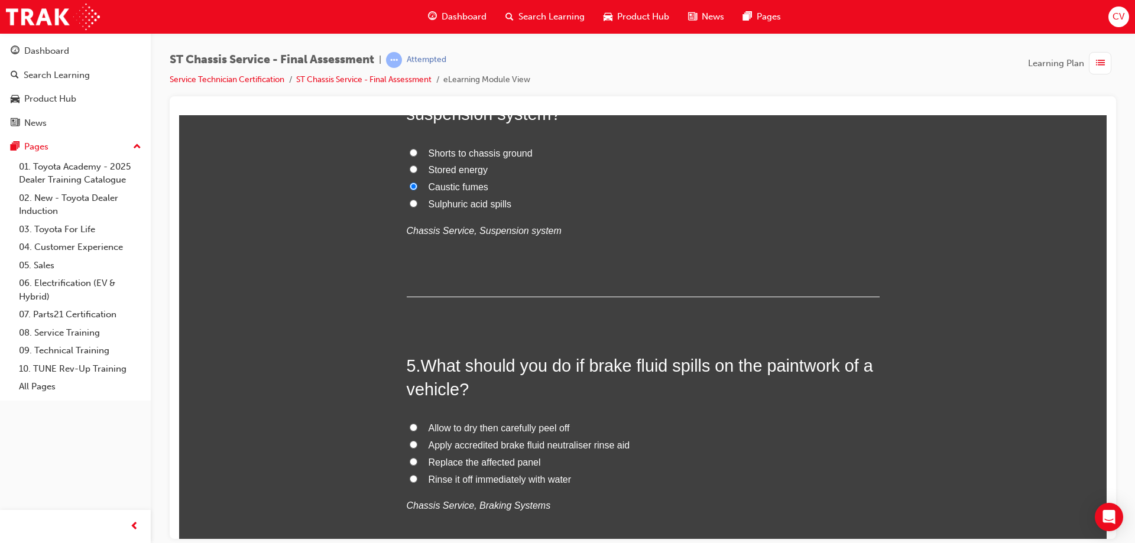
scroll to position [1065, 0]
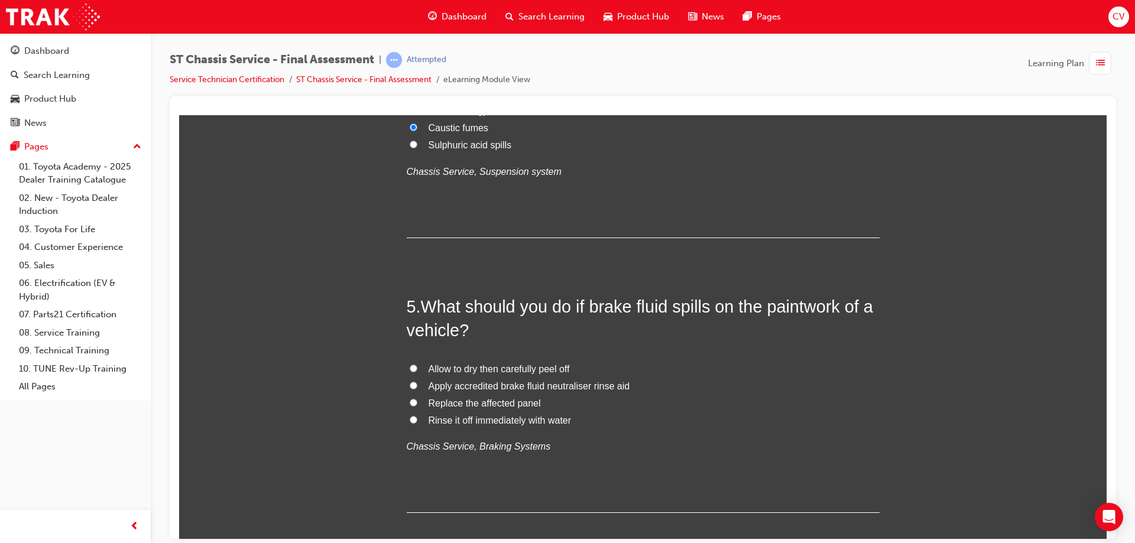
drag, startPoint x: 410, startPoint y: 417, endPoint x: 456, endPoint y: 406, distance: 46.9
click at [412, 416] on input "Rinse it off immediately with water" at bounding box center [414, 420] width 8 height 8
radio input "true"
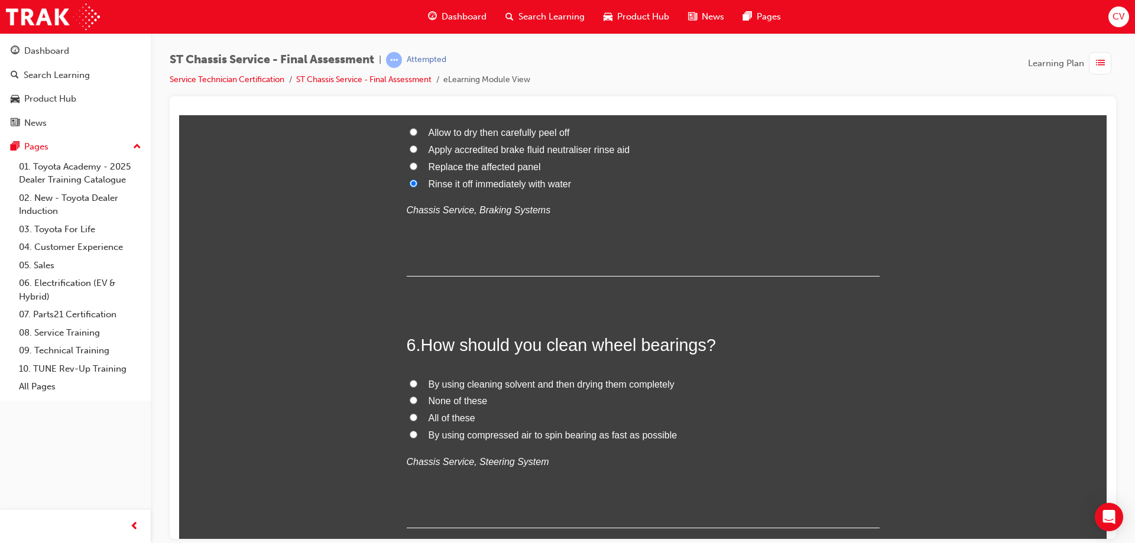
scroll to position [1360, 0]
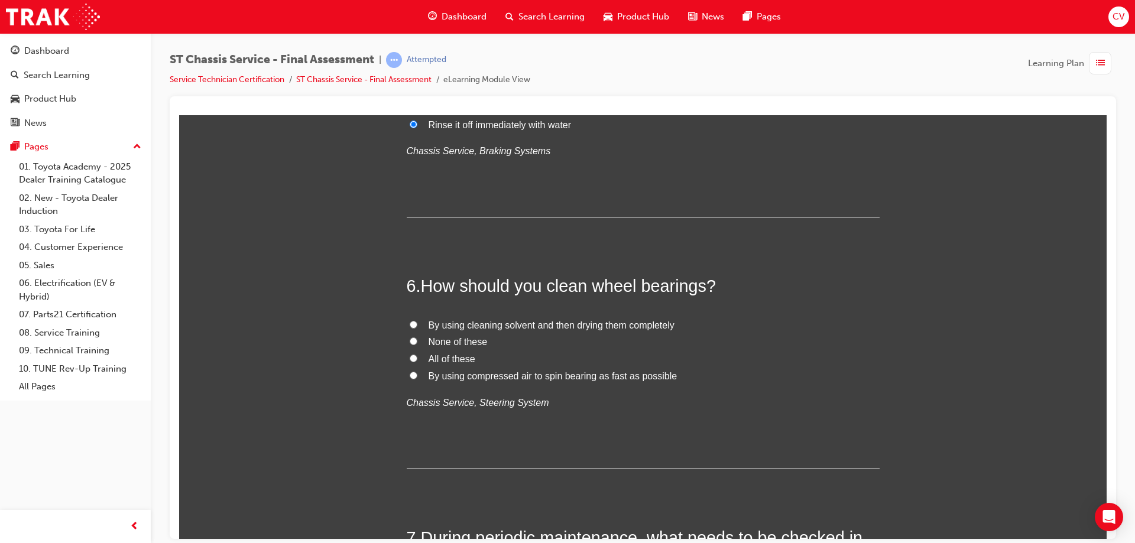
click at [410, 319] on label "By using cleaning solvent and then drying them completely" at bounding box center [643, 325] width 473 height 17
click at [410, 321] on input "By using cleaning solvent and then drying them completely" at bounding box center [414, 325] width 8 height 8
radio input "true"
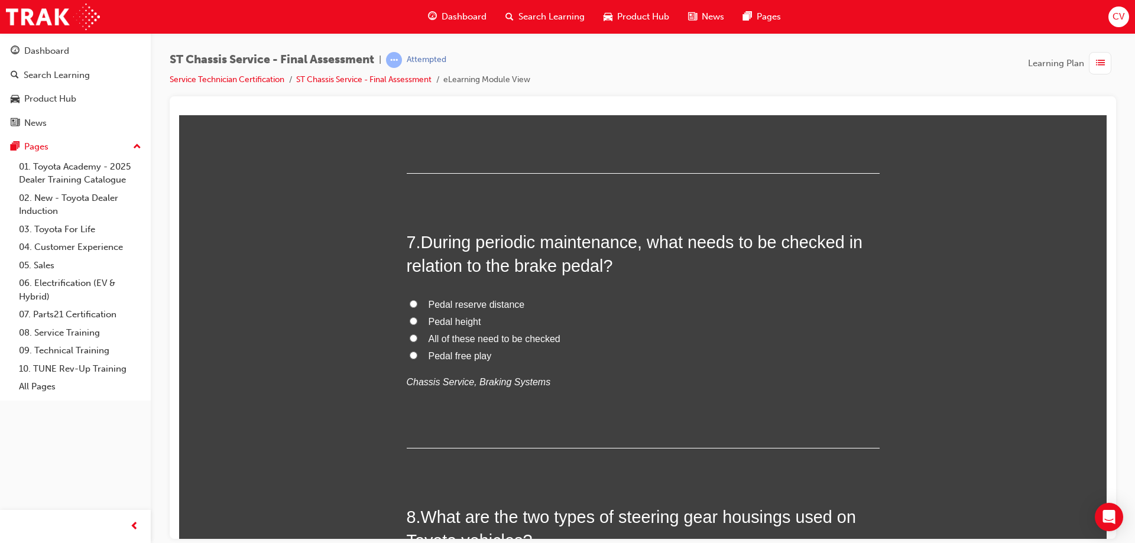
drag, startPoint x: 406, startPoint y: 340, endPoint x: 429, endPoint y: 329, distance: 25.9
click at [410, 338] on input "All of these need to be checked" at bounding box center [414, 338] width 8 height 8
radio input "true"
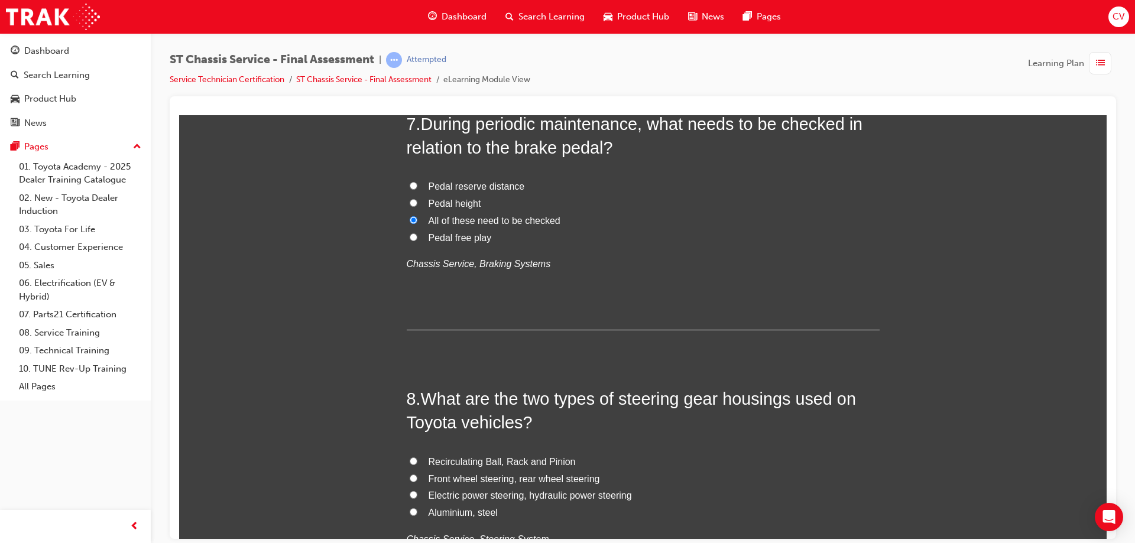
scroll to position [1833, 0]
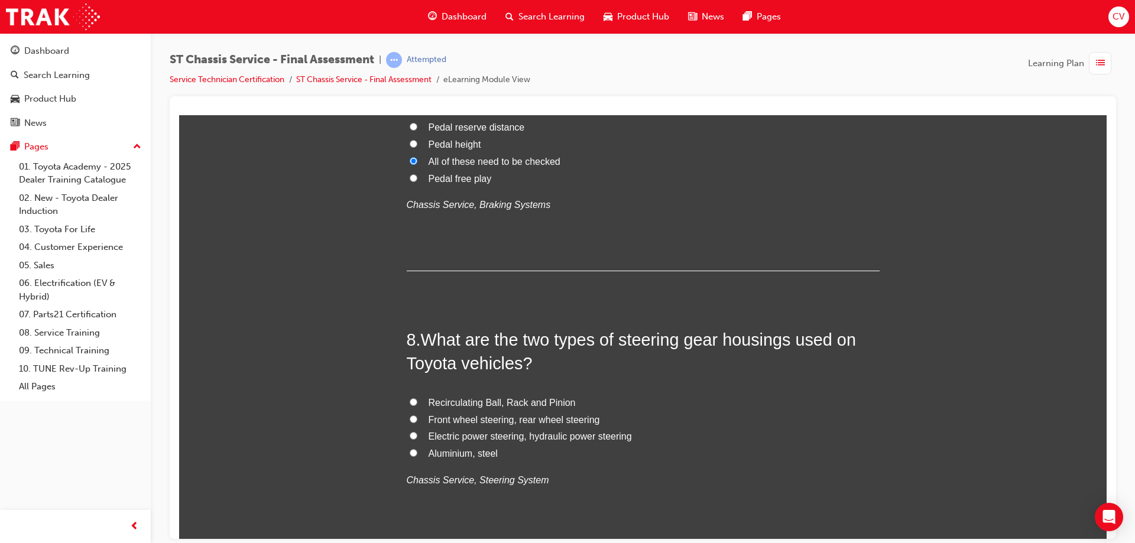
click at [412, 432] on input "Electric power steering, hydraulic power steering" at bounding box center [414, 436] width 8 height 8
radio input "true"
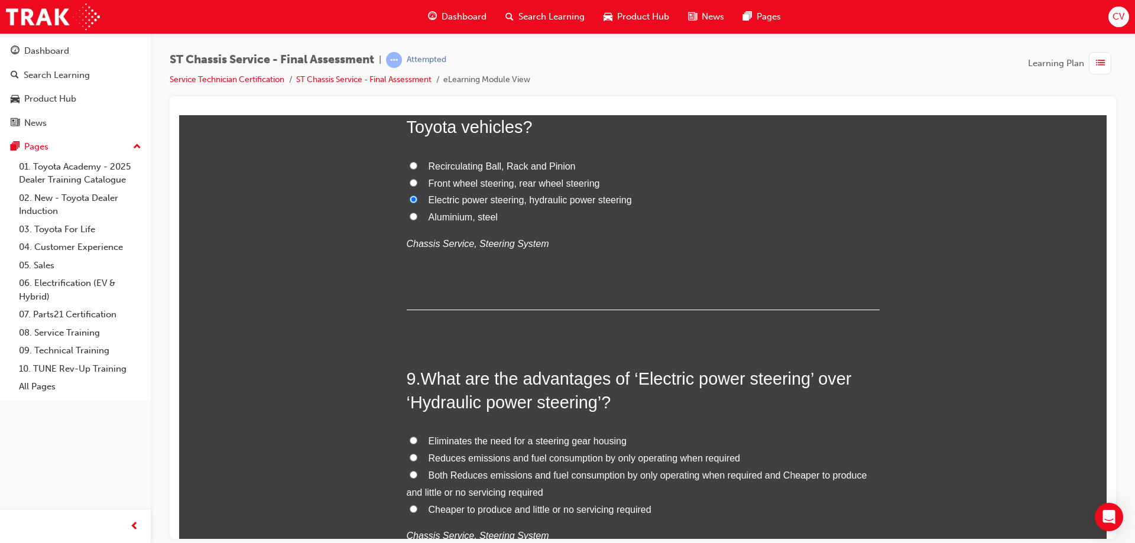
scroll to position [2129, 0]
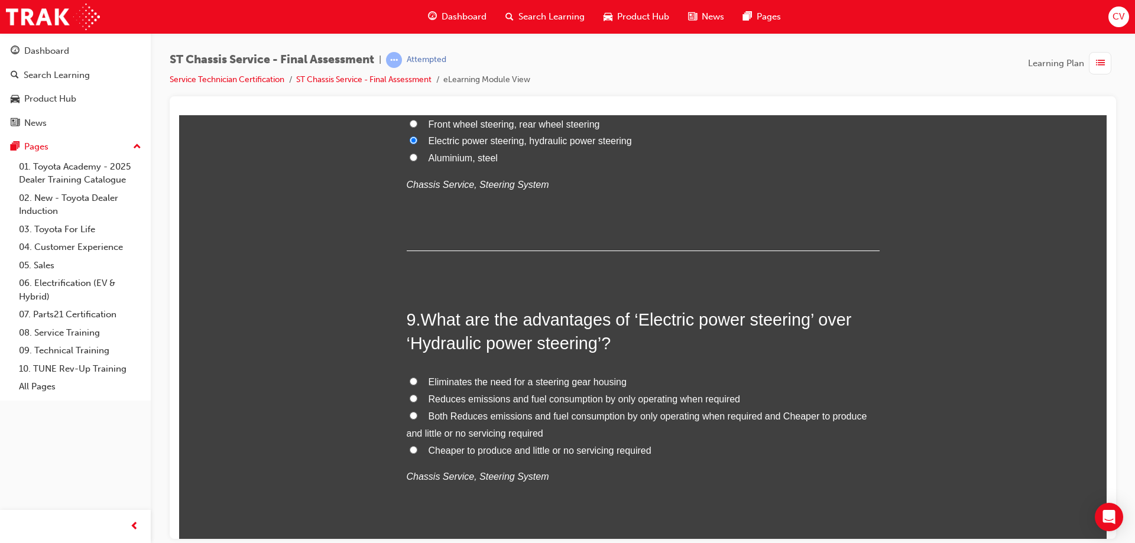
click at [410, 448] on input "Cheaper to produce and little or no servicing required" at bounding box center [414, 450] width 8 height 8
radio input "true"
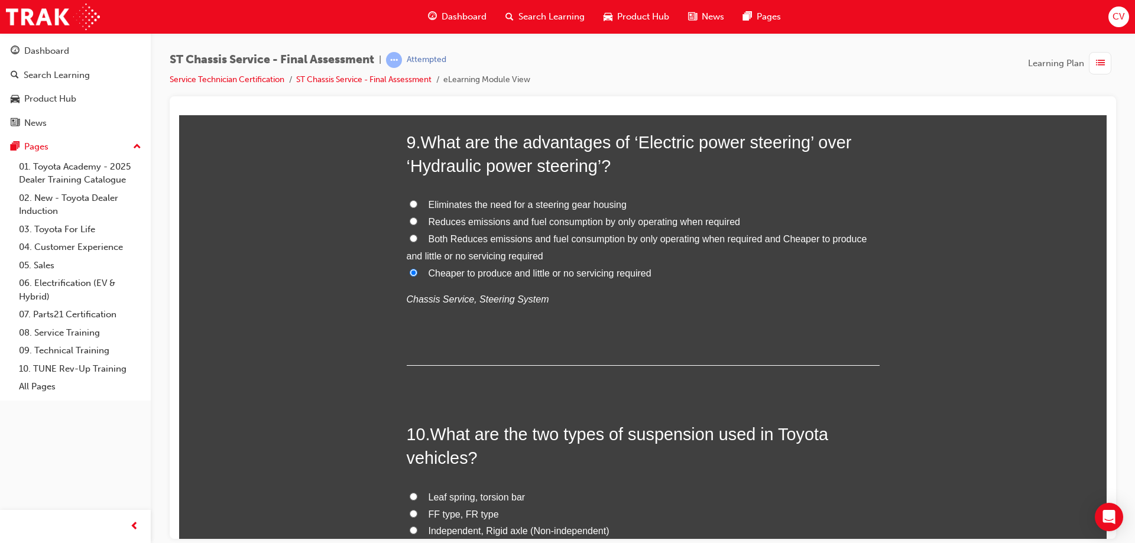
scroll to position [2425, 0]
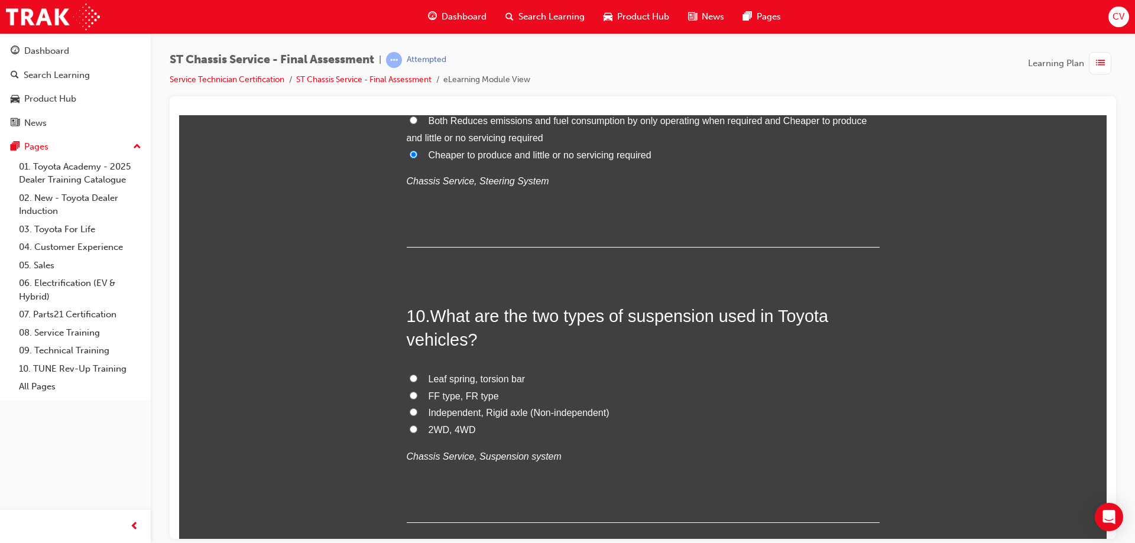
click at [410, 408] on input "Independent, Rigid axle (Non-independent)" at bounding box center [414, 412] width 8 height 8
radio input "true"
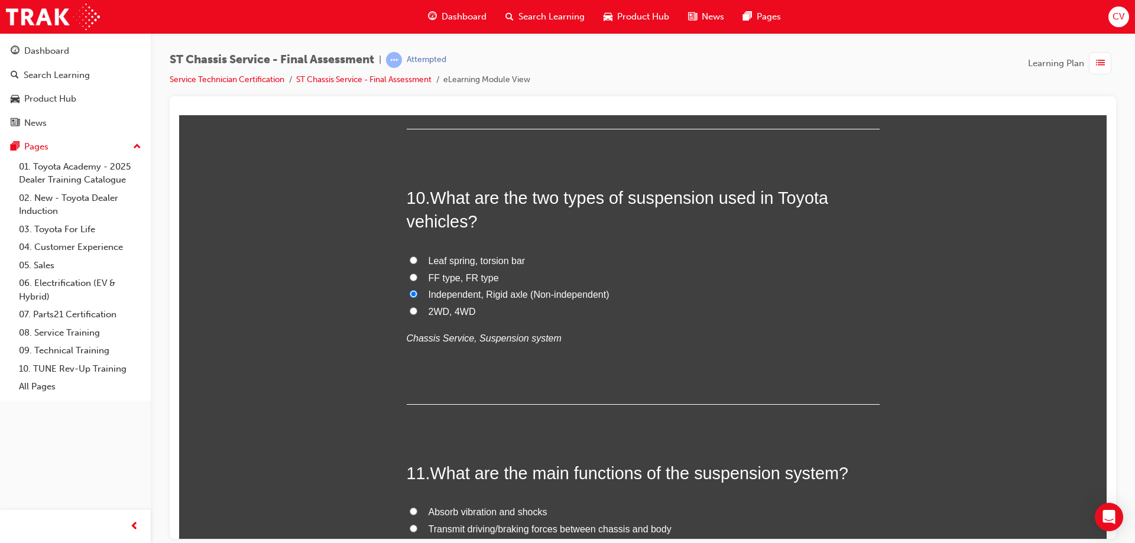
scroll to position [2661, 0]
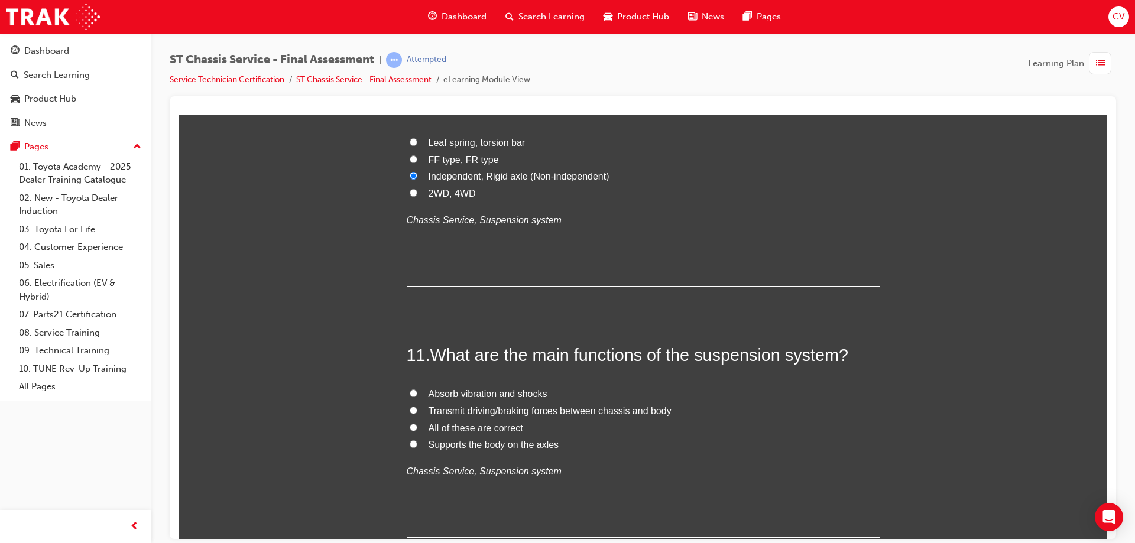
click at [410, 392] on input "Absorb vibration and shocks" at bounding box center [414, 393] width 8 height 8
radio input "true"
click at [410, 444] on input "Supports the body on the axles" at bounding box center [414, 444] width 8 height 8
radio input "true"
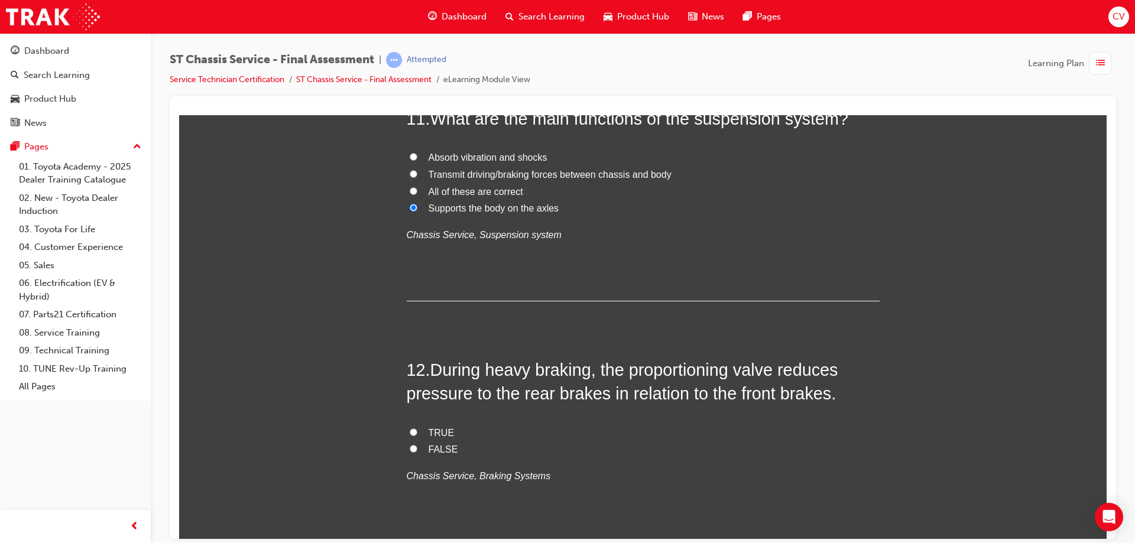
drag, startPoint x: 407, startPoint y: 442, endPoint x: 487, endPoint y: 438, distance: 79.4
click at [415, 444] on label "FALSE" at bounding box center [643, 449] width 473 height 17
click at [410, 447] on input "FALSE" at bounding box center [414, 449] width 8 height 8
radio input "true"
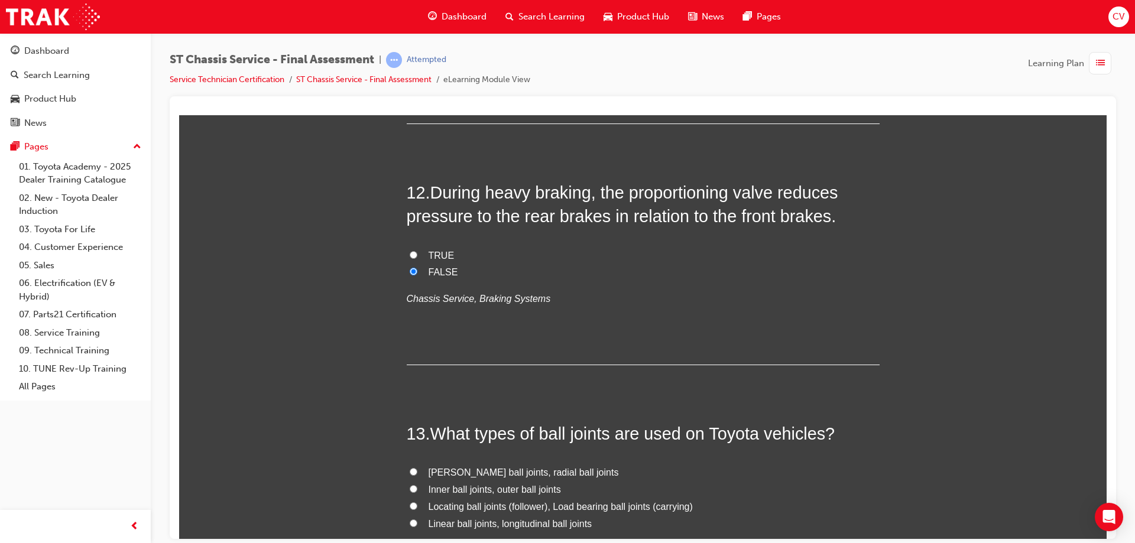
scroll to position [3194, 0]
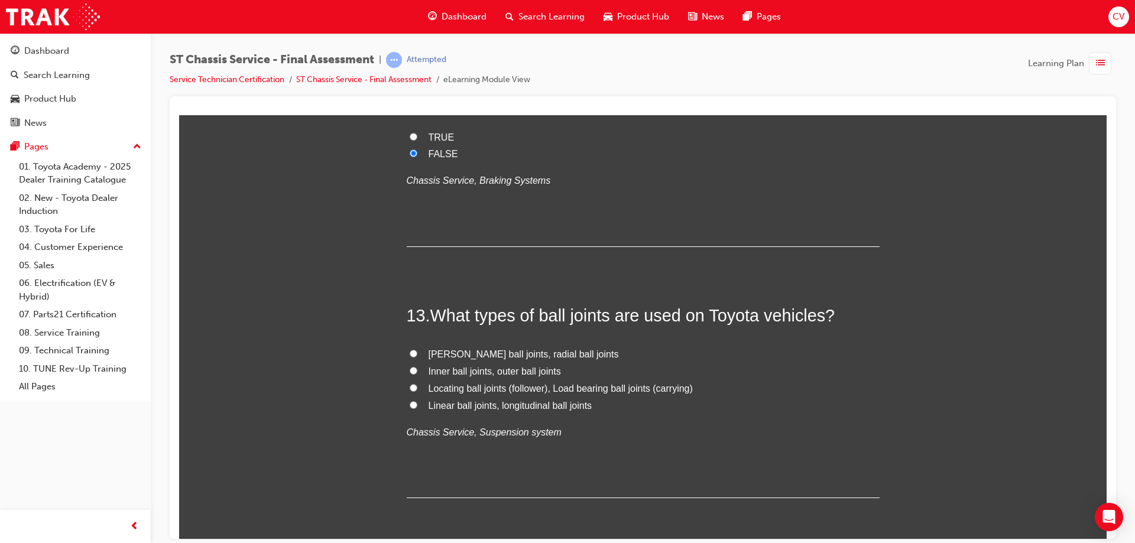
click at [412, 349] on label "McPherson ball joints, radial ball joints" at bounding box center [643, 354] width 473 height 17
click at [412, 350] on input "McPherson ball joints, radial ball joints" at bounding box center [414, 354] width 8 height 8
radio input "true"
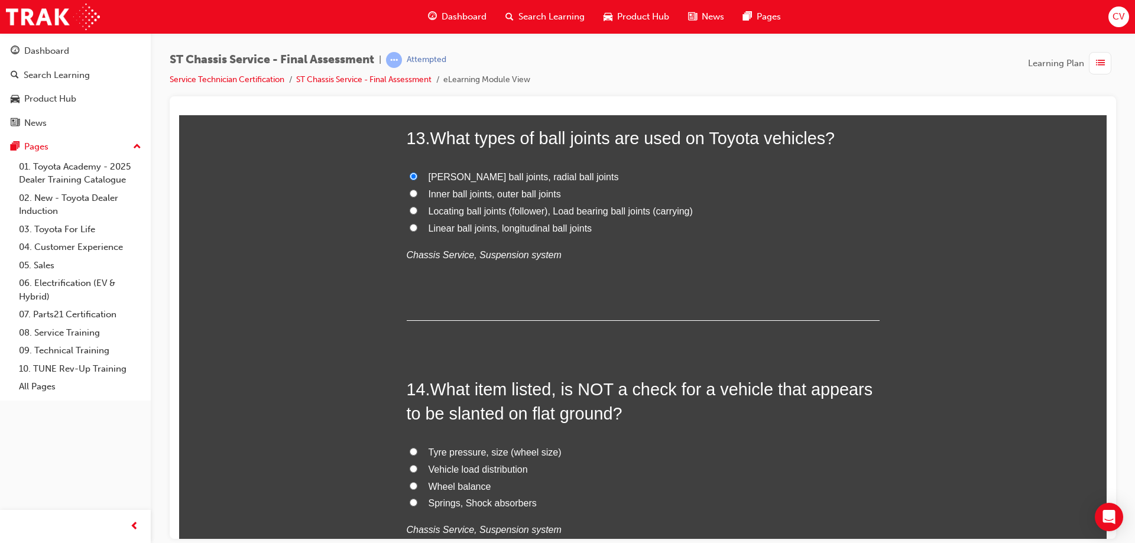
scroll to position [3430, 0]
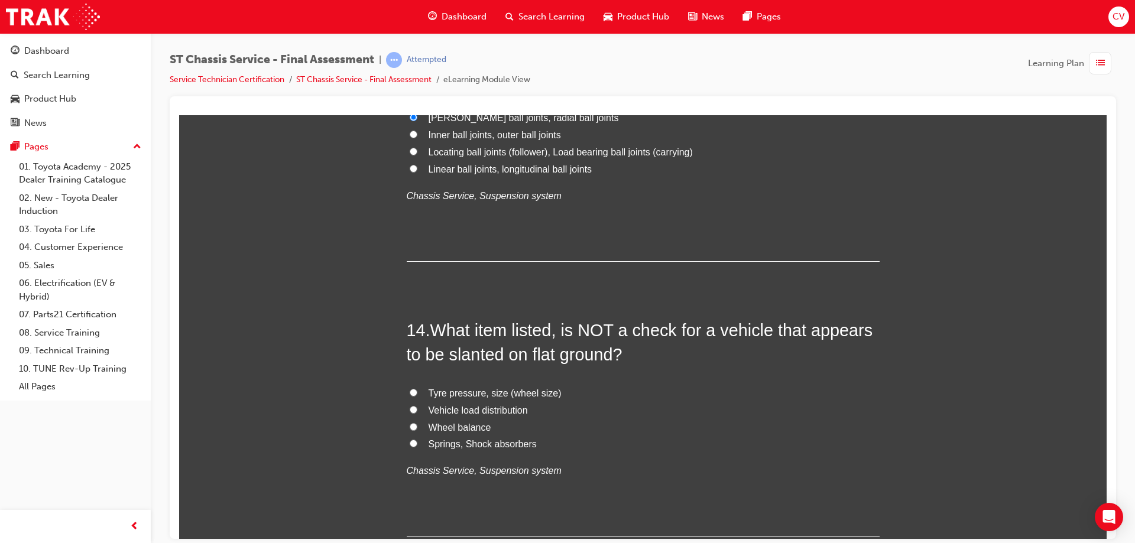
drag, startPoint x: 409, startPoint y: 429, endPoint x: 416, endPoint y: 423, distance: 8.9
click at [411, 428] on input "Wheel balance" at bounding box center [414, 427] width 8 height 8
radio input "true"
click at [410, 445] on input "Springs, Shock absorbers" at bounding box center [414, 443] width 8 height 8
radio input "true"
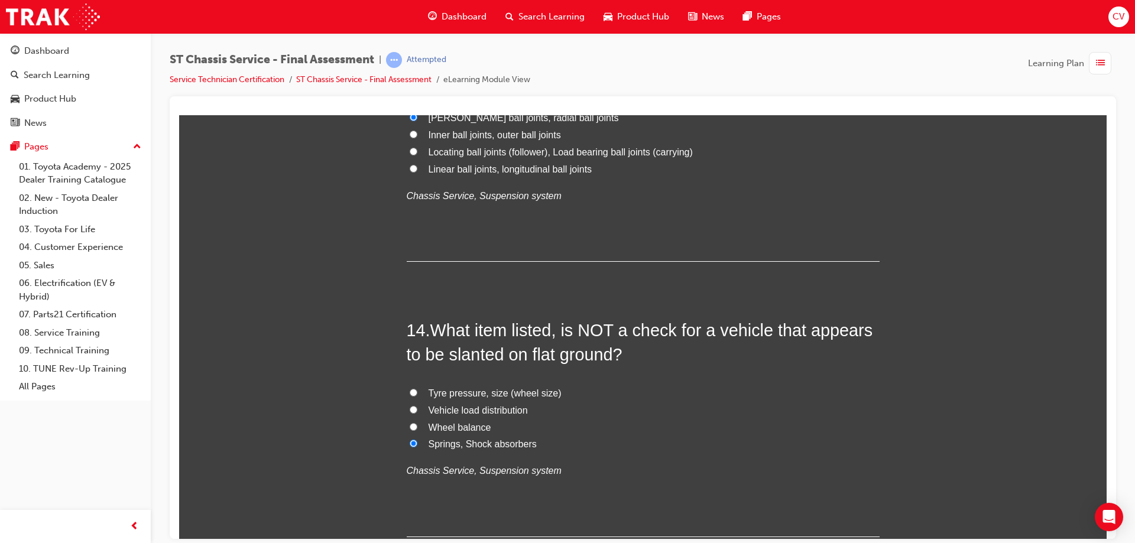
click at [410, 426] on input "Wheel balance" at bounding box center [414, 427] width 8 height 8
radio input "true"
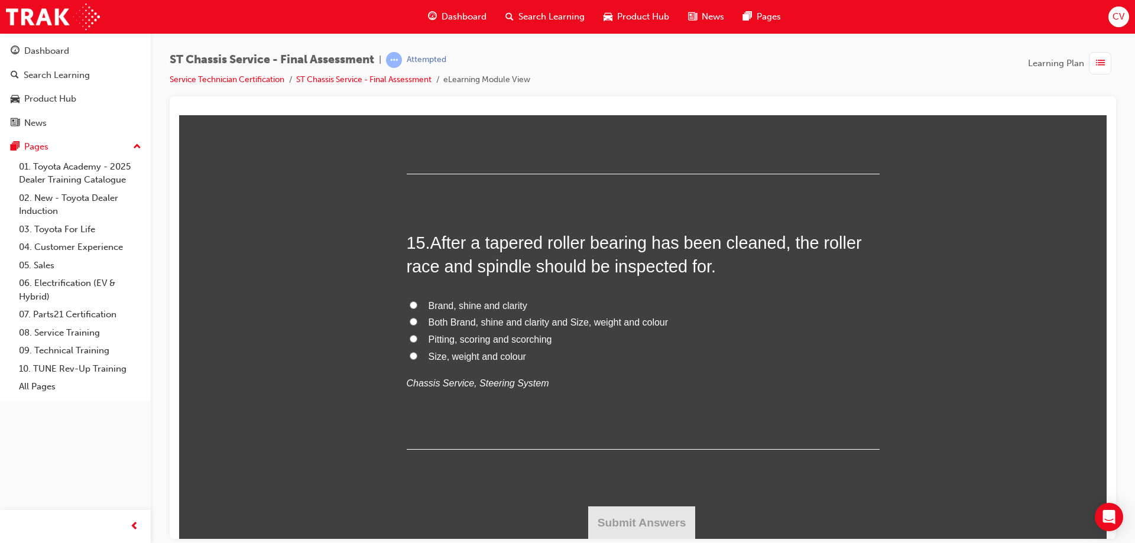
scroll to position [3734, 0]
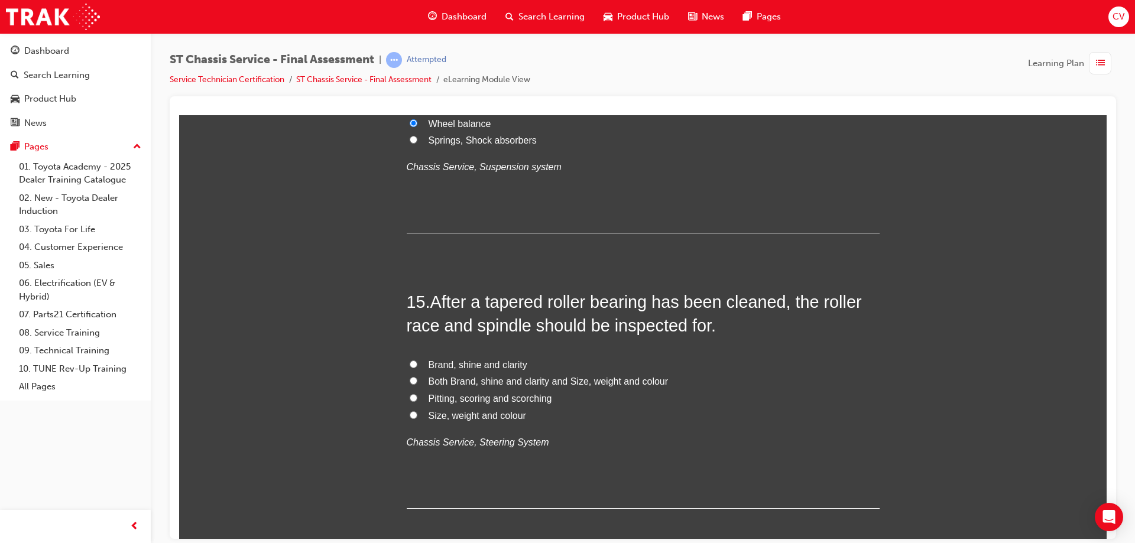
click at [410, 360] on input "Brand, shine and clarity" at bounding box center [414, 364] width 8 height 8
radio input "true"
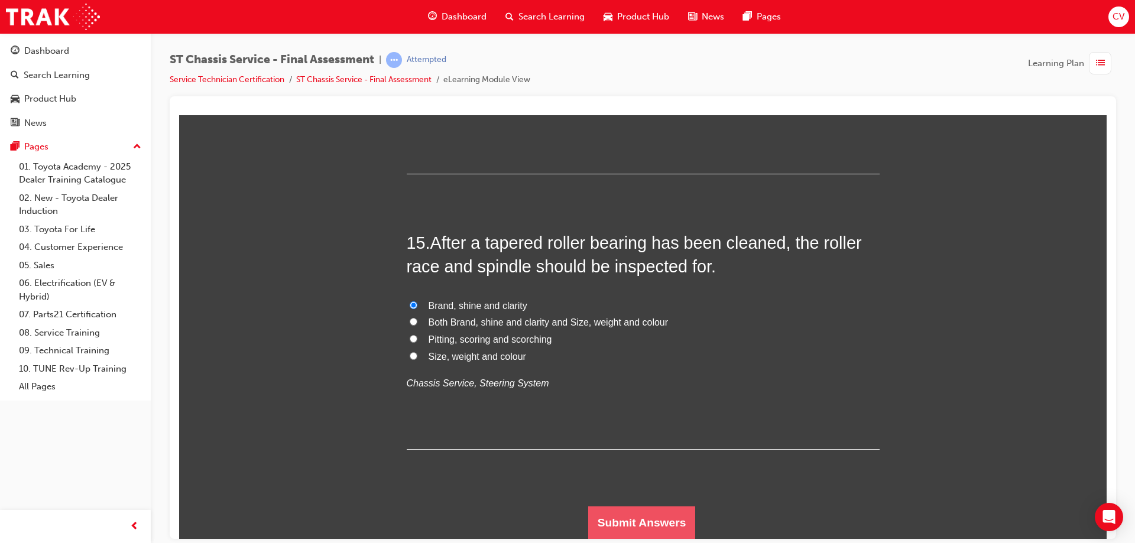
drag, startPoint x: 645, startPoint y: 525, endPoint x: 640, endPoint y: 521, distance: 6.3
click at [640, 522] on button "Submit Answers" at bounding box center [642, 522] width 108 height 33
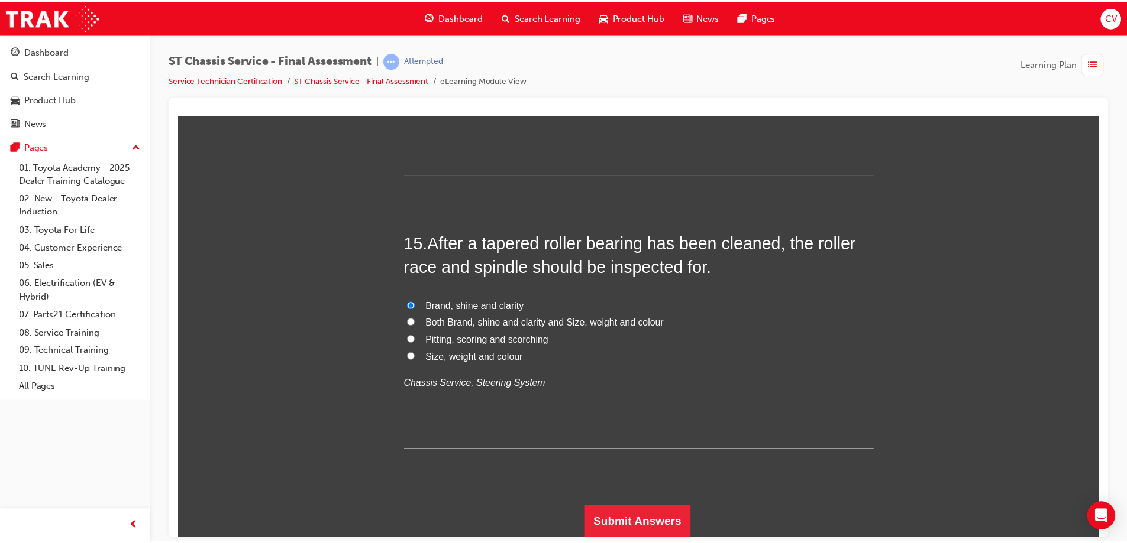
scroll to position [0, 0]
